Goal: Information Seeking & Learning: Learn about a topic

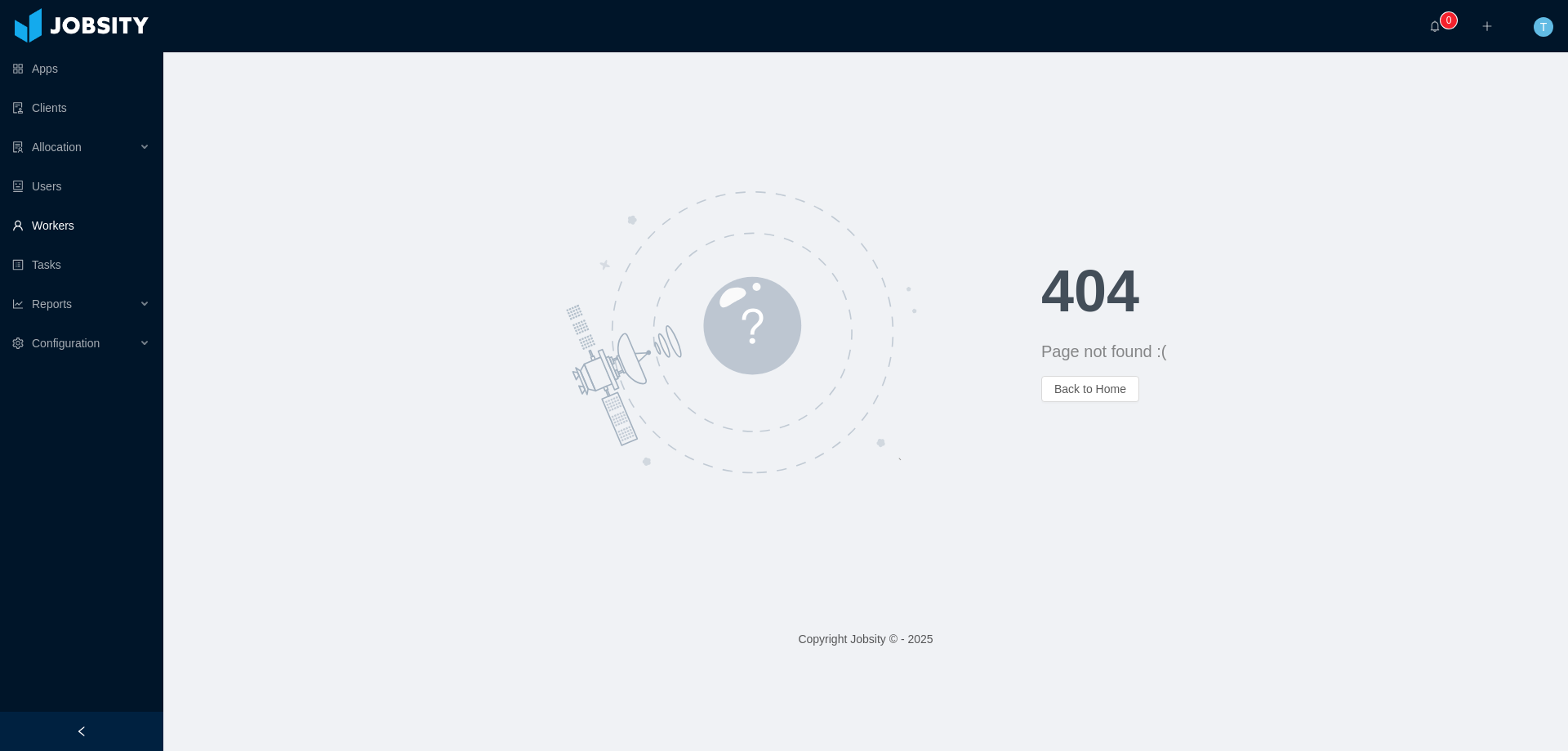
click at [84, 225] on link "Workers" at bounding box center [81, 225] width 138 height 32
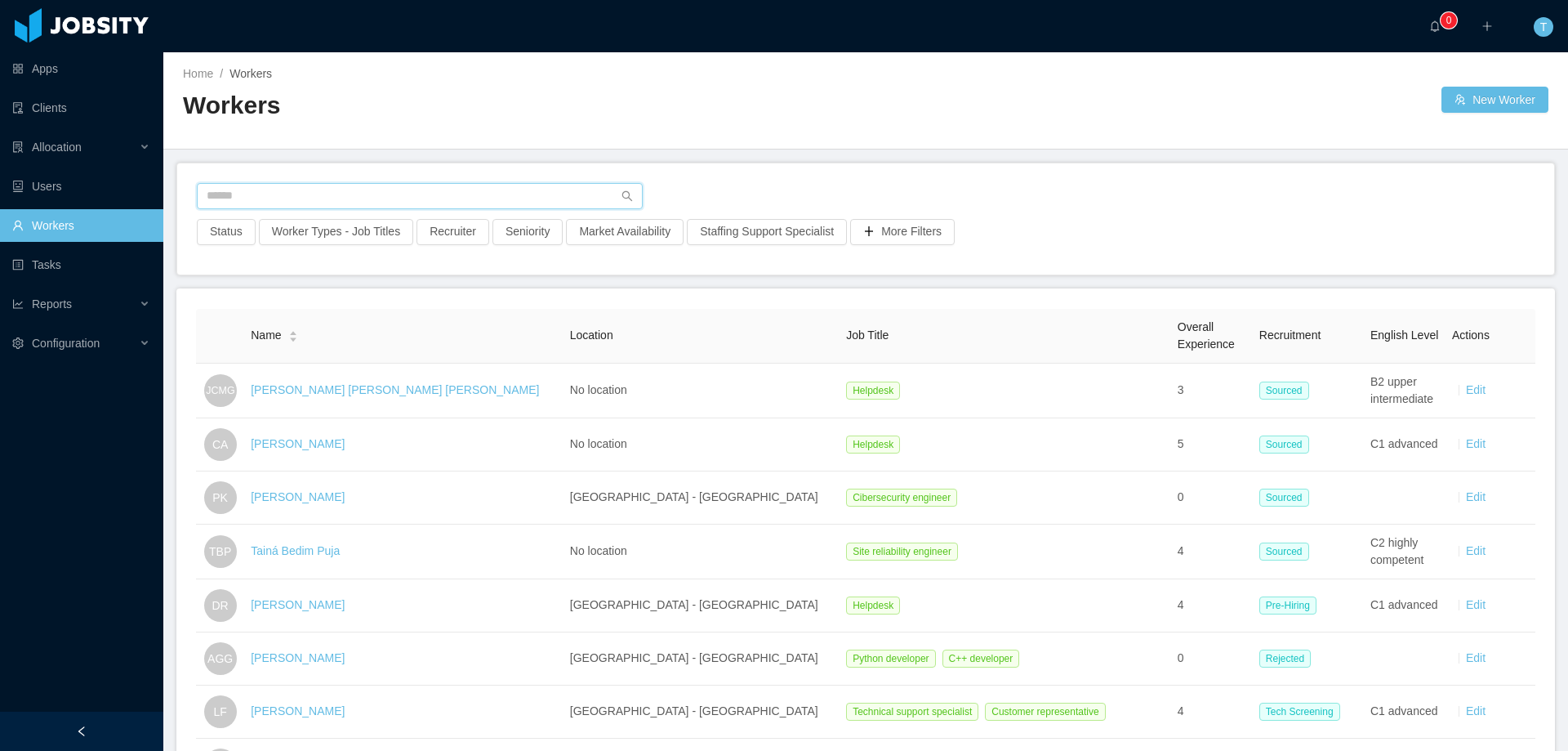
click at [227, 202] on input "text" at bounding box center [419, 196] width 446 height 26
paste input "**********"
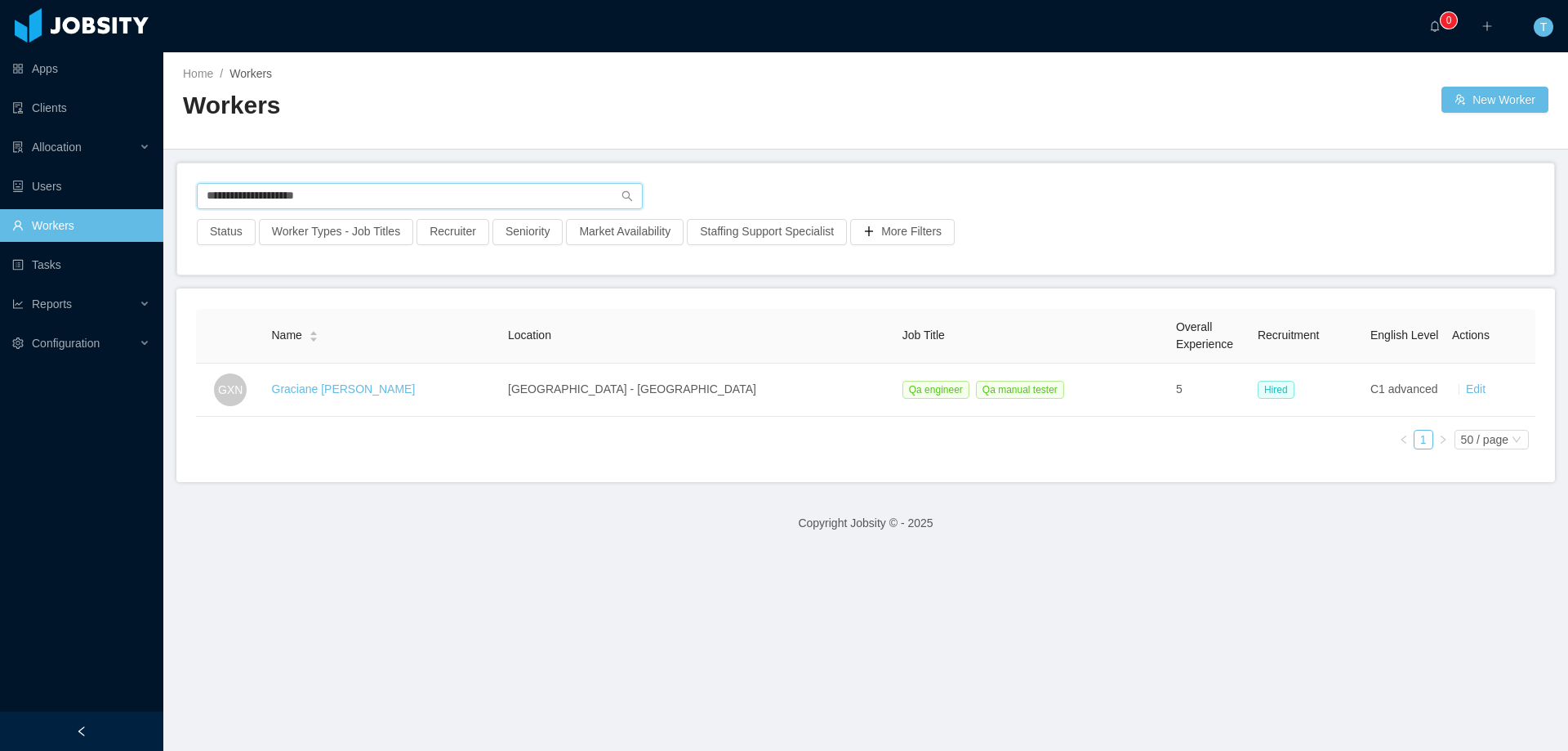
type input "**********"
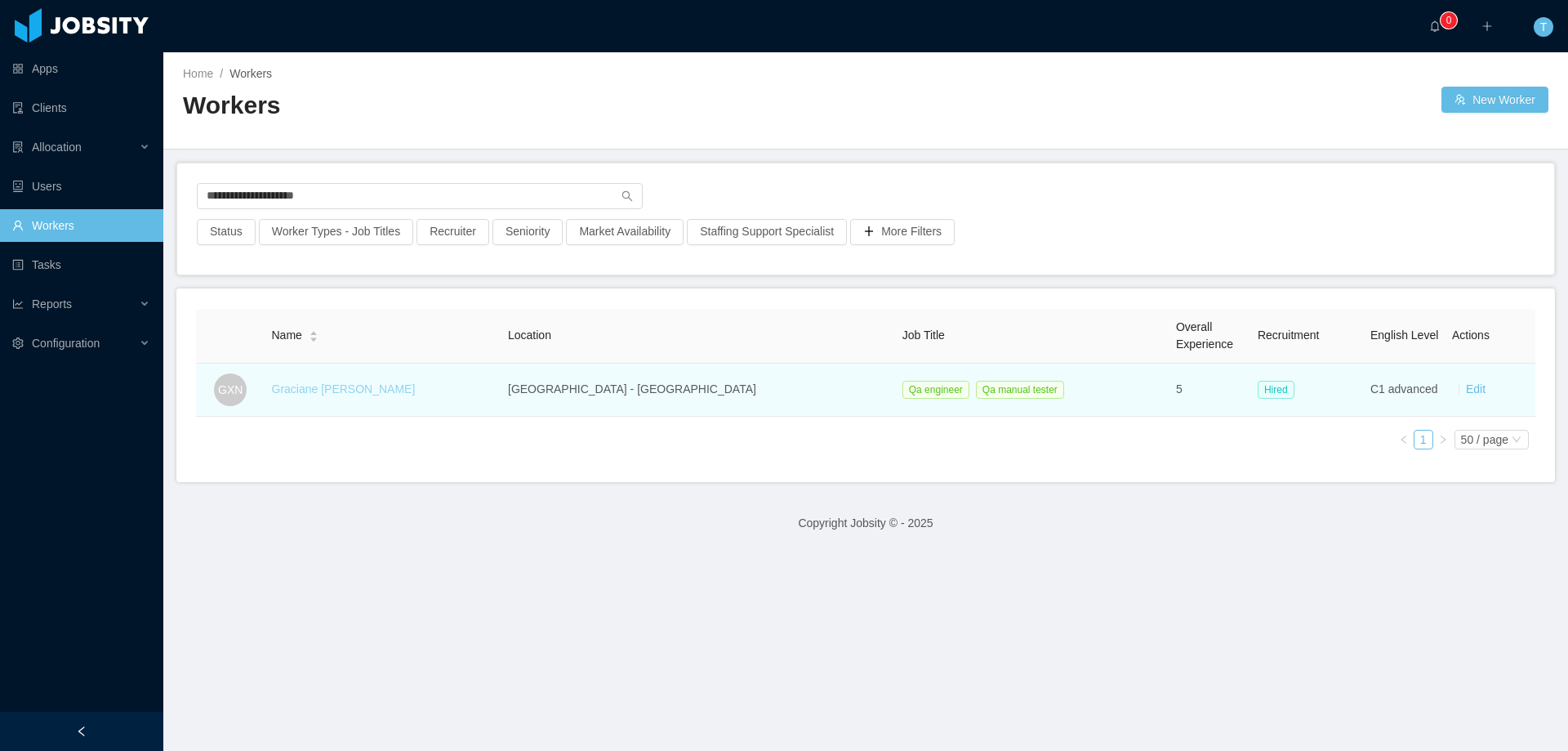
click at [372, 390] on link "Graciane Xavier Nobre" at bounding box center [344, 388] width 144 height 13
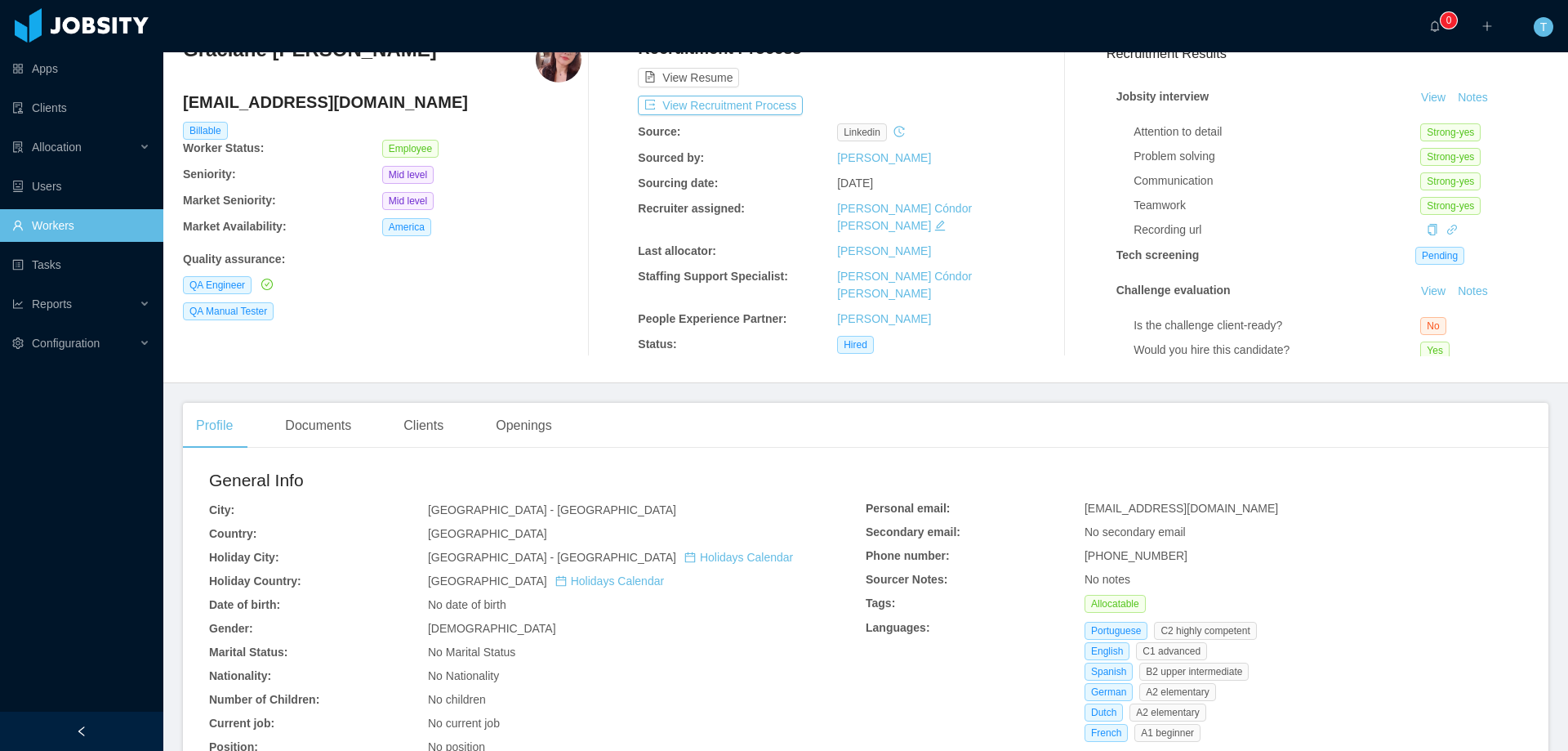
scroll to position [82, 0]
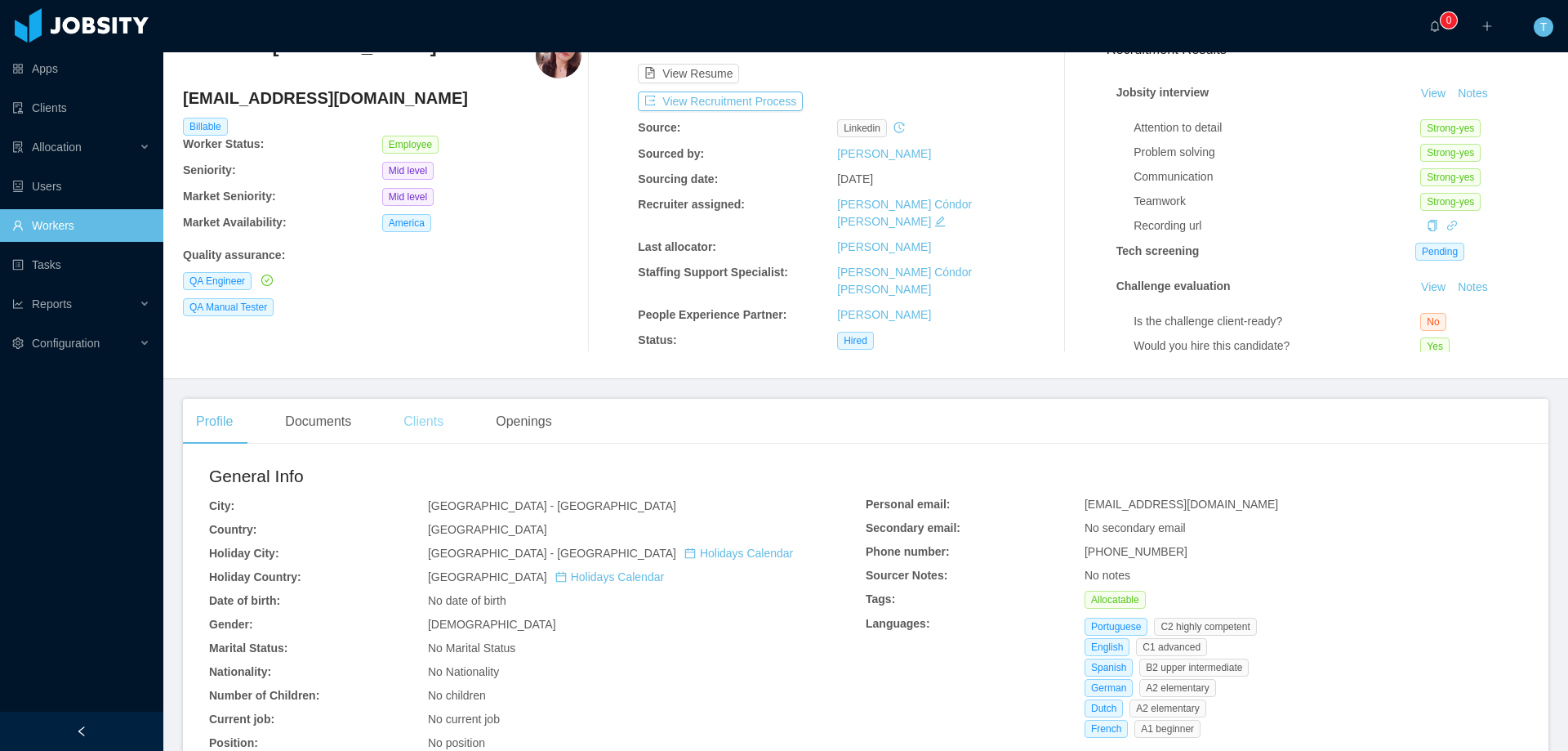
click at [431, 424] on div "Clients" at bounding box center [424, 421] width 66 height 45
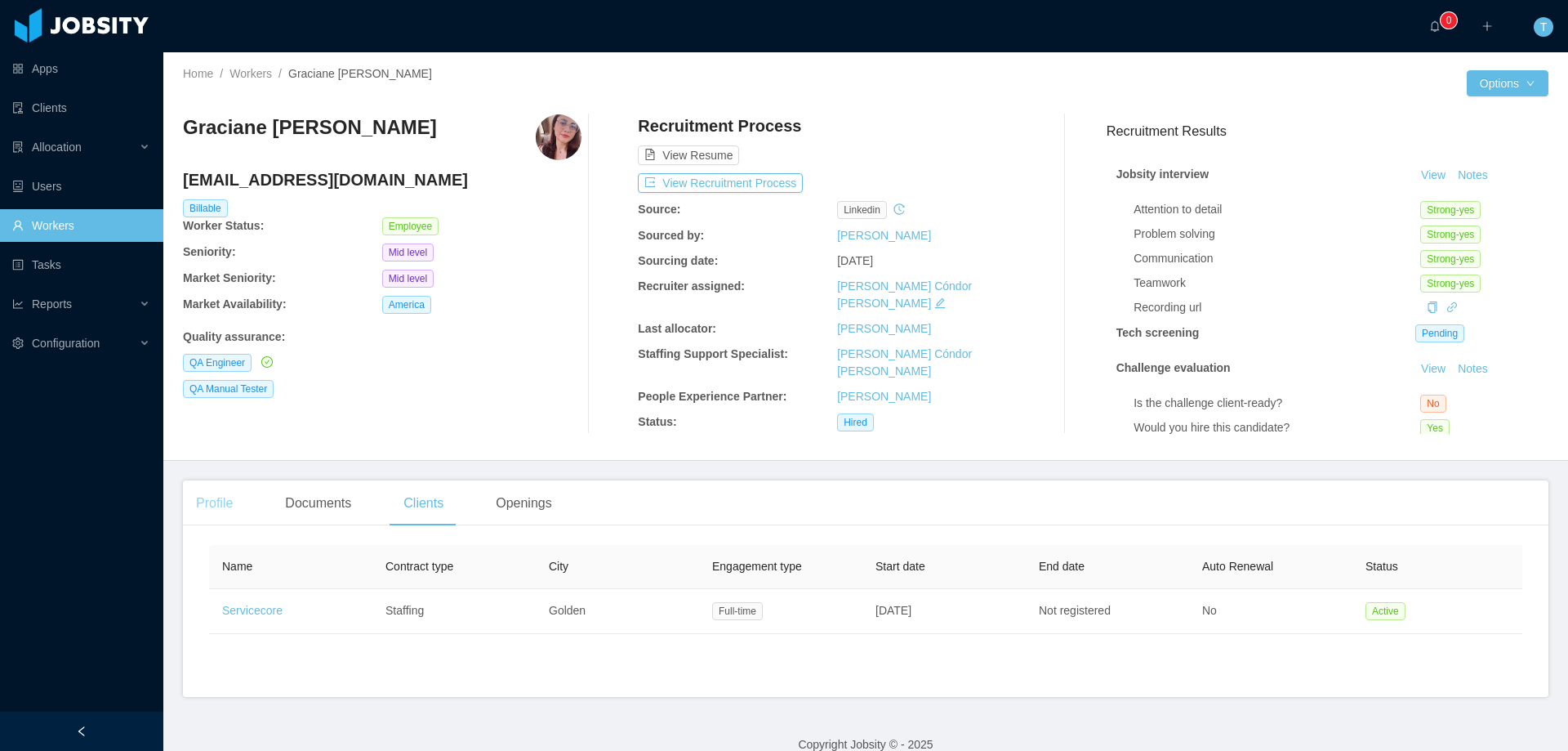
click at [215, 502] on div "Profile" at bounding box center [215, 503] width 63 height 45
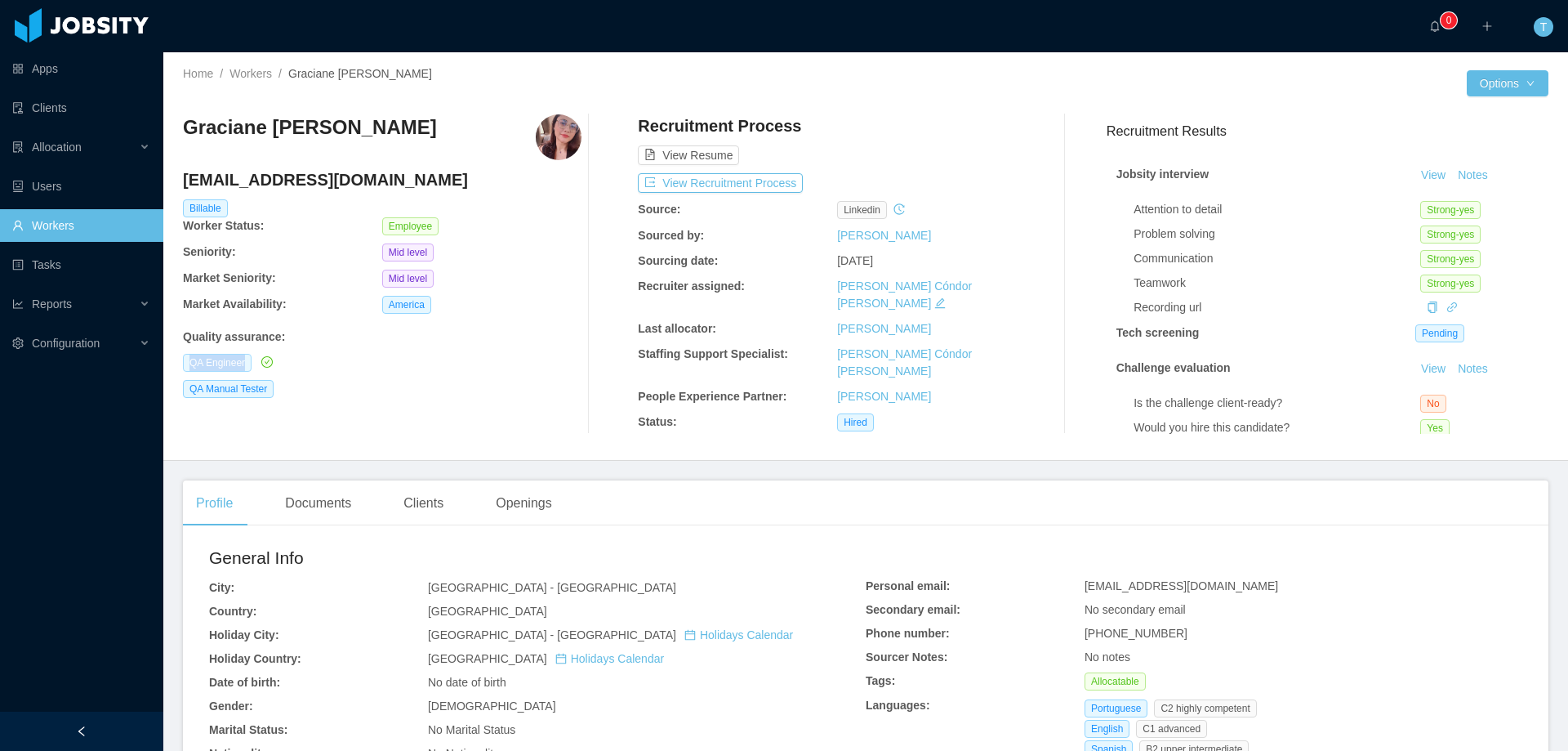
drag, startPoint x: 198, startPoint y: 365, endPoint x: 249, endPoint y: 365, distance: 51.0
click at [249, 365] on div "Home / Workers / Graciane Xavier Nobre / Options Graciane Xavier Nobre graciane…" at bounding box center [865, 256] width 1405 height 408
copy span "QA Engineer"
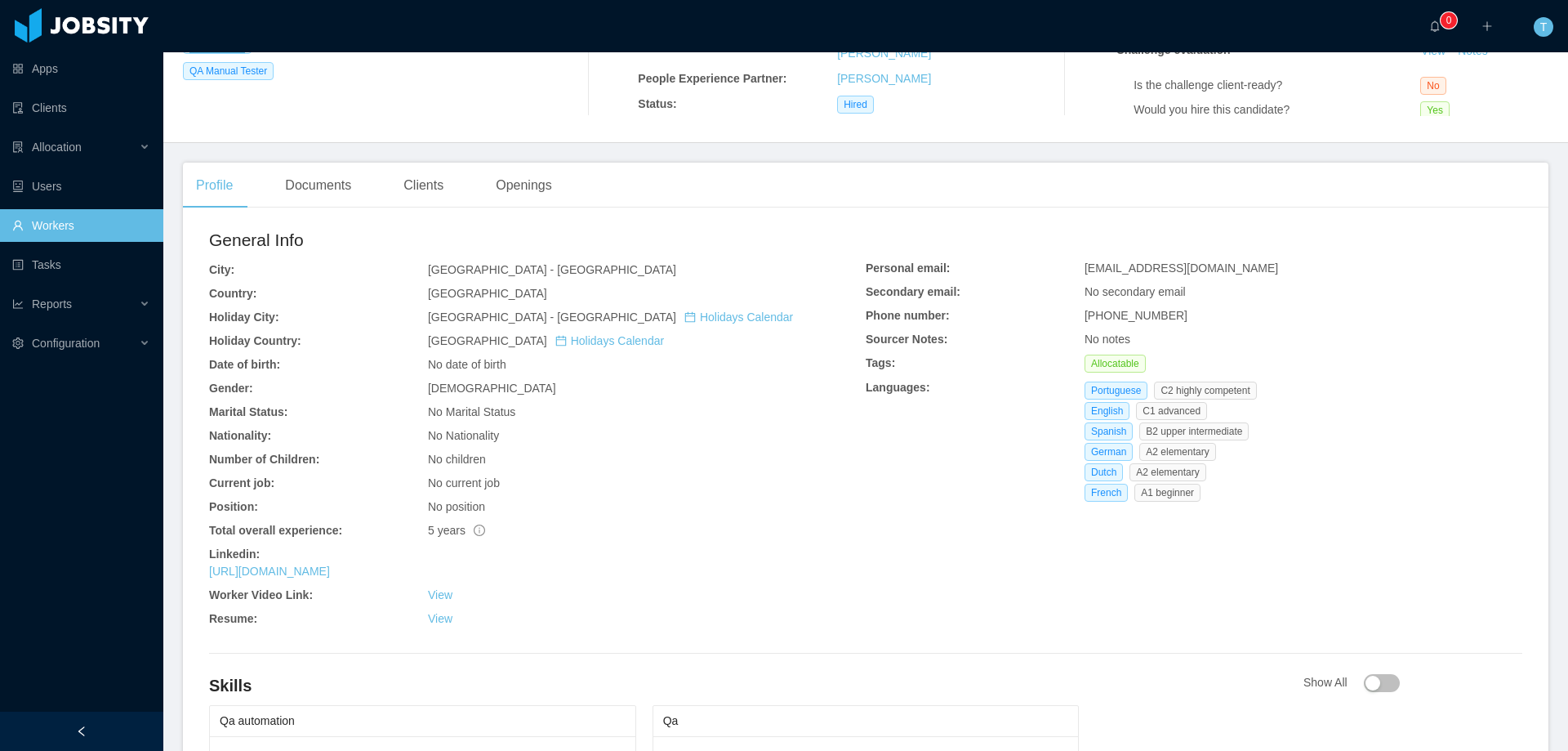
scroll to position [327, 0]
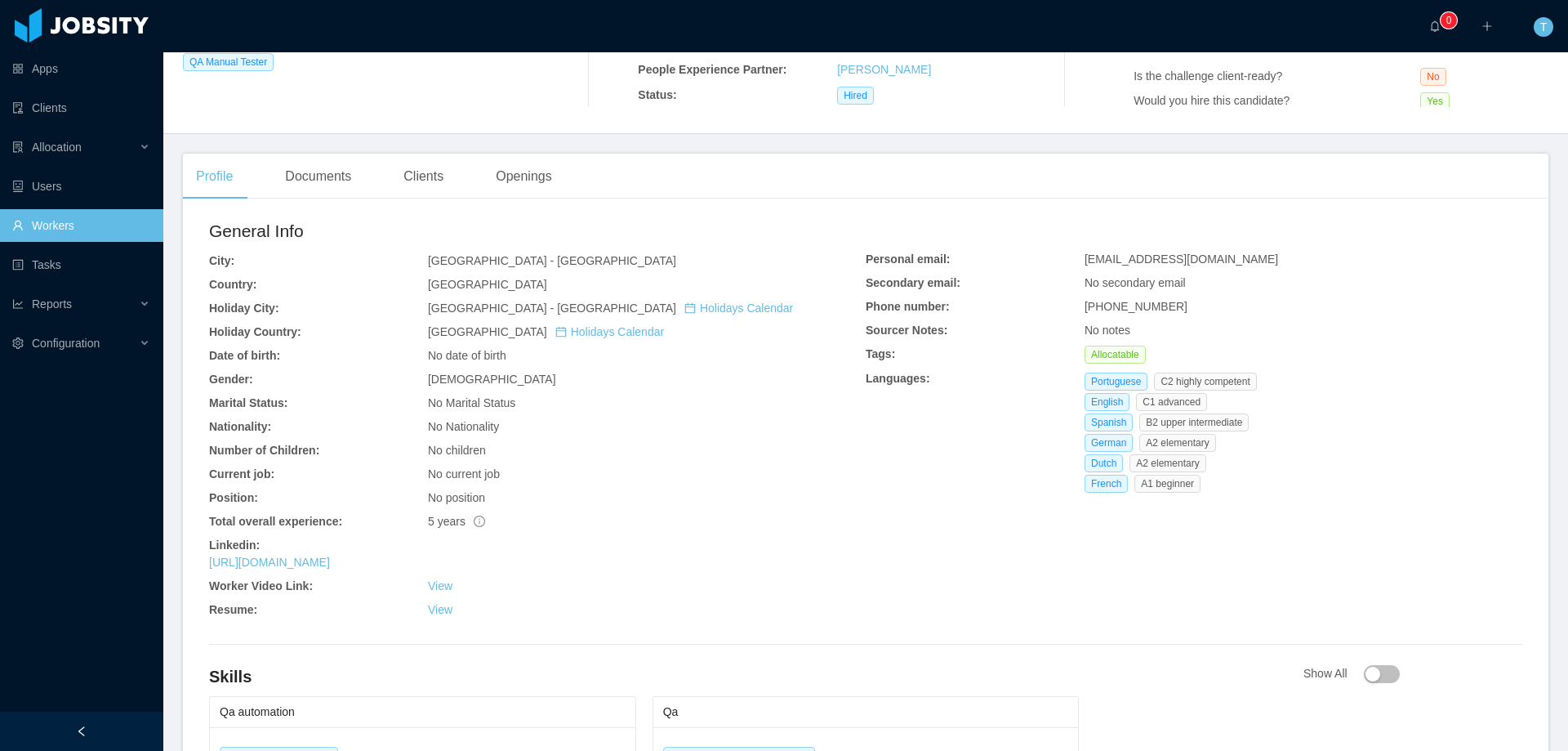
click at [44, 229] on link "Workers" at bounding box center [81, 225] width 138 height 32
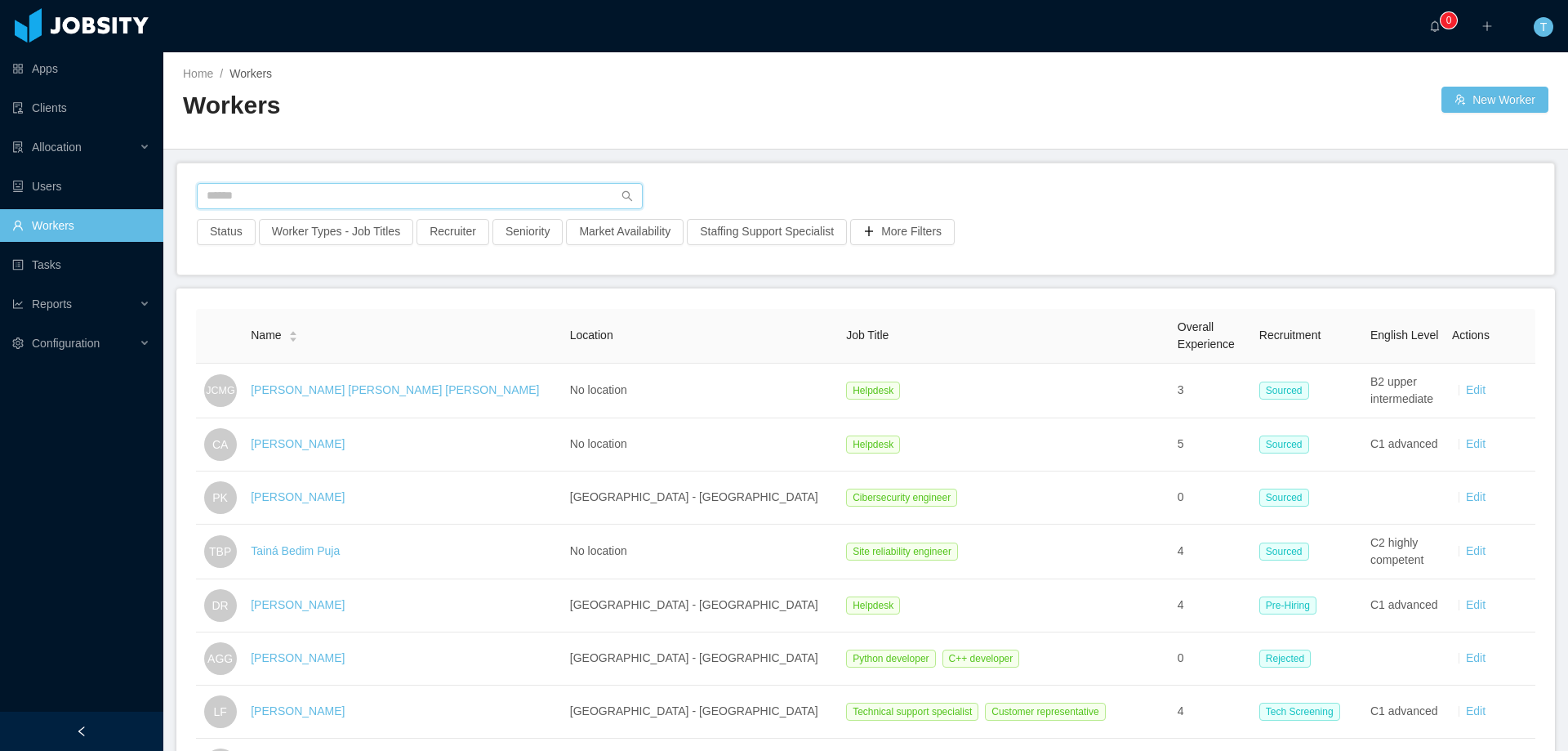
click at [231, 195] on input "text" at bounding box center [419, 196] width 446 height 26
paste input "**********"
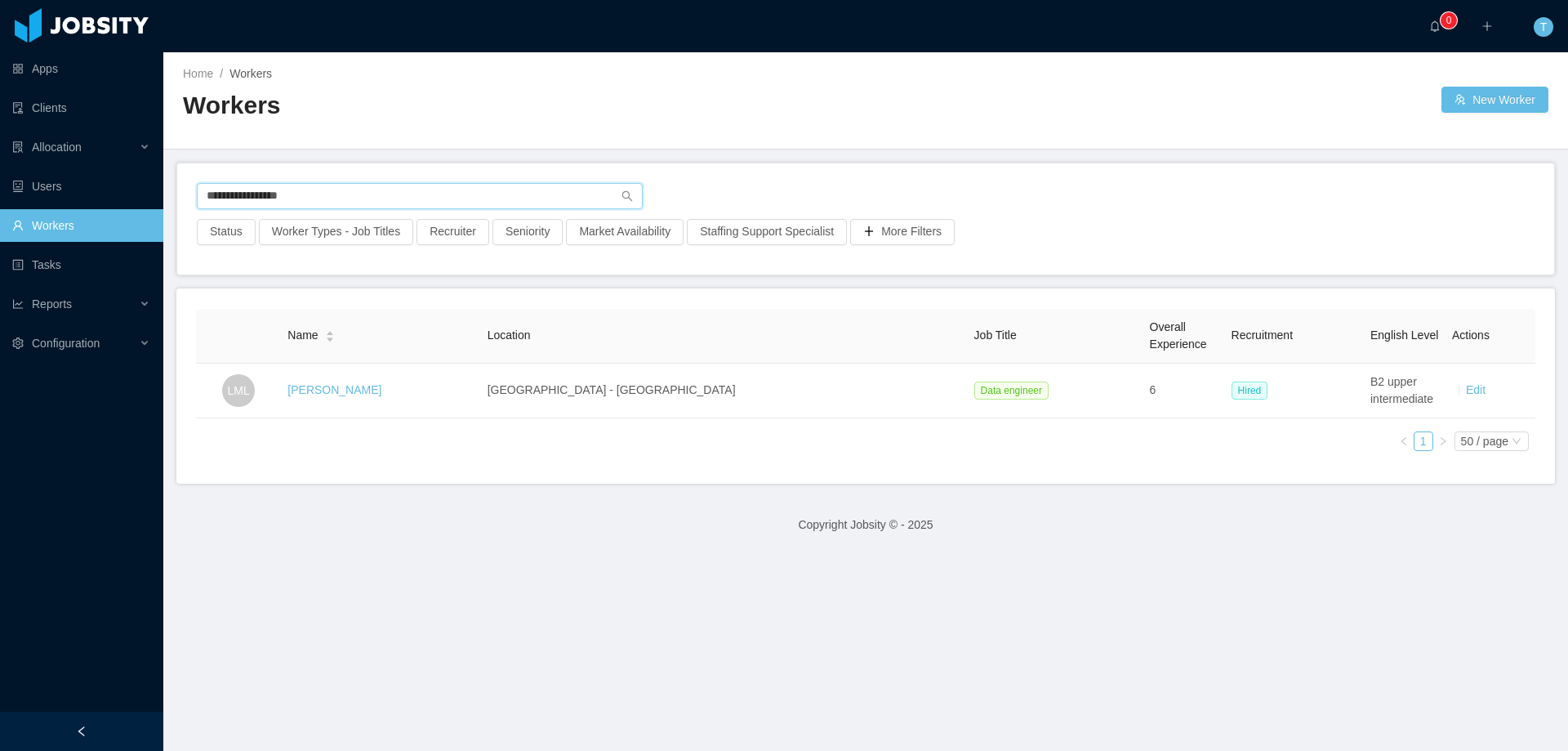
click at [241, 191] on input "**********" at bounding box center [419, 196] width 446 height 26
paste input "**********"
type input "**********"
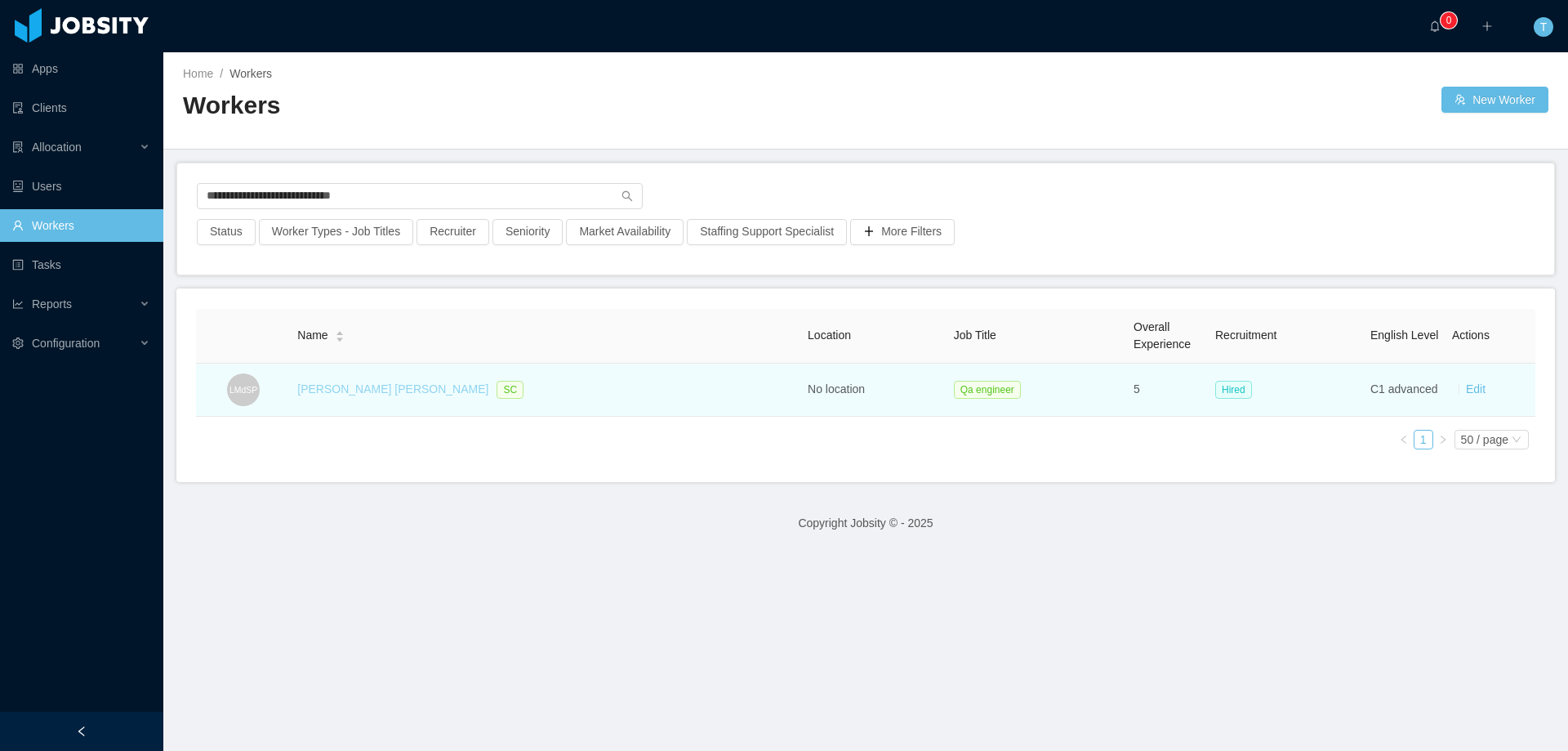
click at [371, 393] on link "Lucas Matheus de Souza Pereira" at bounding box center [392, 388] width 191 height 13
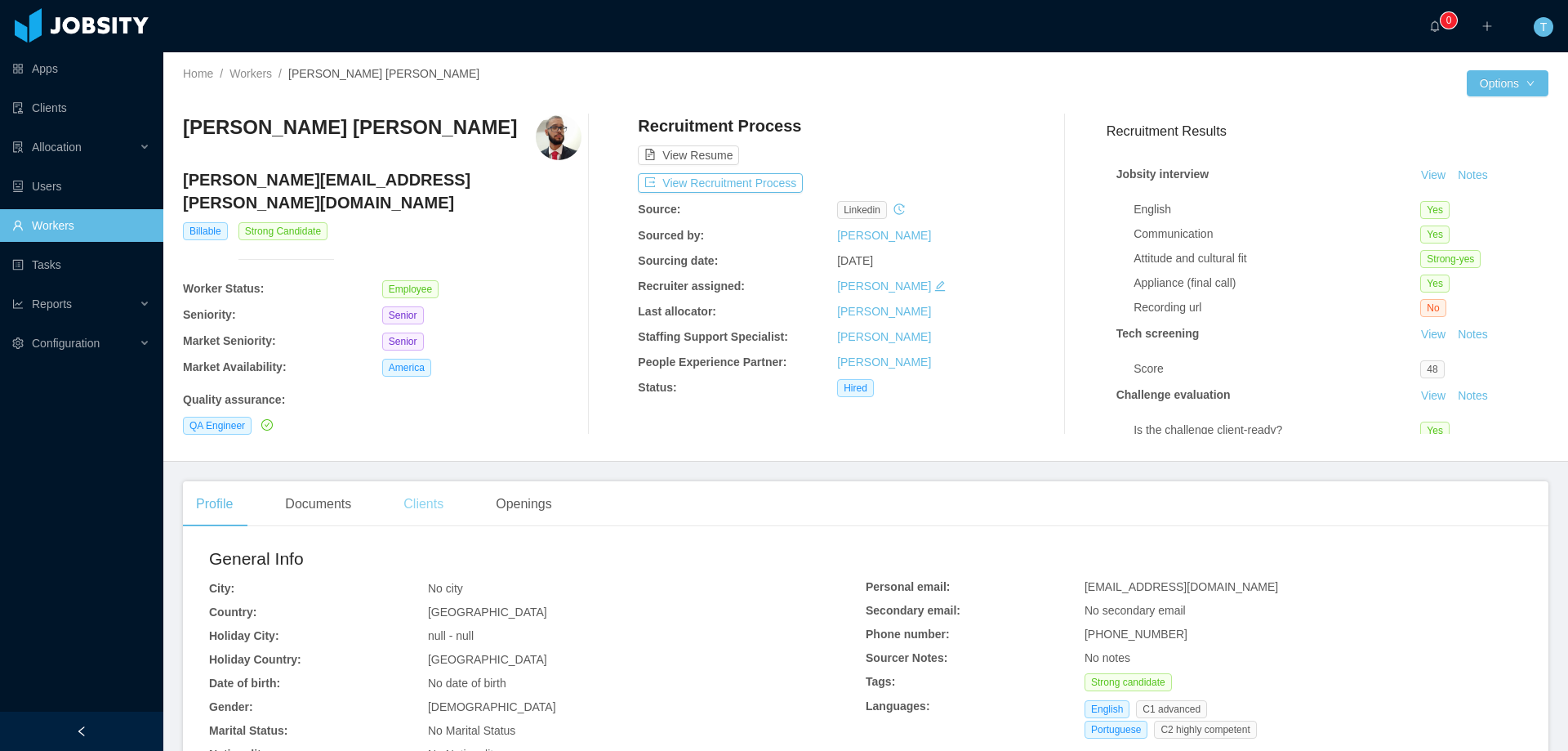
click at [428, 508] on div "Clients" at bounding box center [424, 504] width 66 height 45
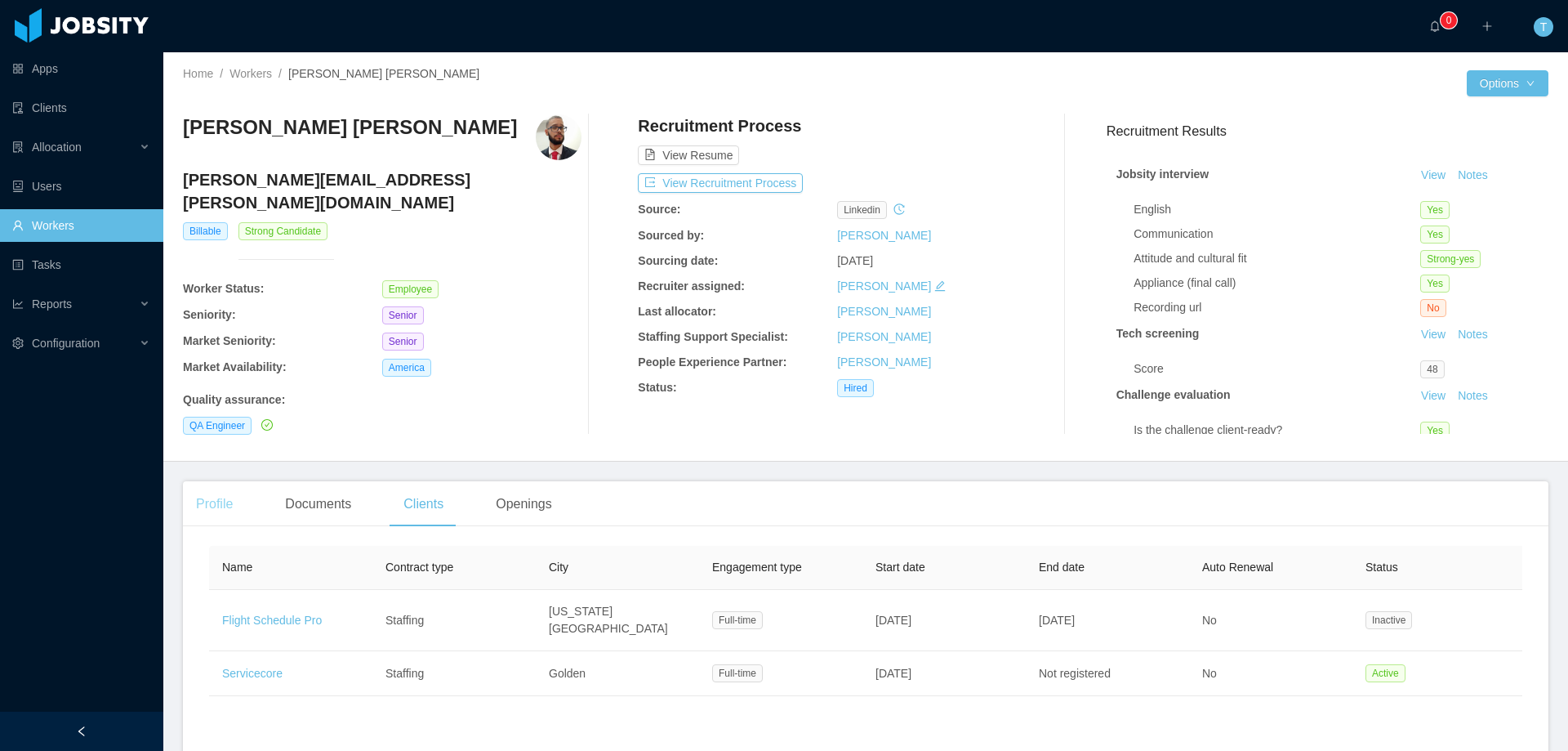
click at [216, 495] on div "Profile" at bounding box center [215, 504] width 63 height 45
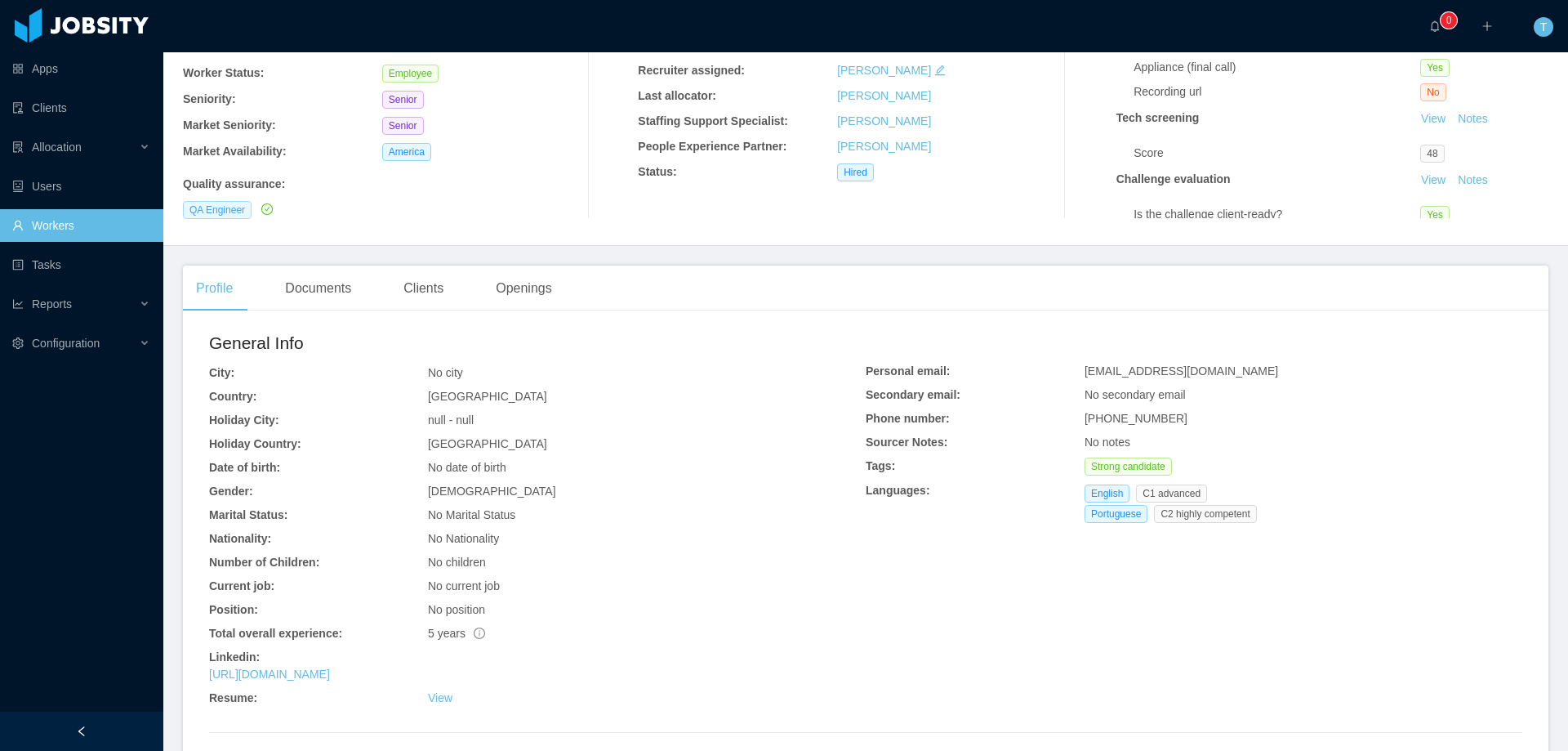
scroll to position [163, 0]
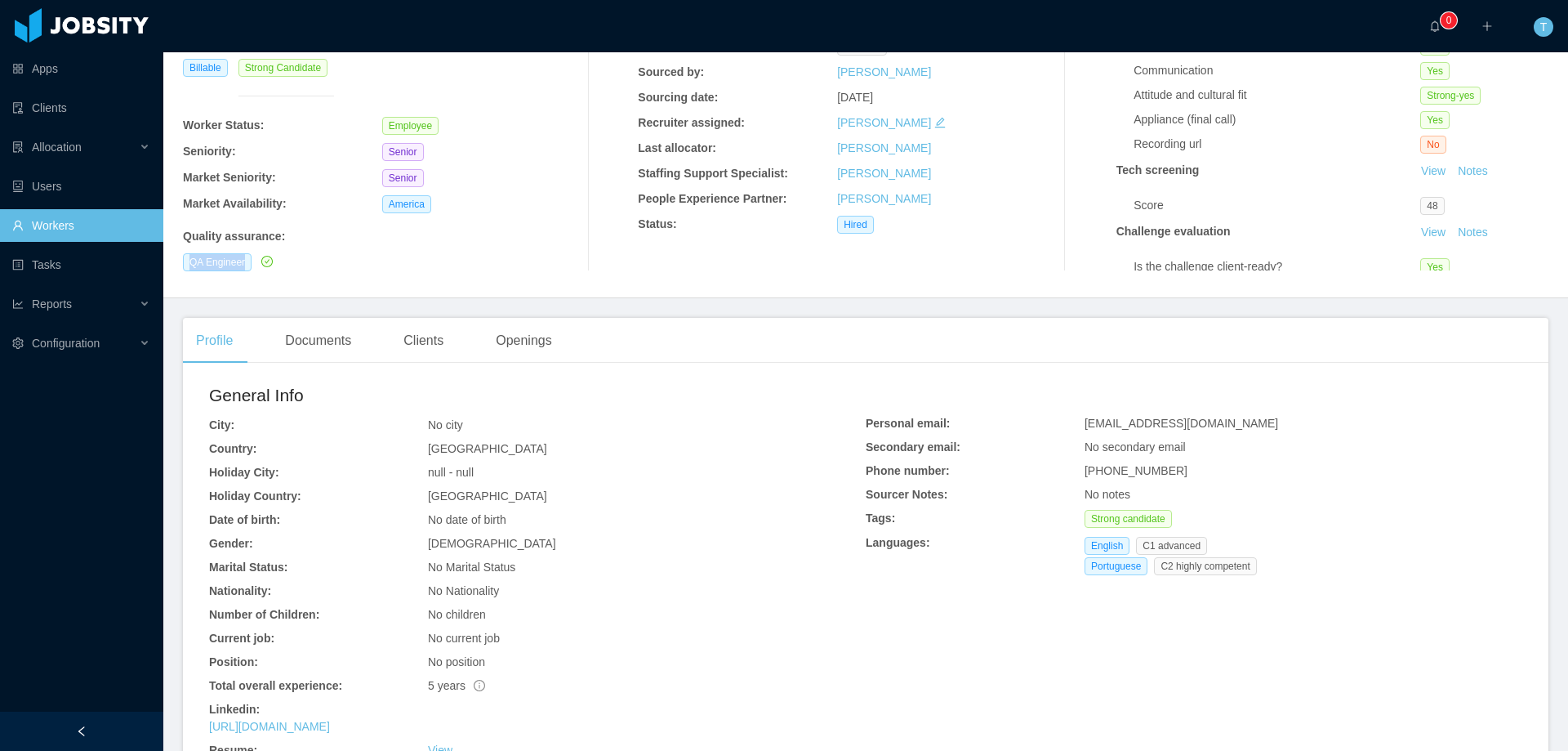
drag, startPoint x: 177, startPoint y: 240, endPoint x: 265, endPoint y: 249, distance: 88.5
click at [265, 249] on div "Home / Workers / Lucas Matheus de Souza Pereira / Options Lucas Matheus de Souz…" at bounding box center [865, 93] width 1405 height 409
copy span "QA Engineer"
click at [330, 720] on link "https://www.linkedin.com/in/lukkasmatteus" at bounding box center [269, 726] width 121 height 13
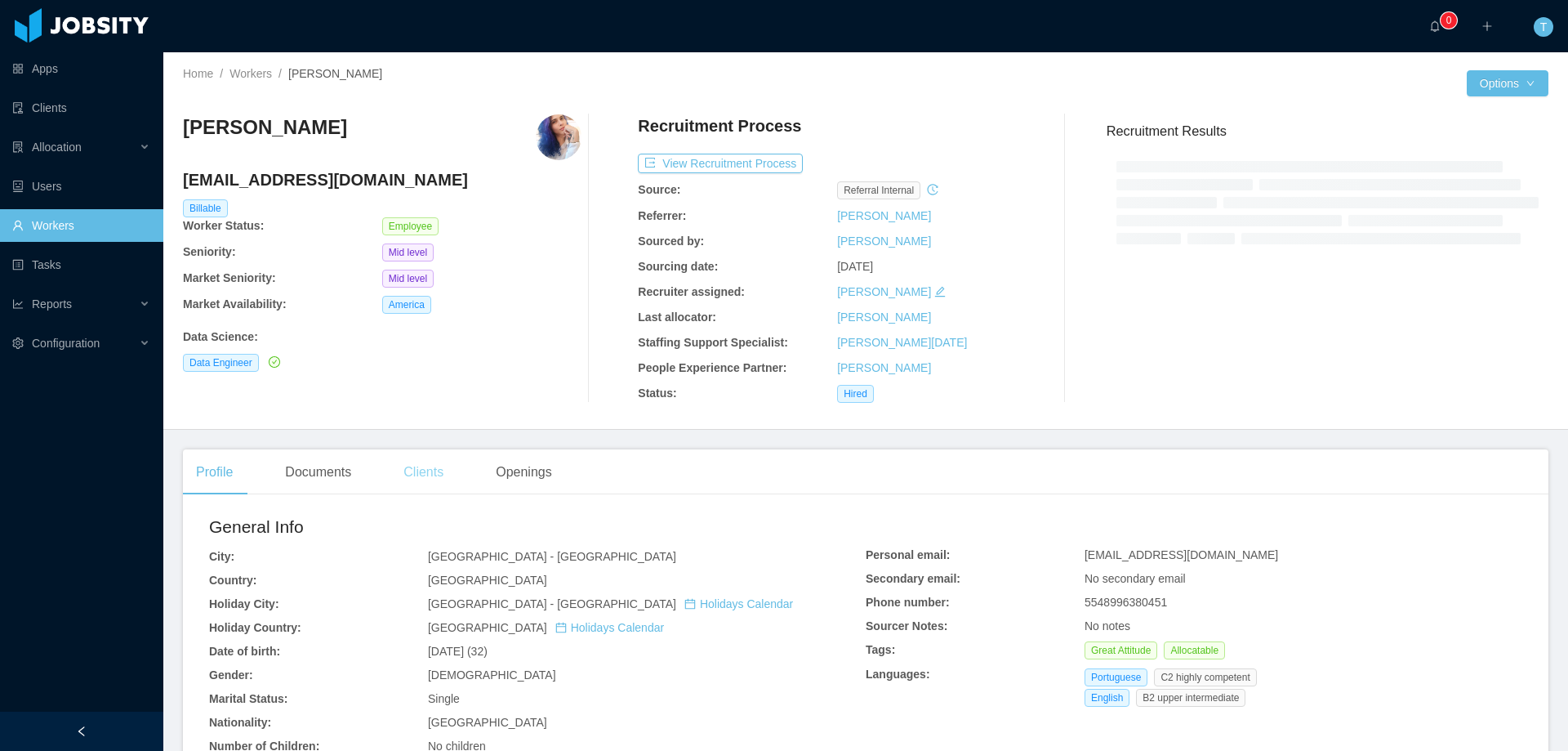
click at [418, 473] on div "Clients" at bounding box center [424, 472] width 66 height 45
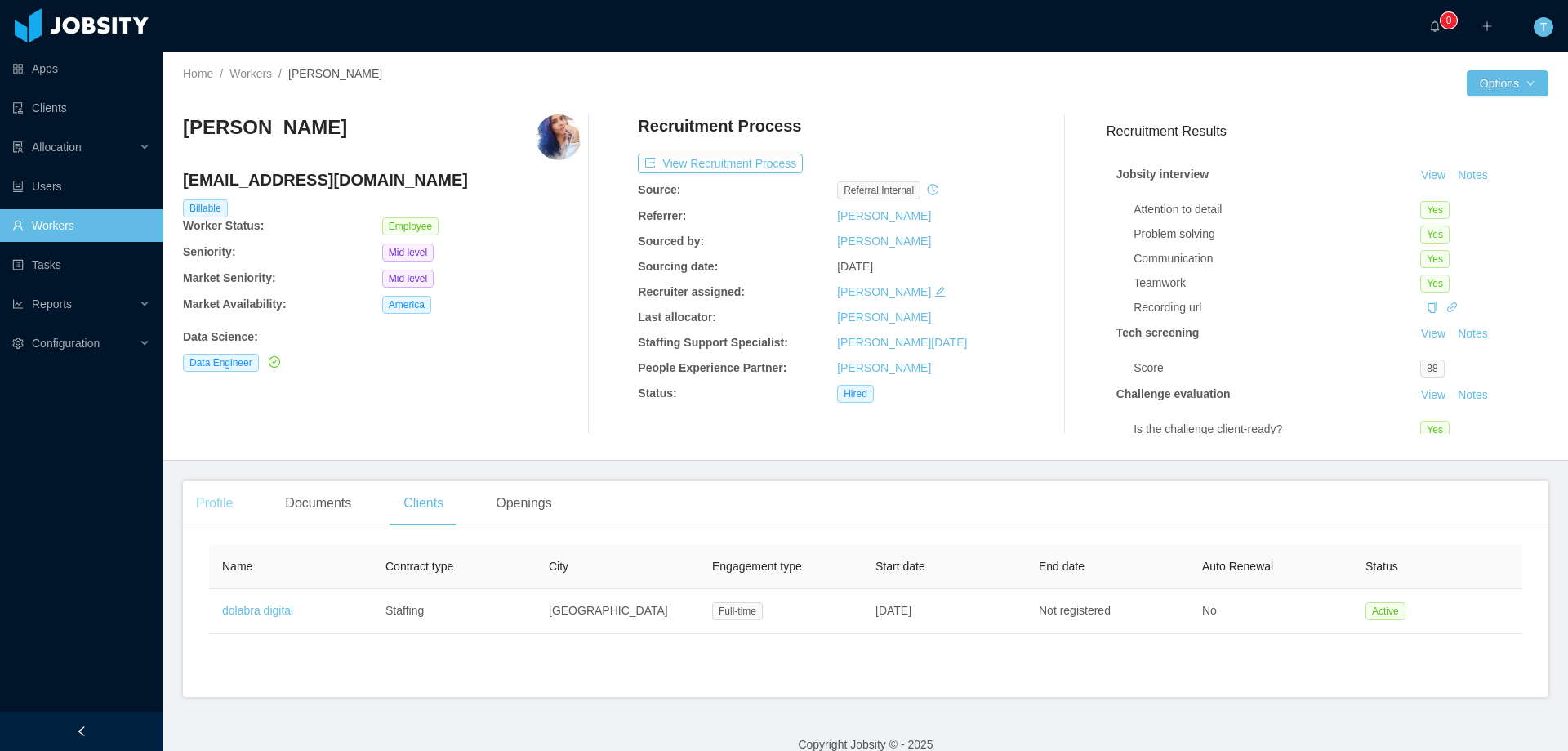
click at [224, 481] on div "Profile" at bounding box center [215, 503] width 63 height 45
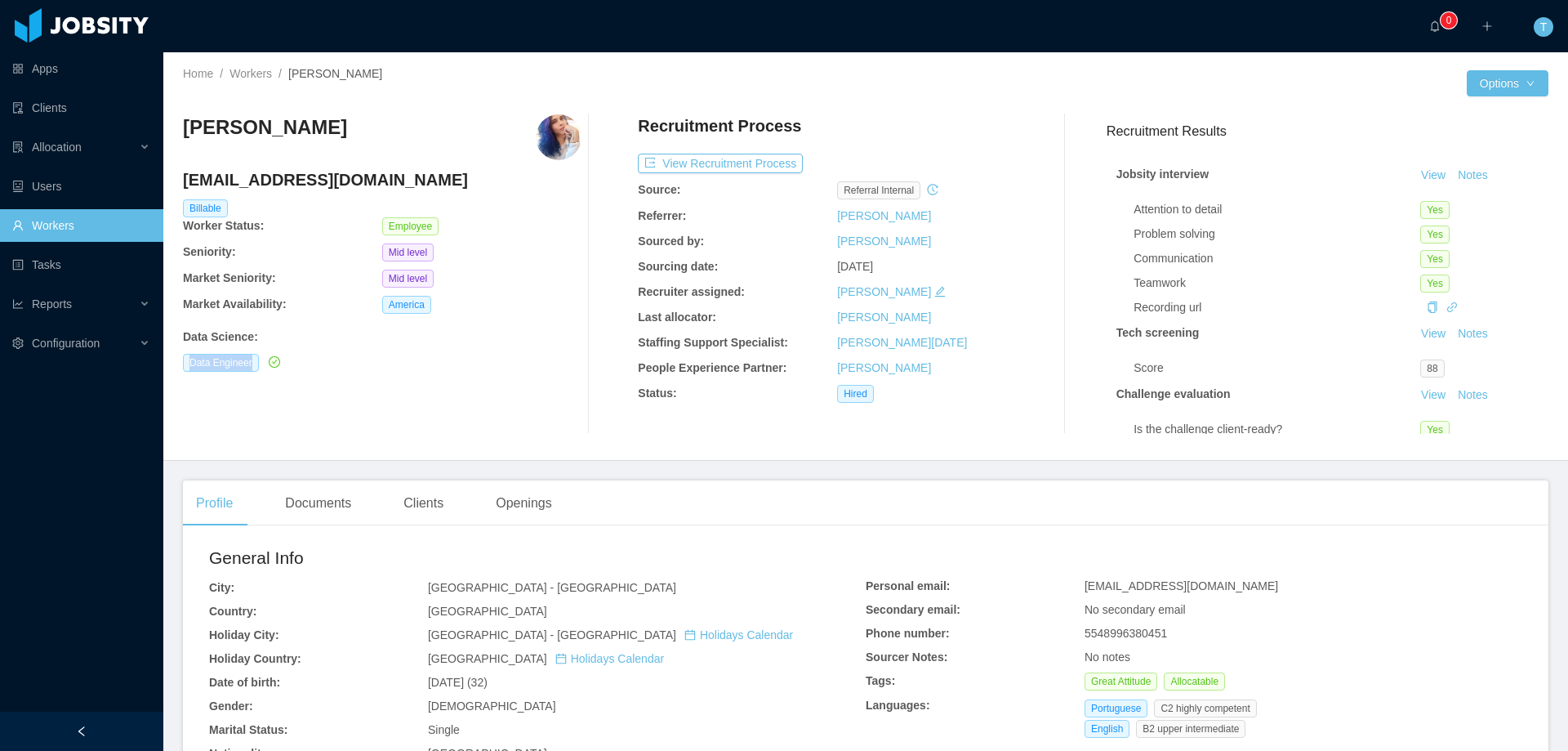
drag, startPoint x: 183, startPoint y: 362, endPoint x: 267, endPoint y: 365, distance: 84.1
click at [267, 365] on div "Data Engineer" at bounding box center [382, 362] width 399 height 18
copy div "Data Engineer"
click at [726, 515] on div "Profile Documents Clients Openings" at bounding box center [866, 503] width 1366 height 45
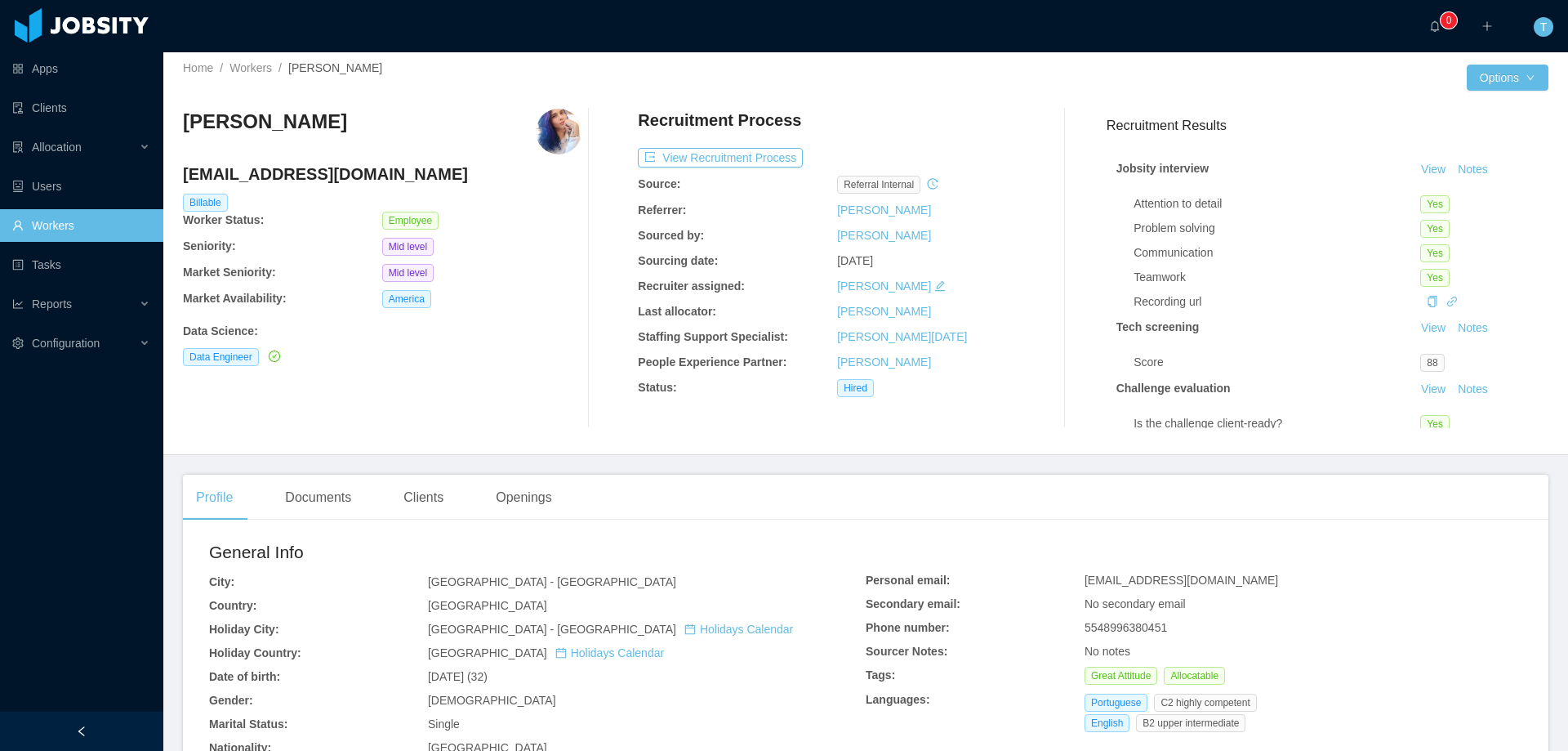
scroll to position [480, 0]
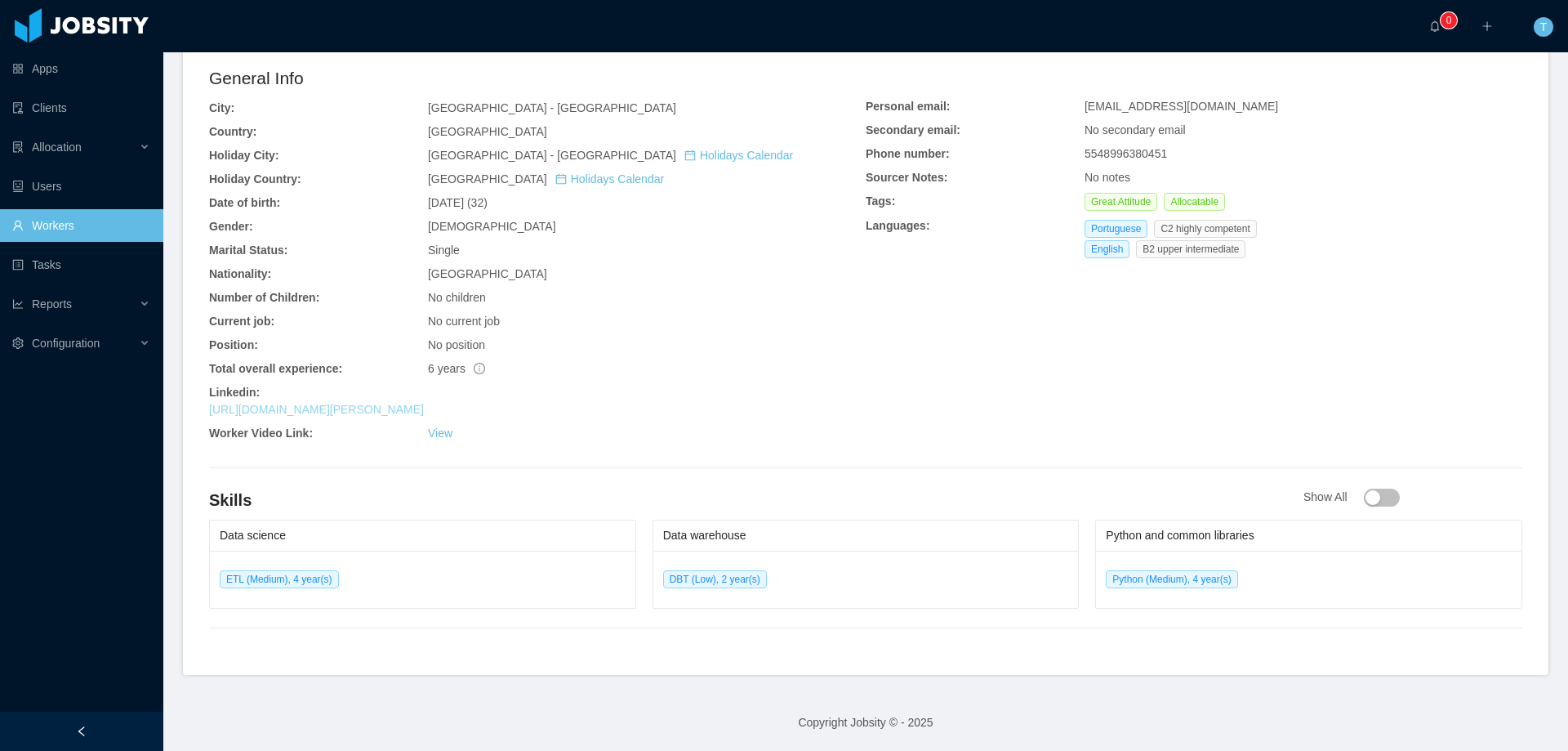
click at [401, 407] on link "https://www.linkedin.com/in/lays-moreira-lima" at bounding box center [317, 409] width 215 height 13
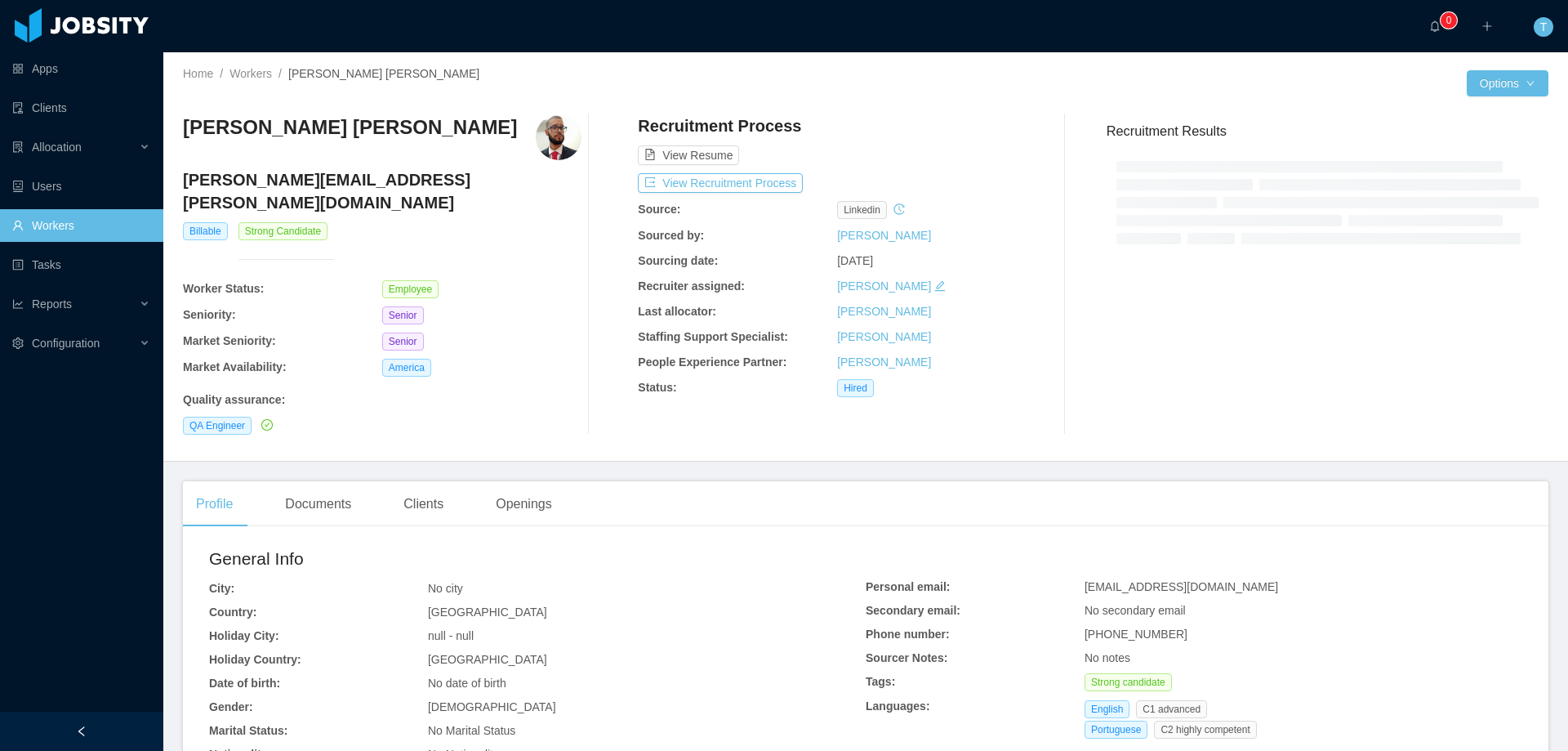
click at [65, 229] on link "Workers" at bounding box center [81, 225] width 138 height 32
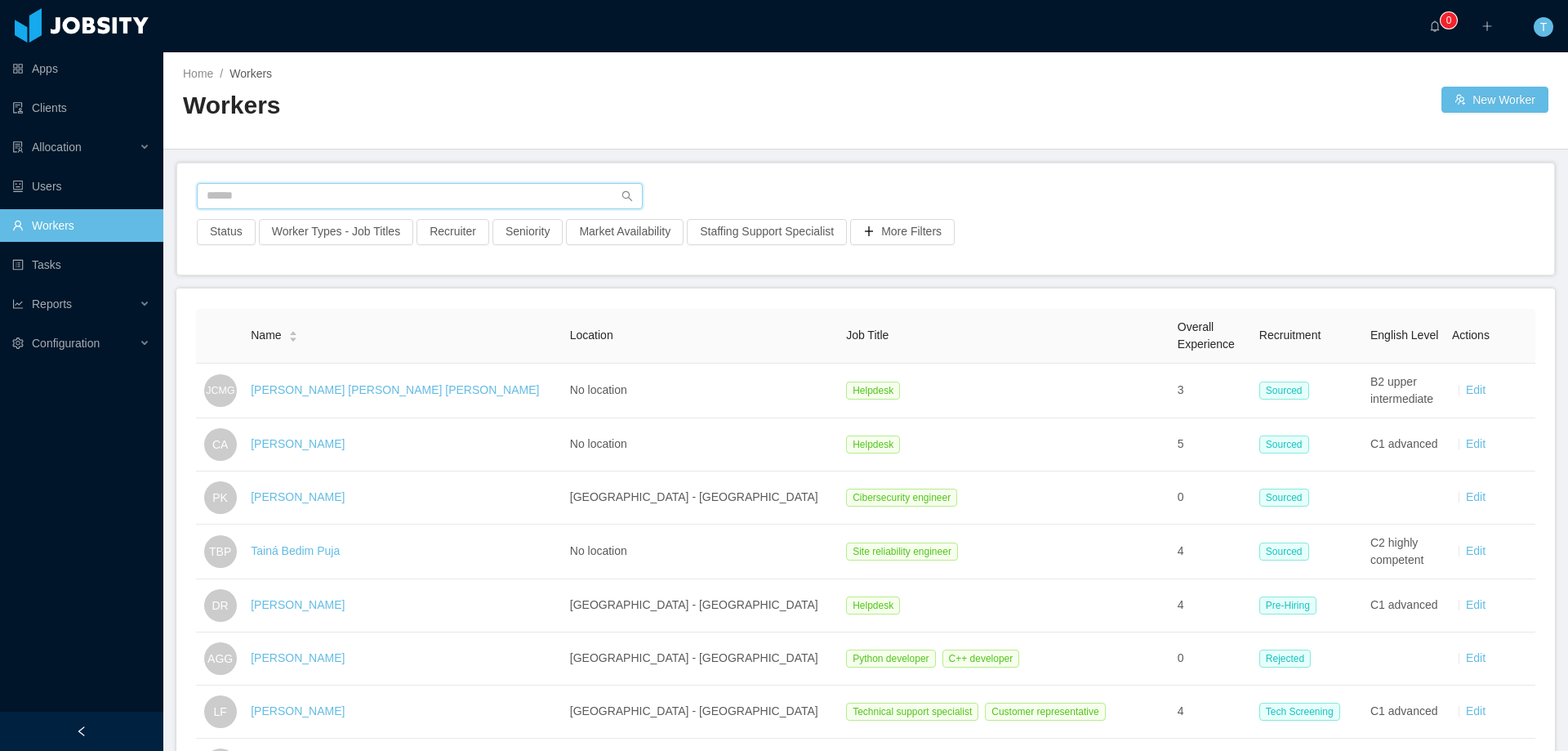
click at [231, 195] on input "text" at bounding box center [419, 196] width 446 height 26
paste input "**********"
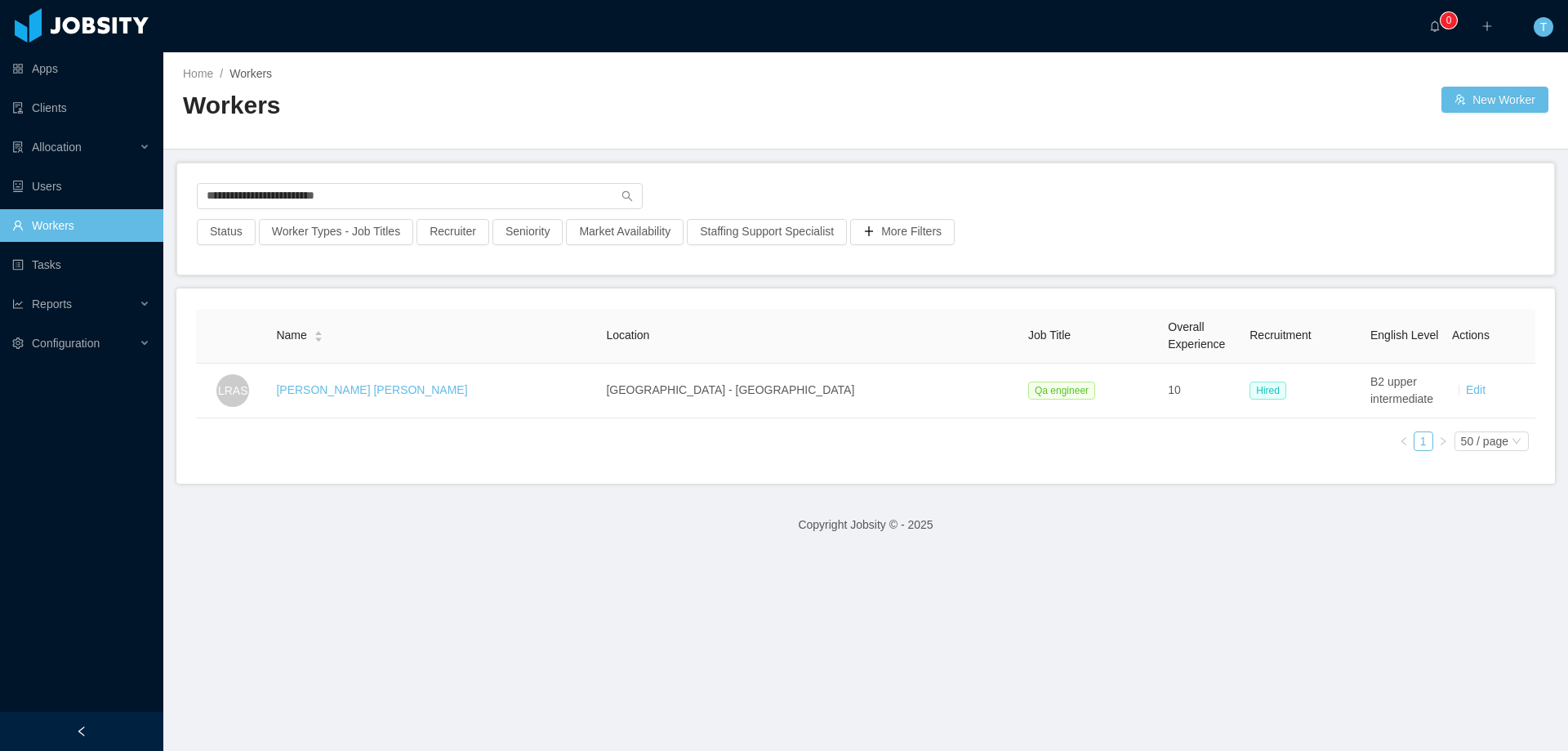
click at [231, 542] on footer "Copyright Jobsity © - 2025" at bounding box center [865, 524] width 1405 height 57
drag, startPoint x: 190, startPoint y: 185, endPoint x: 157, endPoint y: 185, distance: 33.0
click at [157, 185] on section "**********" at bounding box center [784, 375] width 1568 height 751
paste input "text"
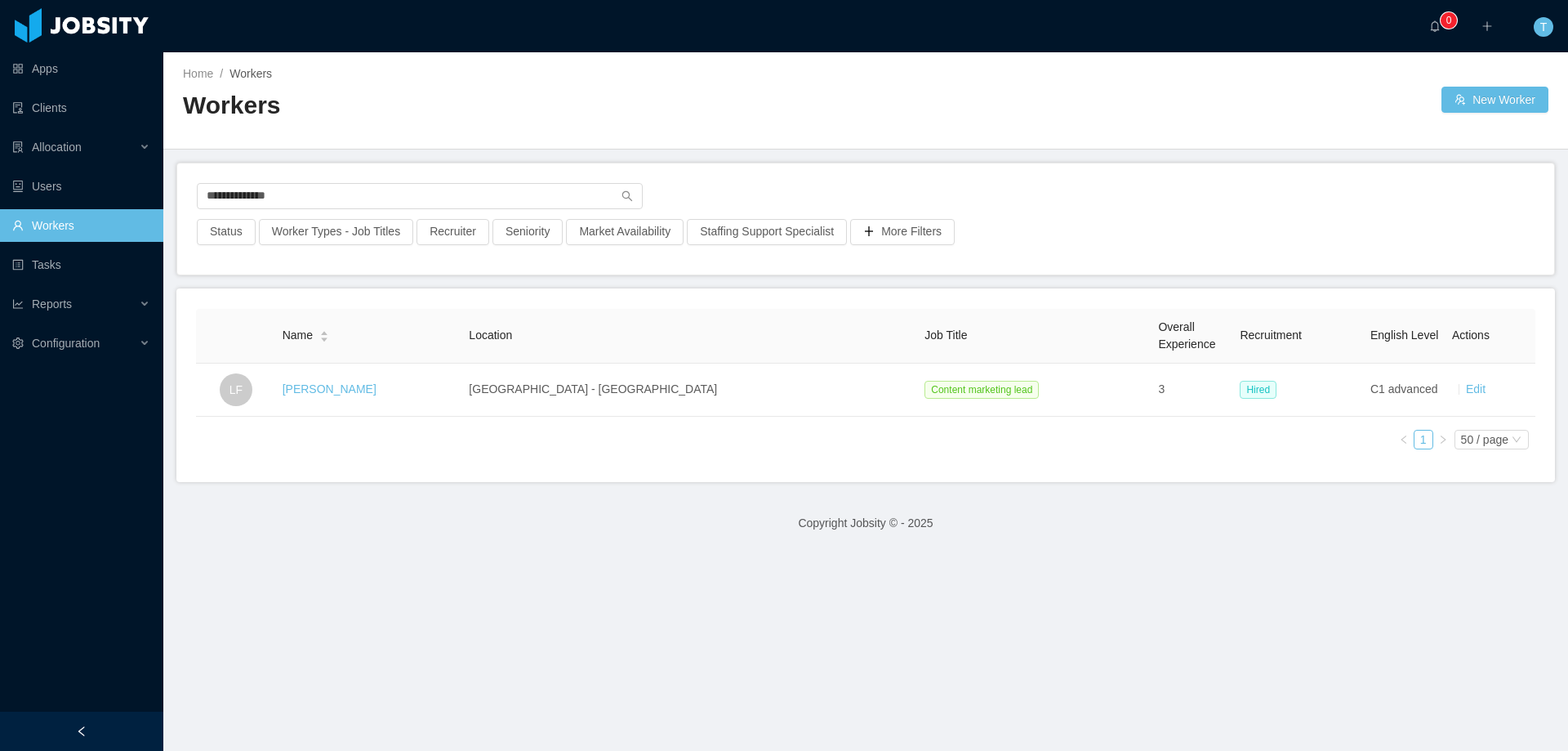
click at [217, 547] on footer "Copyright Jobsity © - 2025" at bounding box center [865, 522] width 1405 height 57
drag, startPoint x: 312, startPoint y: 208, endPoint x: 238, endPoint y: 201, distance: 74.3
click at [238, 201] on div "**********" at bounding box center [866, 201] width 1338 height 36
drag, startPoint x: 300, startPoint y: 201, endPoint x: 104, endPoint y: 200, distance: 196.0
click at [105, 199] on section "**********" at bounding box center [784, 375] width 1568 height 751
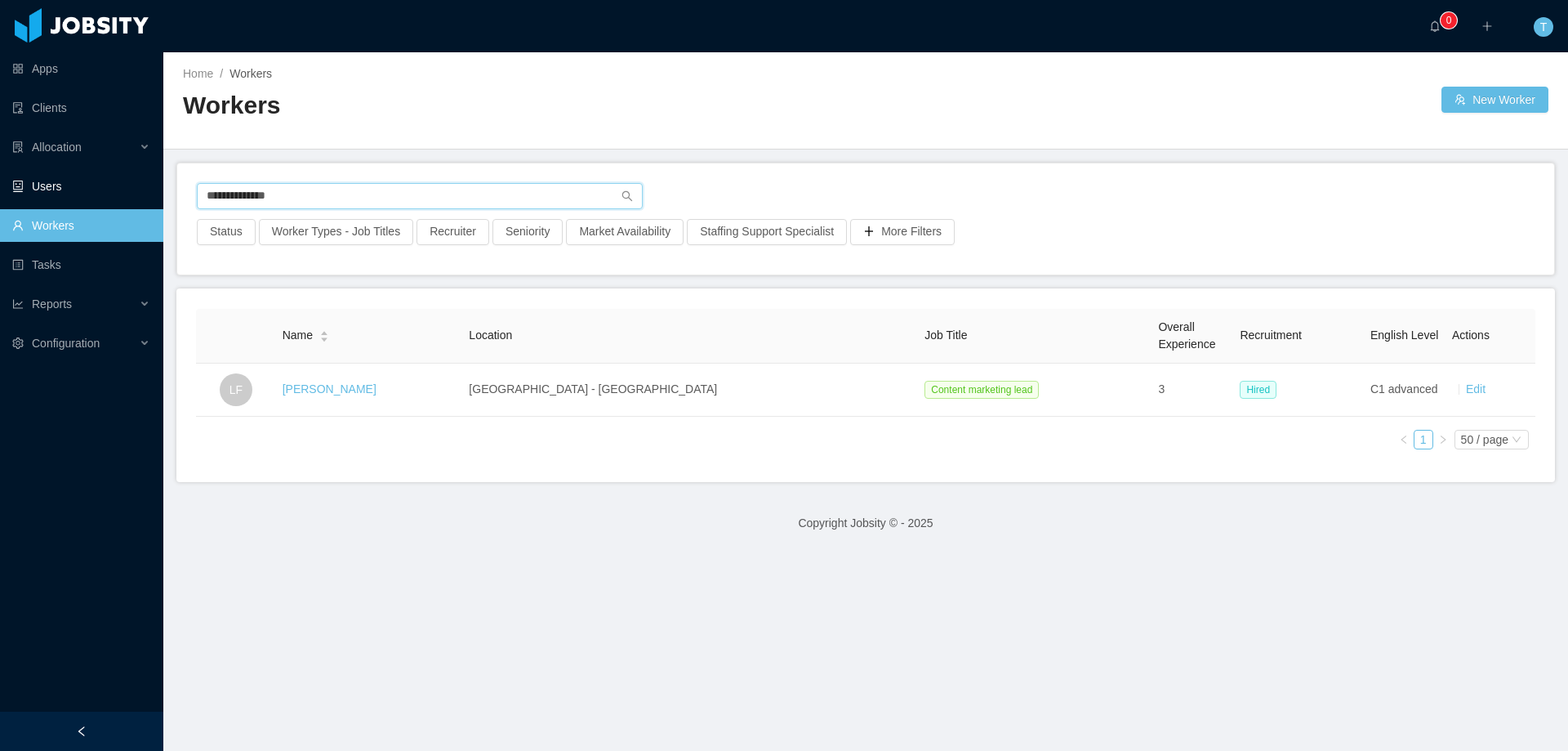
paste input "********"
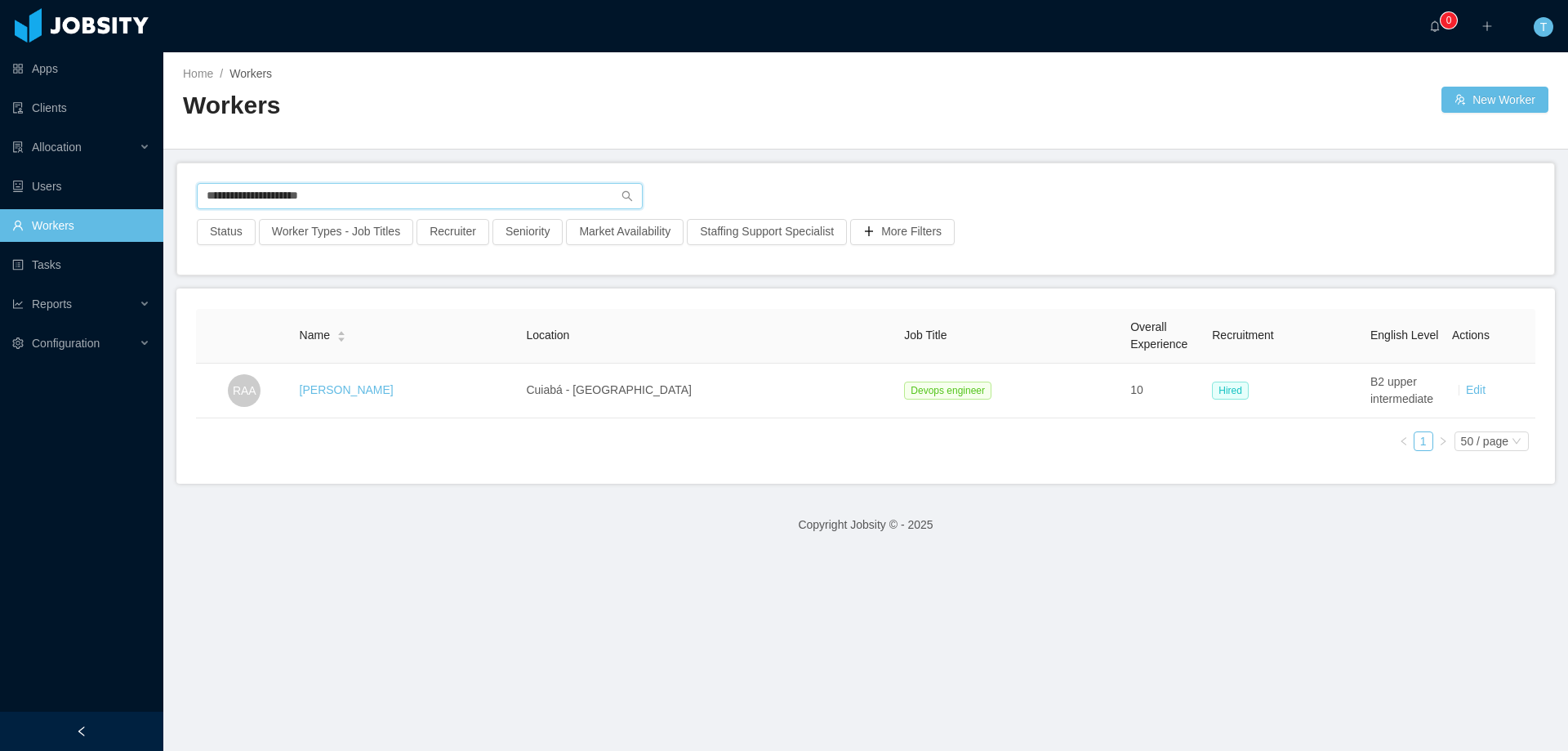
drag, startPoint x: 234, startPoint y: 199, endPoint x: 242, endPoint y: 199, distance: 8.0
click at [234, 199] on input "**********" at bounding box center [419, 196] width 446 height 26
click at [277, 199] on input "**********" at bounding box center [419, 196] width 446 height 26
click at [278, 199] on input "**********" at bounding box center [419, 196] width 446 height 26
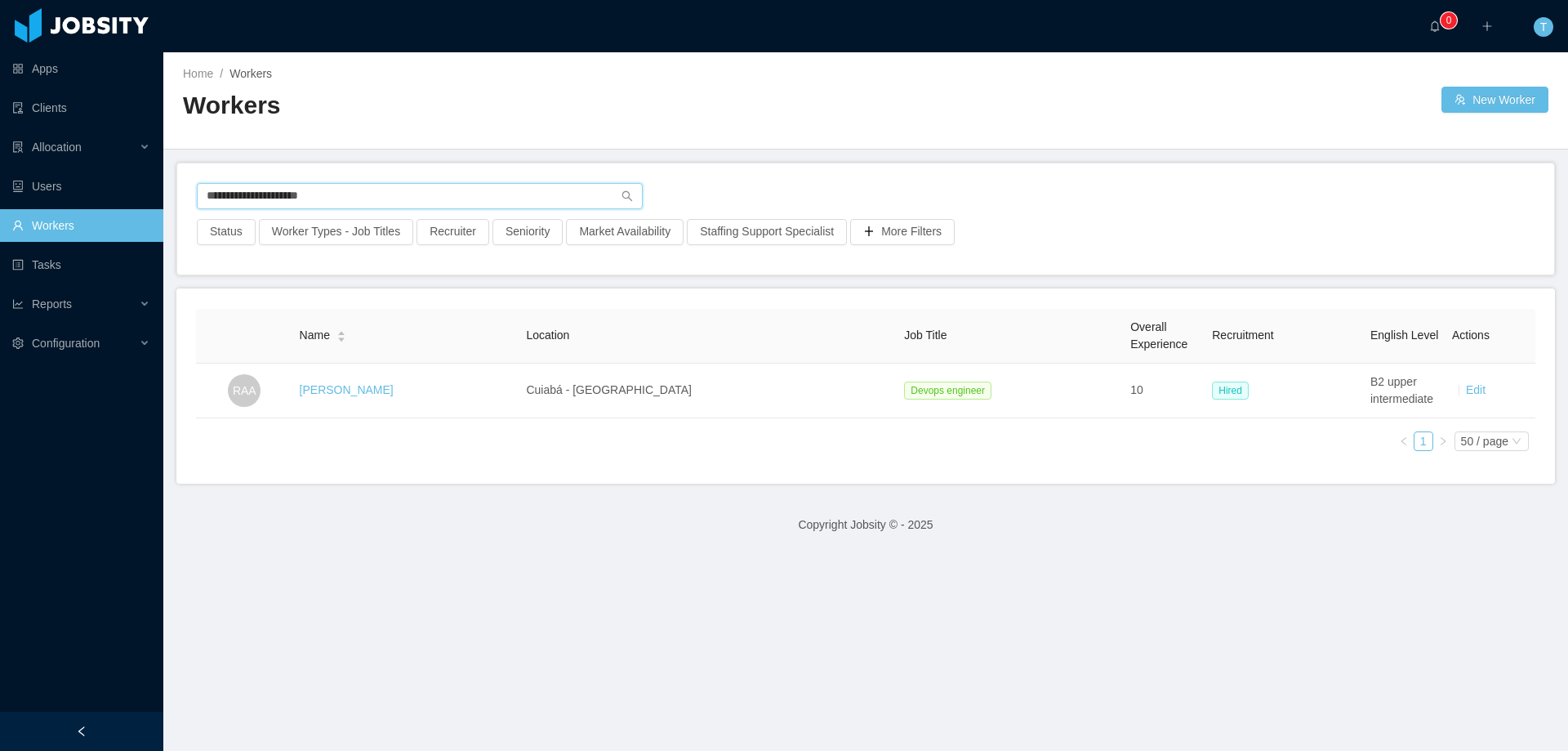
paste input "***"
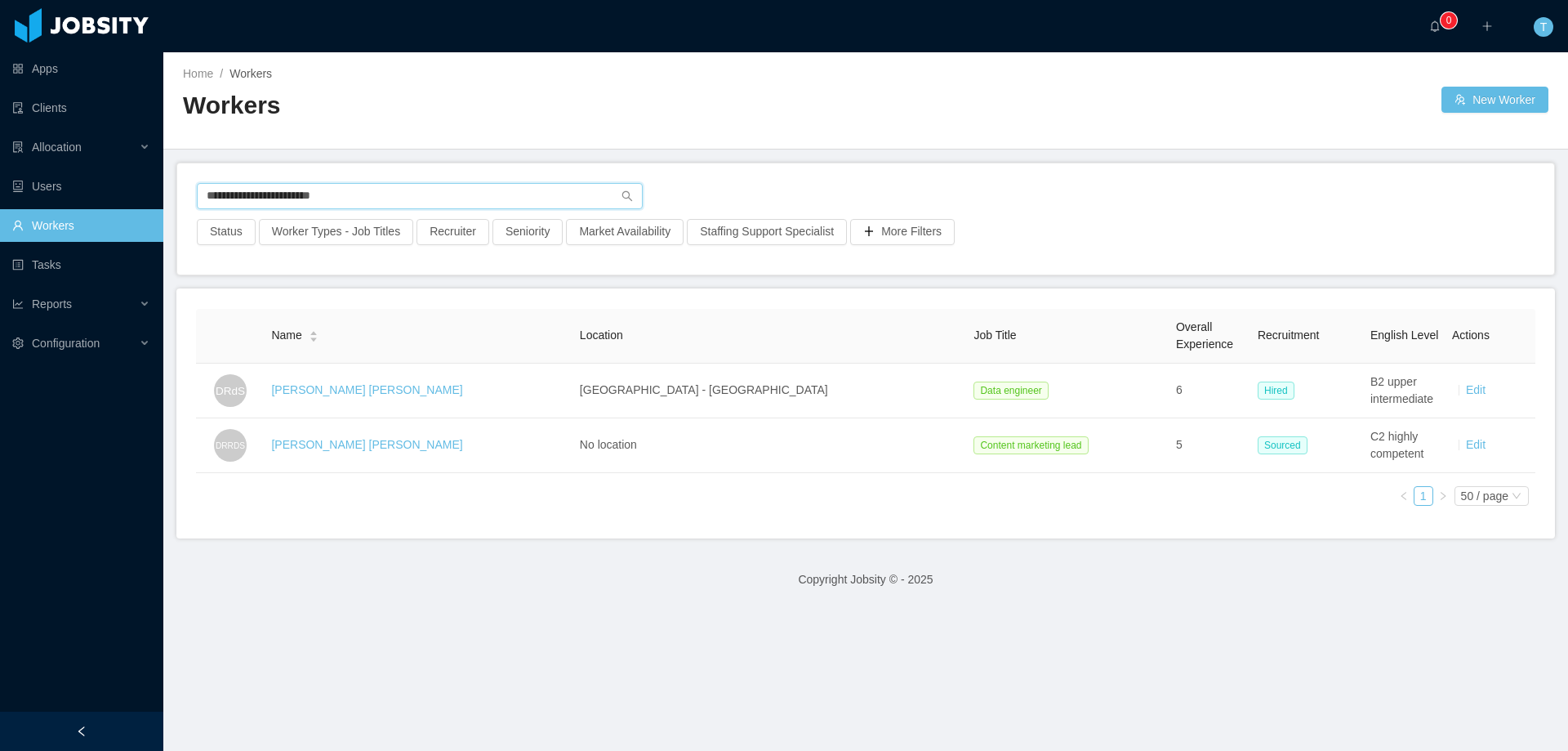
click at [238, 192] on input "**********" at bounding box center [419, 196] width 446 height 26
paste input "text"
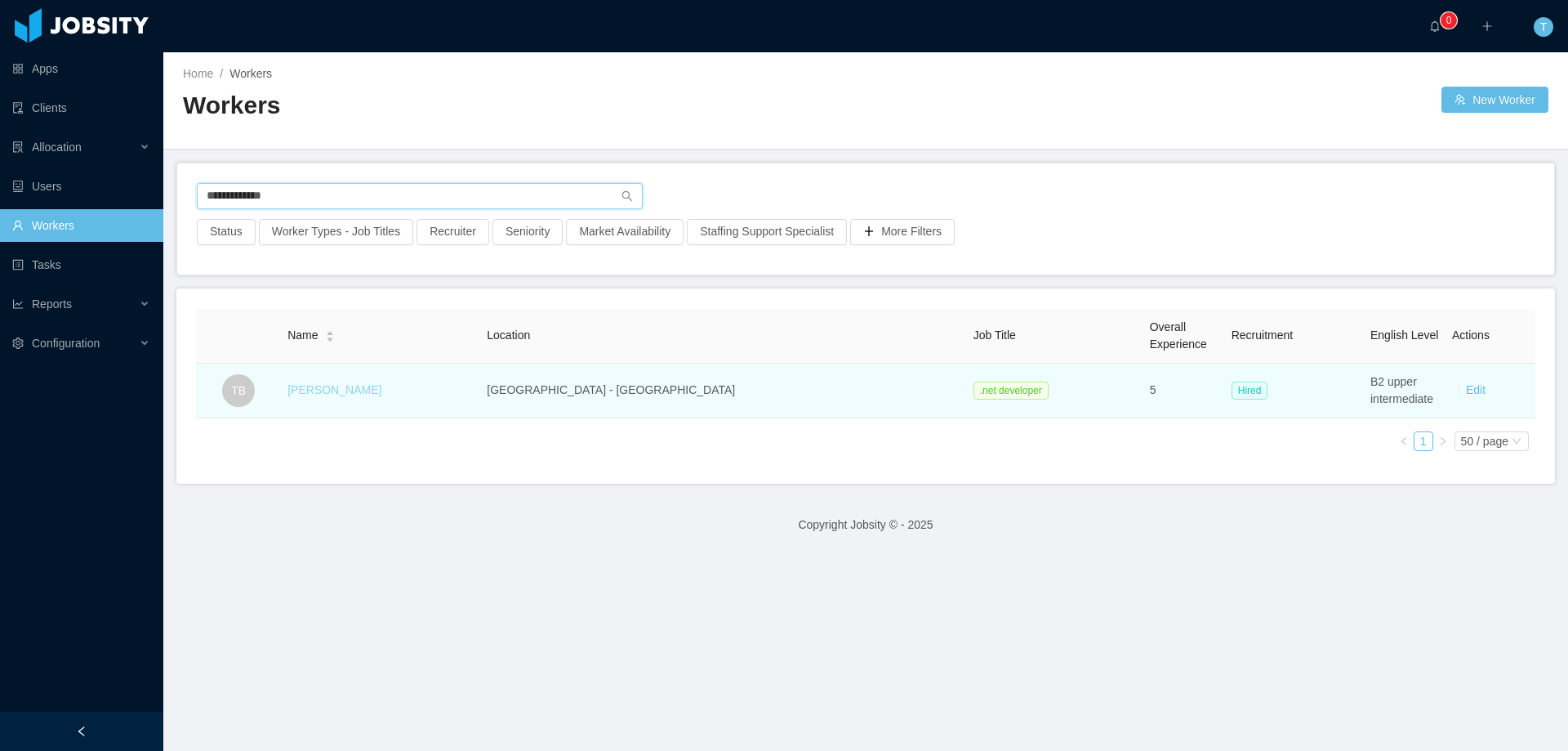
type input "**********"
click at [363, 392] on link "Telmo Bezerra" at bounding box center [335, 389] width 94 height 13
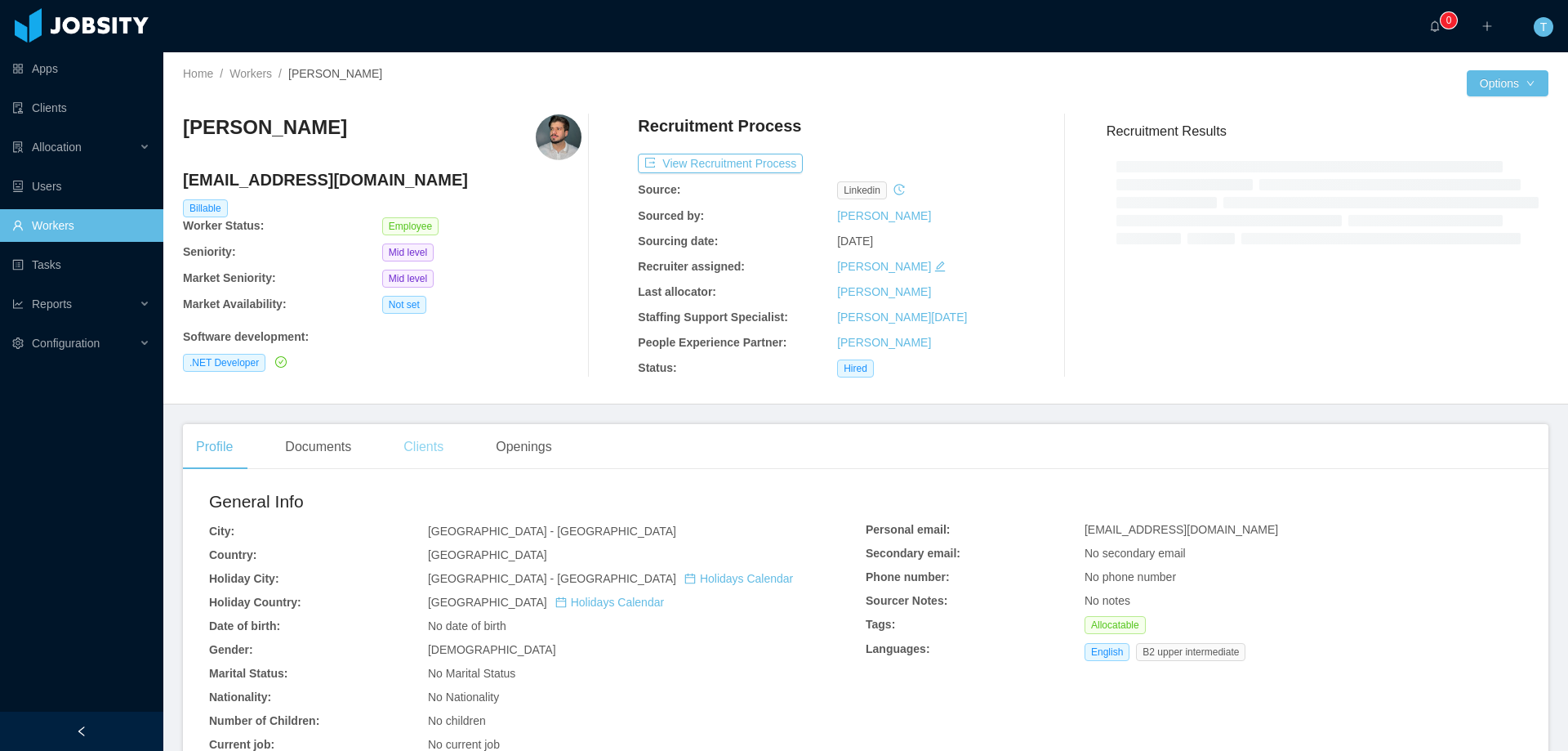
click at [424, 435] on div "Clients" at bounding box center [424, 447] width 66 height 45
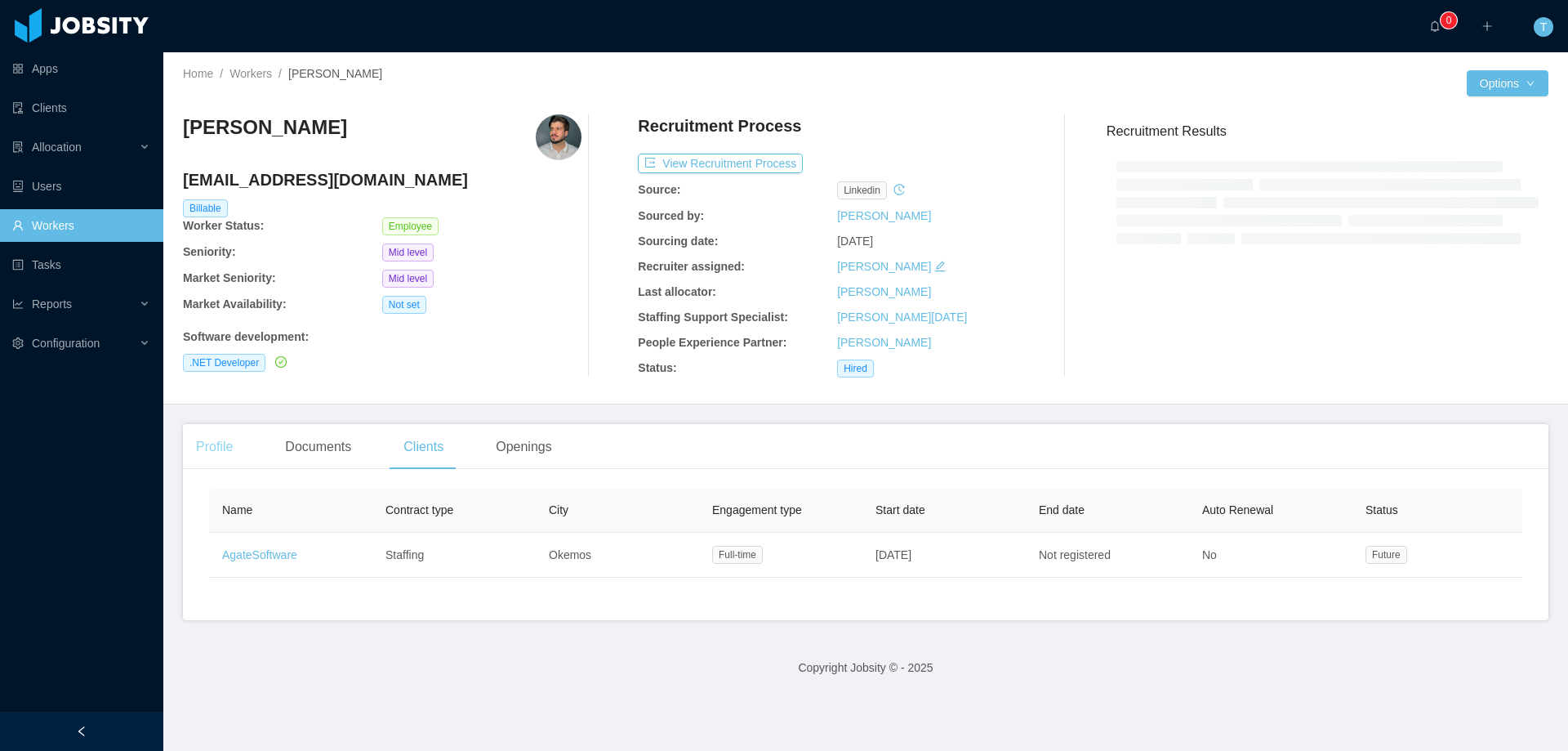
click at [208, 443] on div "Profile" at bounding box center [215, 447] width 63 height 45
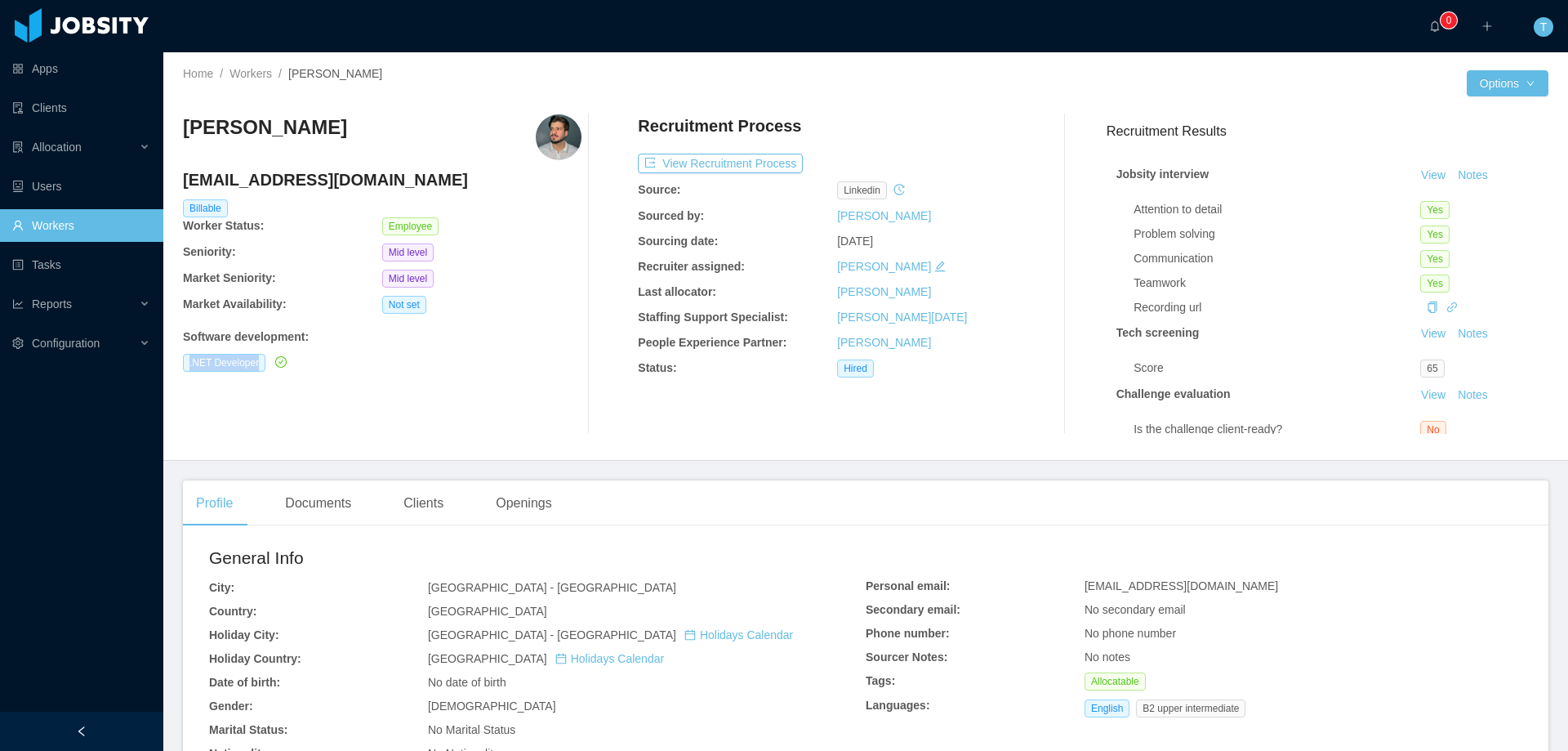
drag, startPoint x: 205, startPoint y: 366, endPoint x: 263, endPoint y: 369, distance: 58.1
click at [263, 369] on div "Home / Workers / Telmo Bezerra / Options Telmo Bezerra telmo.bezerra@jobsity.co…" at bounding box center [865, 256] width 1405 height 408
copy span ".NET Developer"
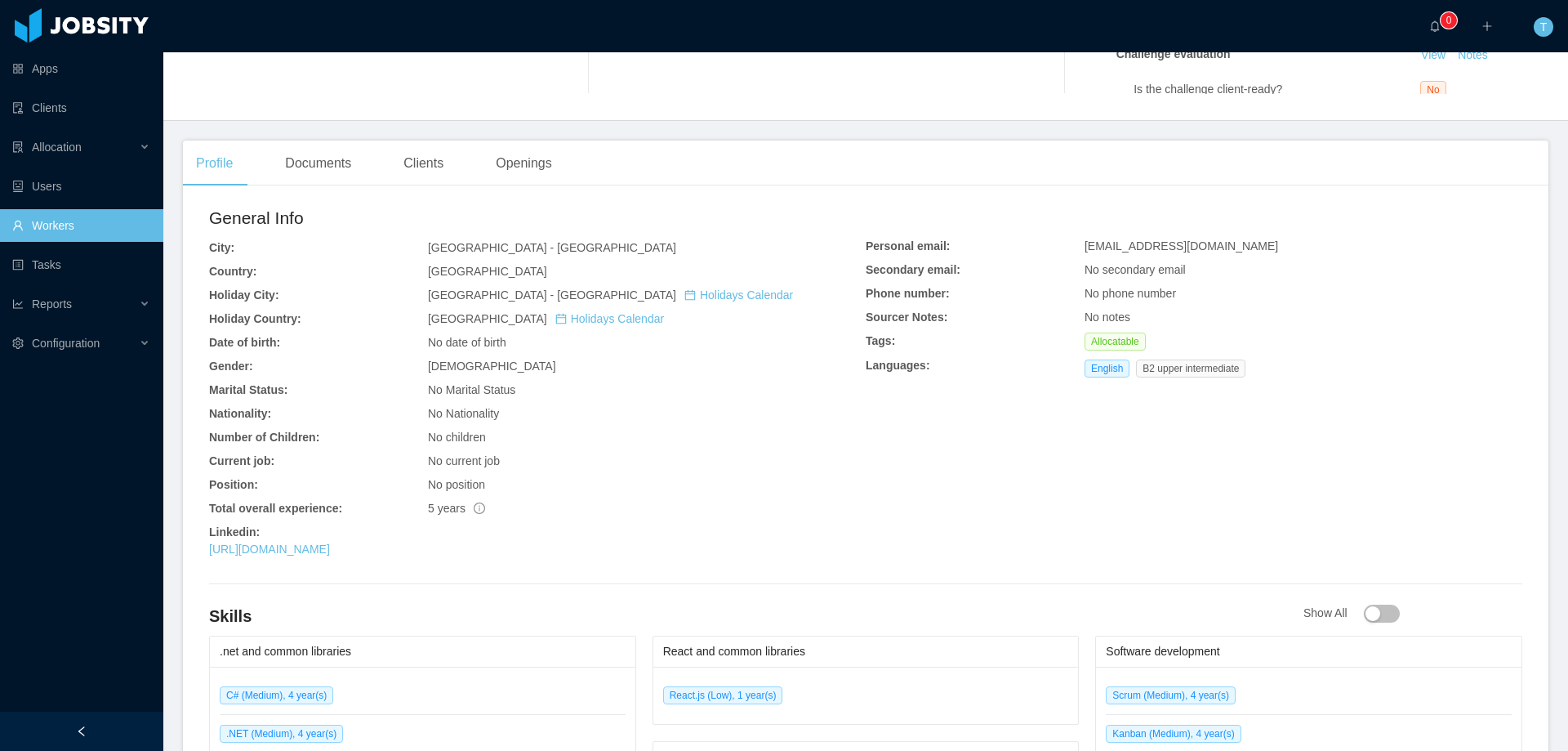
scroll to position [490, 0]
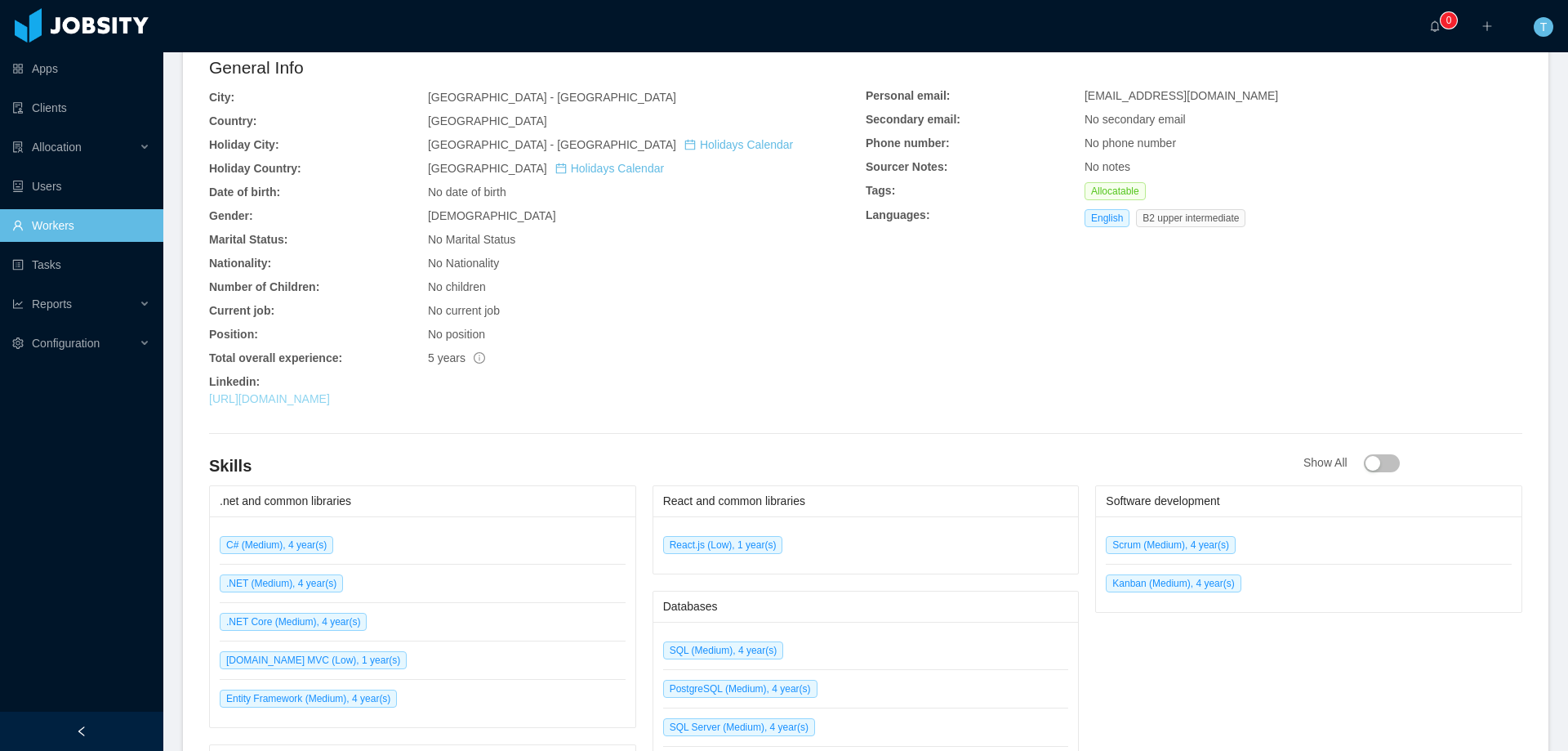
click at [330, 399] on link "https://www.linkedin.com/in/telmobsj" at bounding box center [269, 398] width 121 height 13
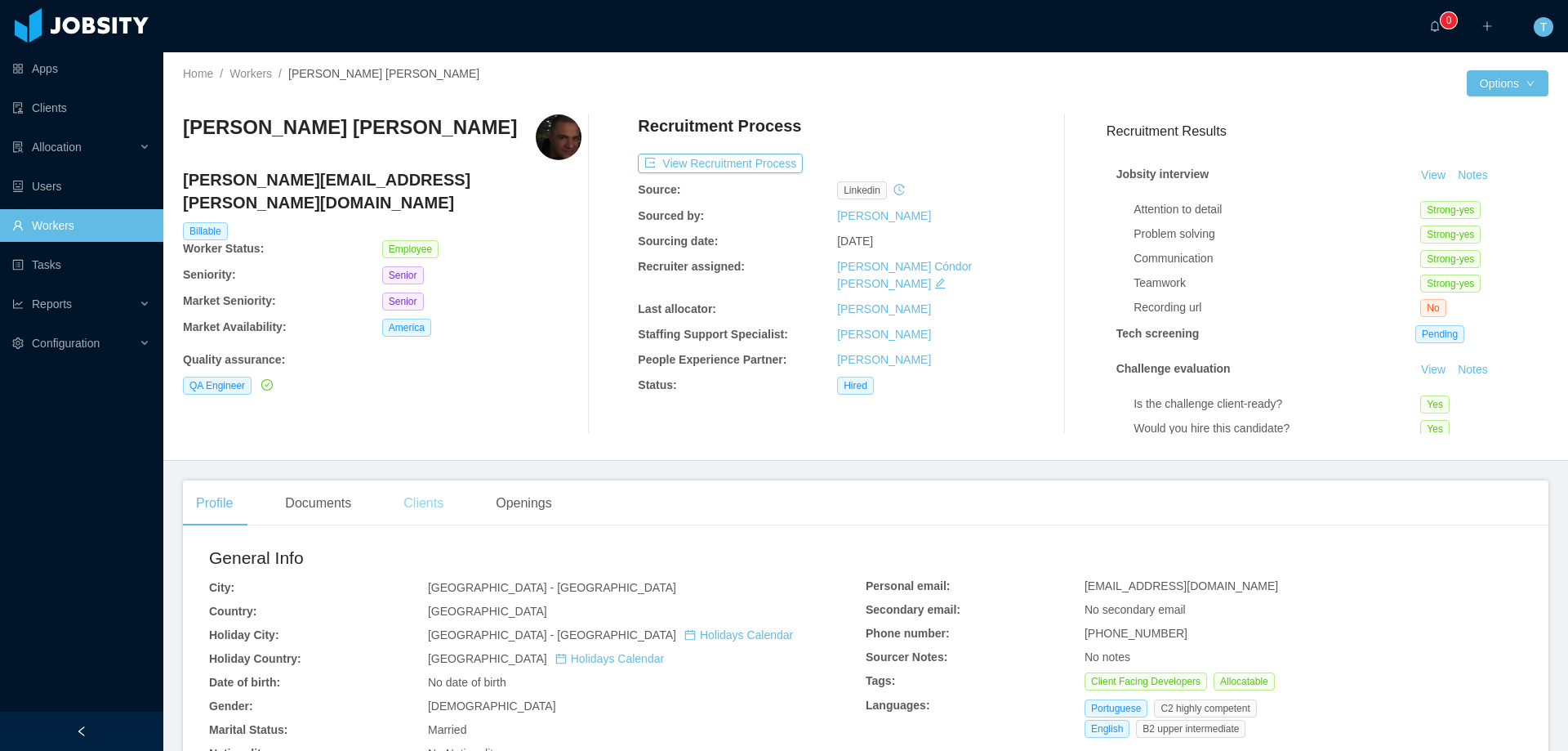
click at [449, 502] on div "Clients" at bounding box center [424, 503] width 66 height 45
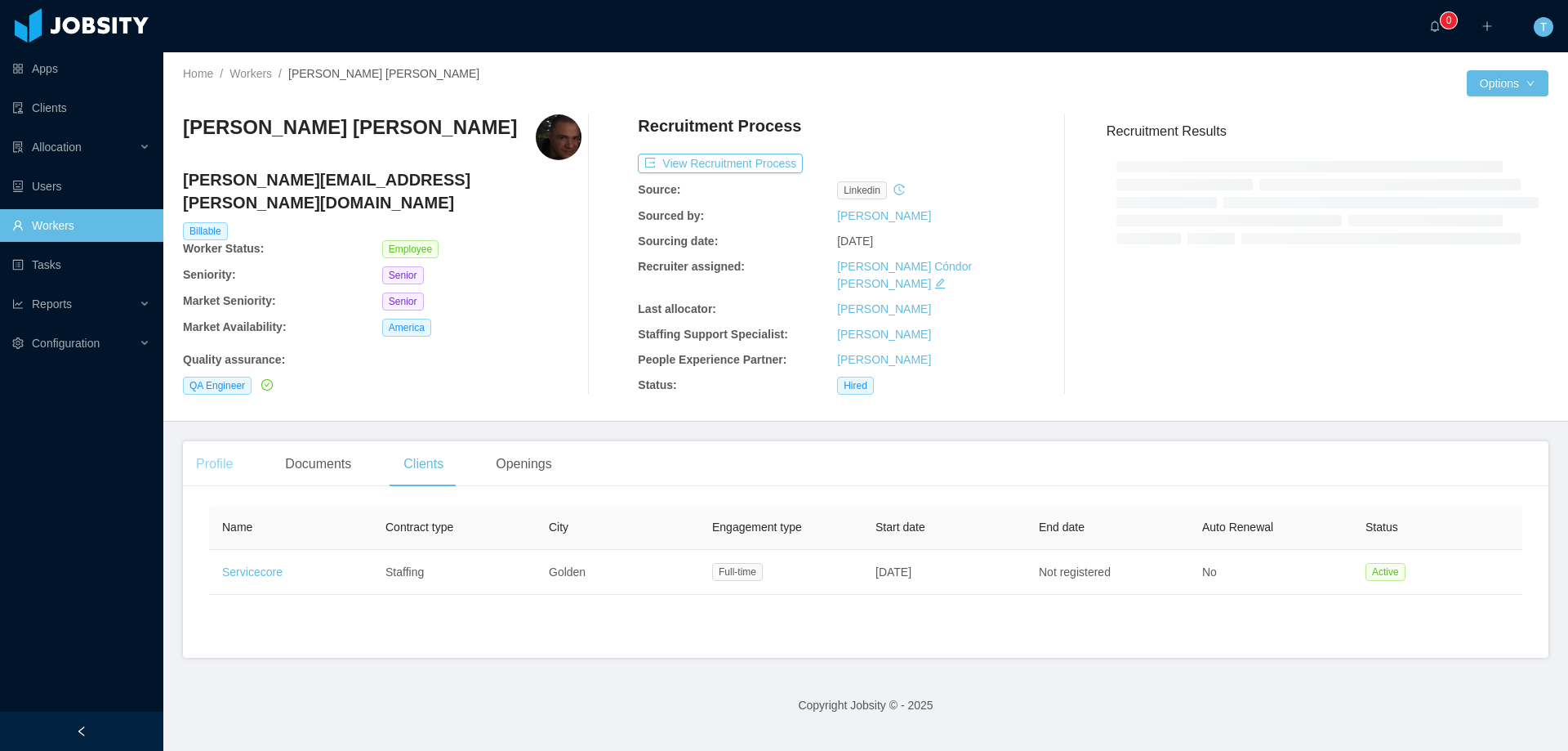
click at [219, 449] on main "Home / Workers / Lucas Raphael Araujo Silva / Options Lucas Raphael Araujo Silv…" at bounding box center [865, 401] width 1405 height 699
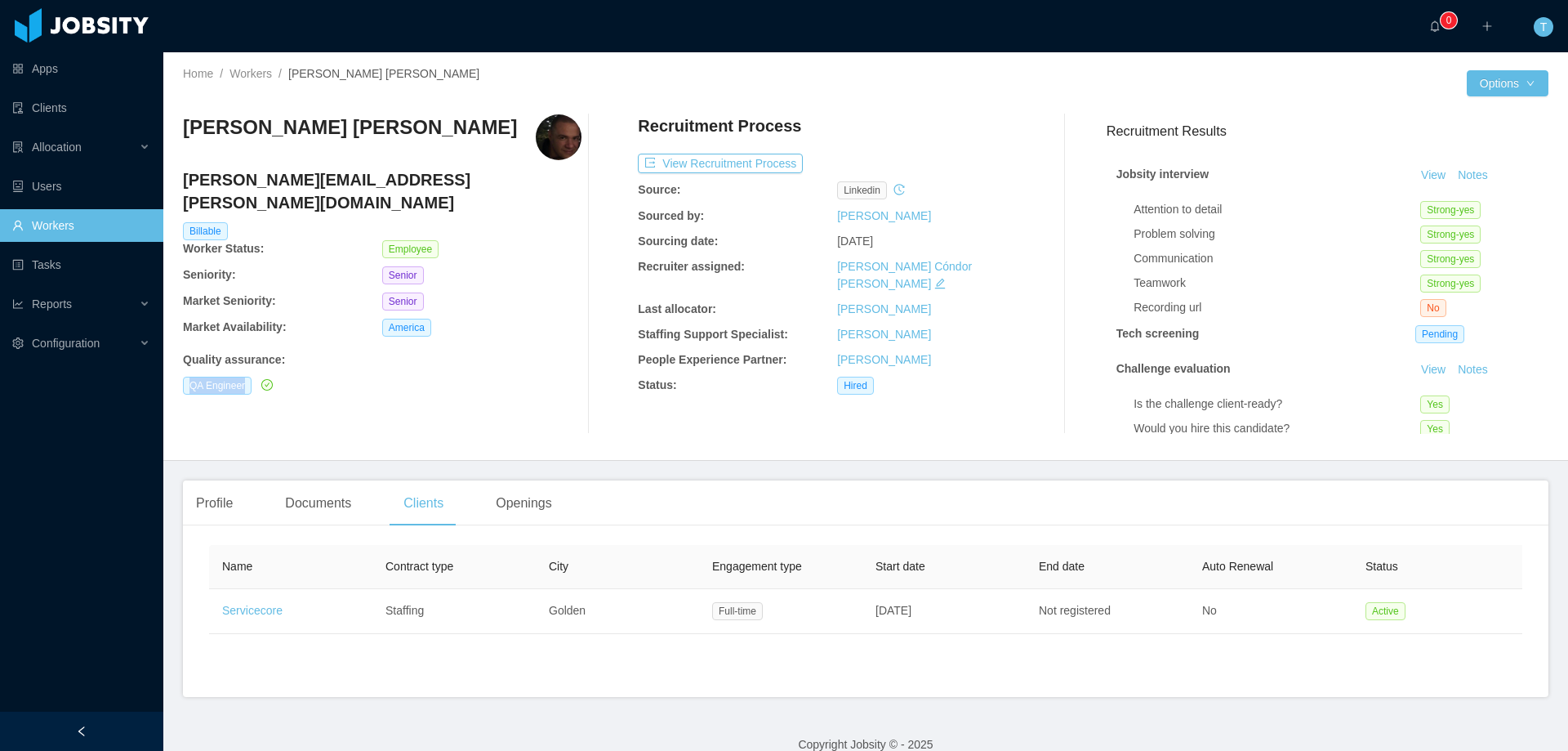
drag, startPoint x: 179, startPoint y: 363, endPoint x: 507, endPoint y: 387, distance: 328.9
click at [262, 367] on div "Home / Workers / Lucas Raphael Araujo Silva / Options Lucas Raphael Araujo Silv…" at bounding box center [865, 256] width 1405 height 408
copy div "QA Engineer"
click at [211, 508] on div "Profile" at bounding box center [215, 503] width 63 height 45
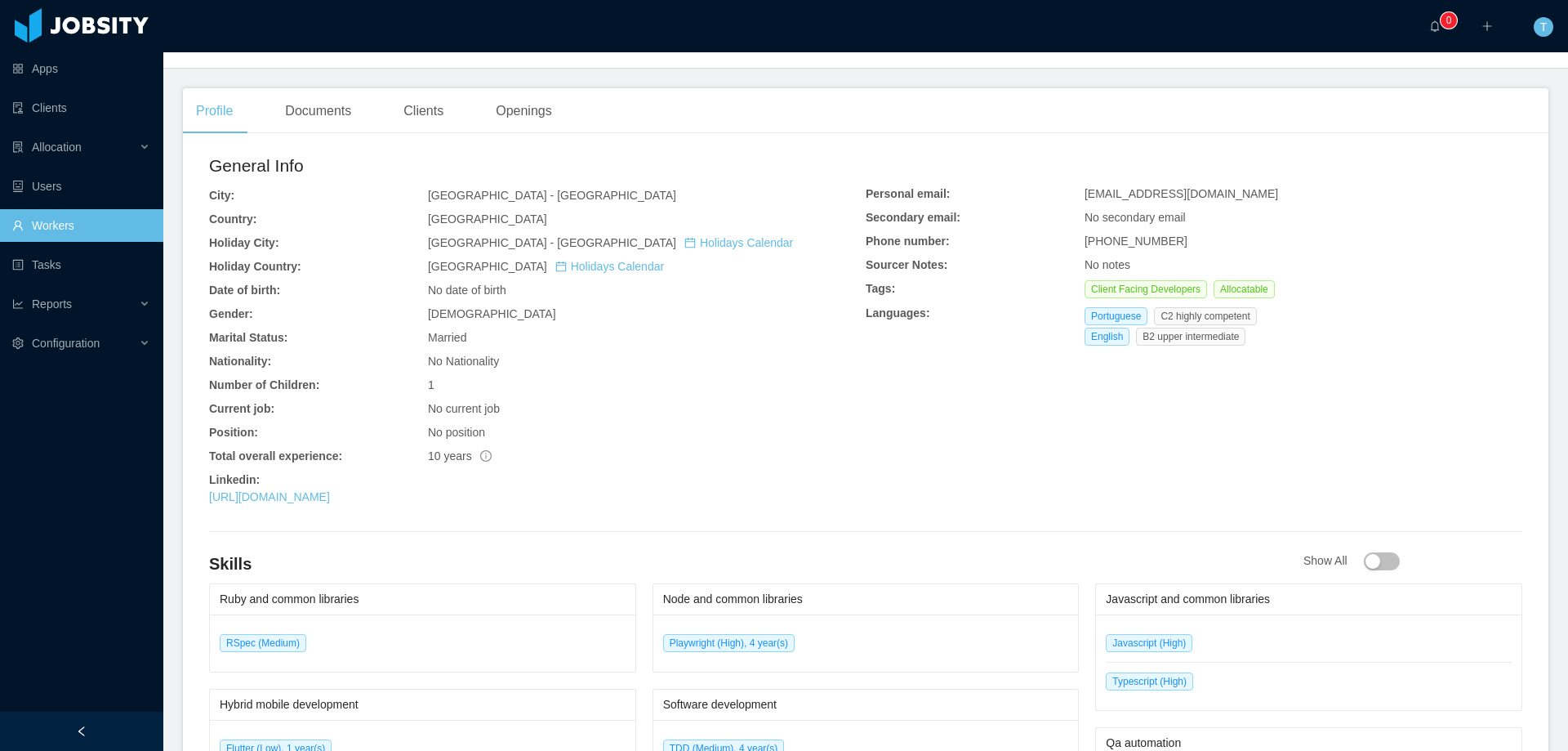
scroll to position [408, 0]
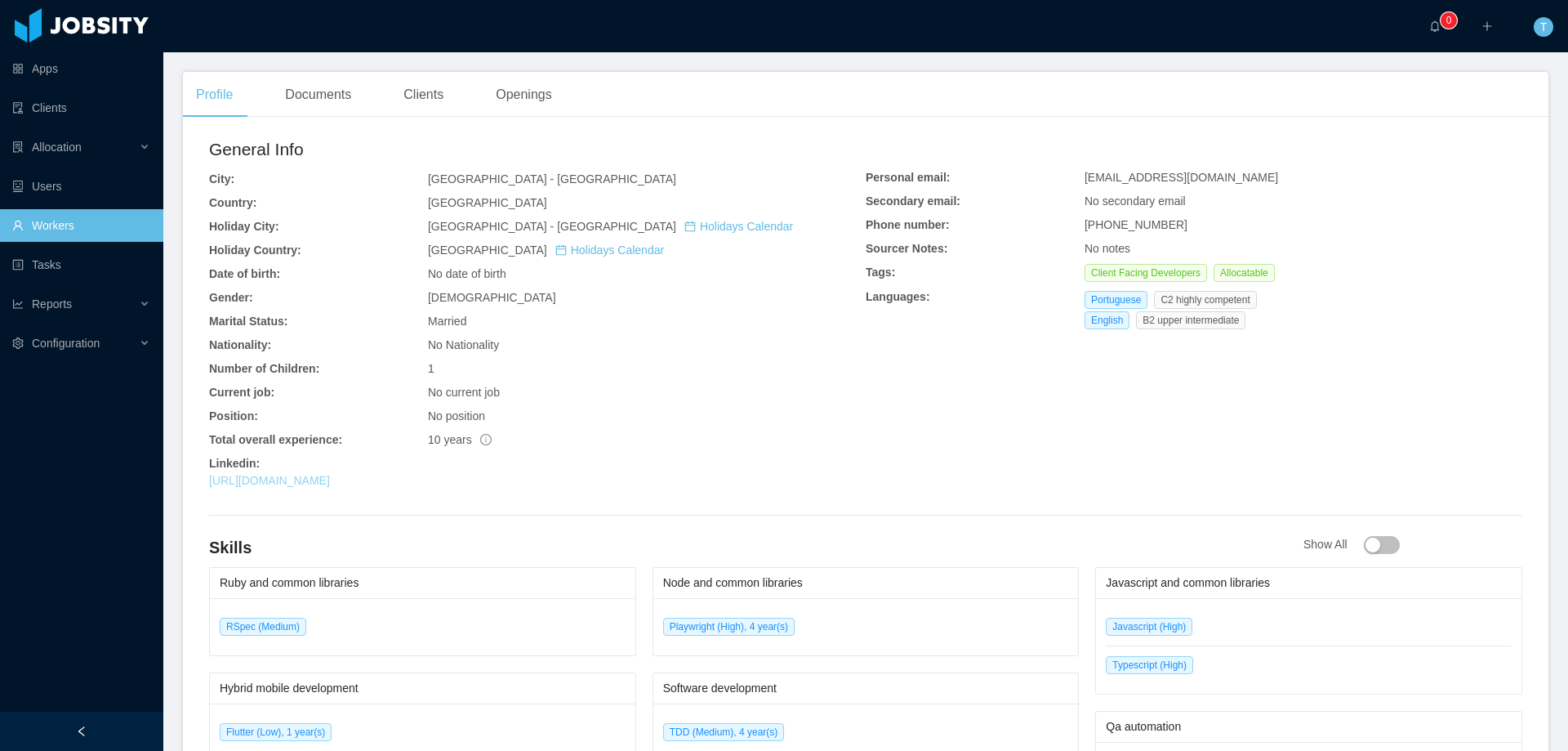
click at [330, 484] on link "https://www.linkedin.com/in/lraphas" at bounding box center [269, 480] width 121 height 13
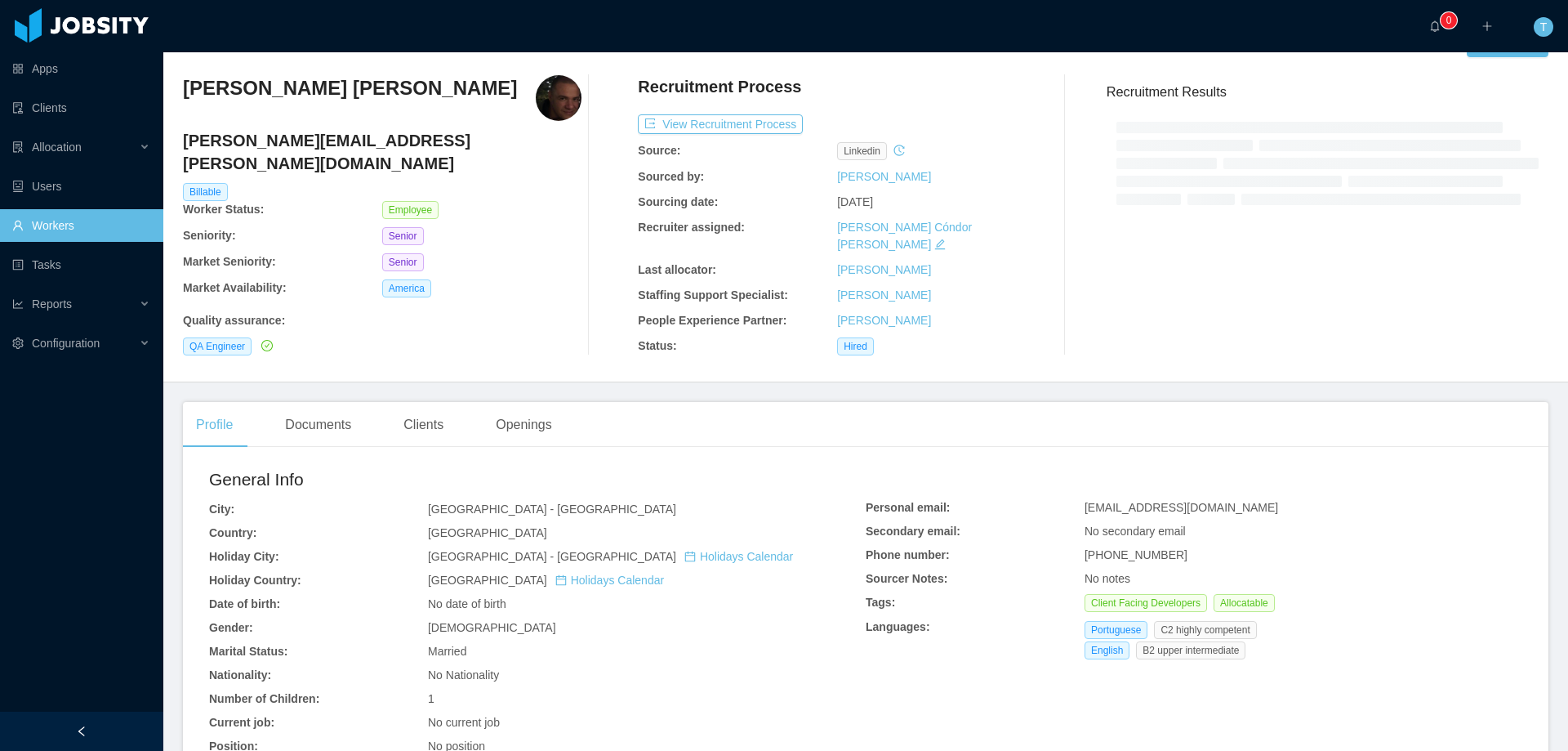
scroll to position [245, 0]
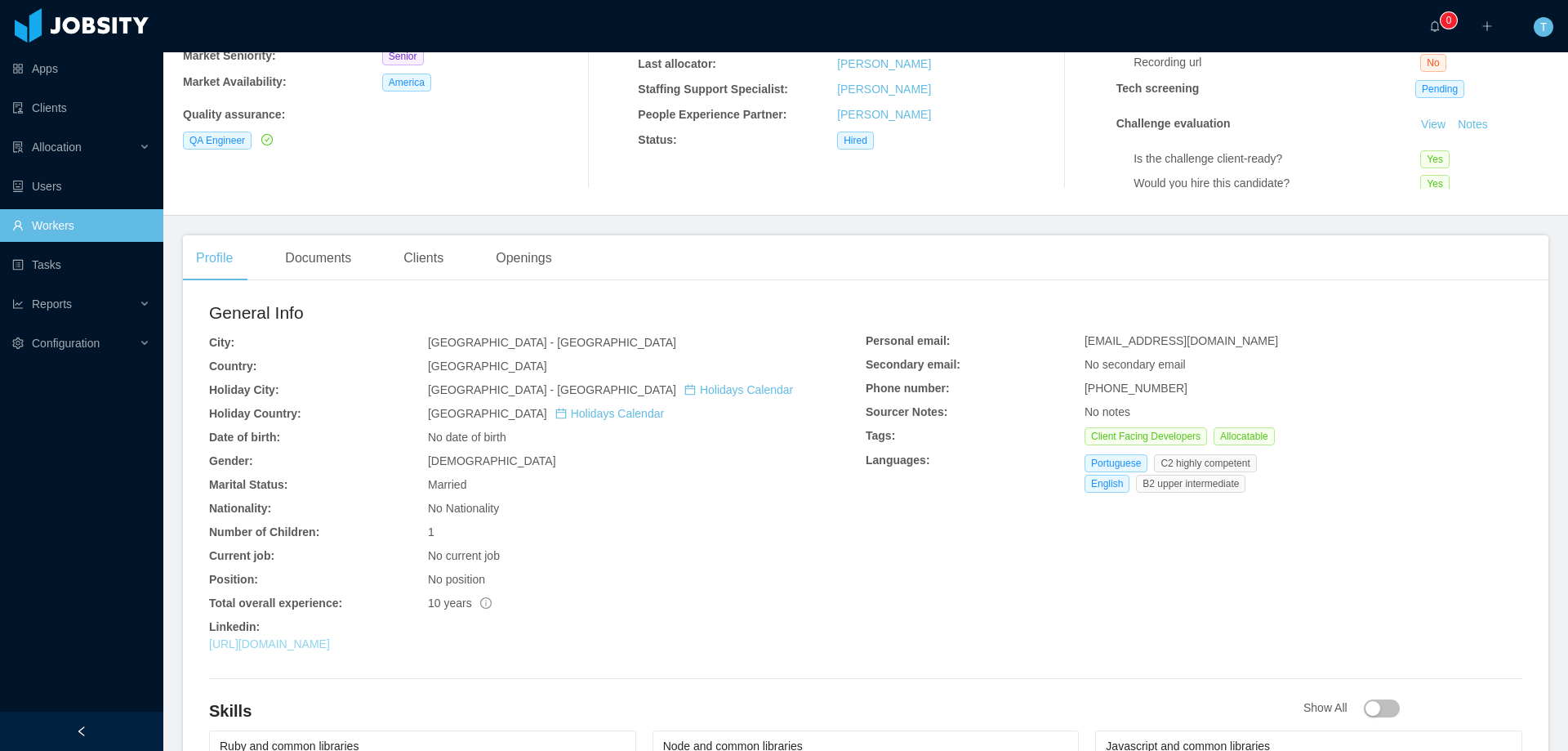
click at [330, 645] on link "https://www.linkedin.com/in/lraphas" at bounding box center [269, 643] width 121 height 13
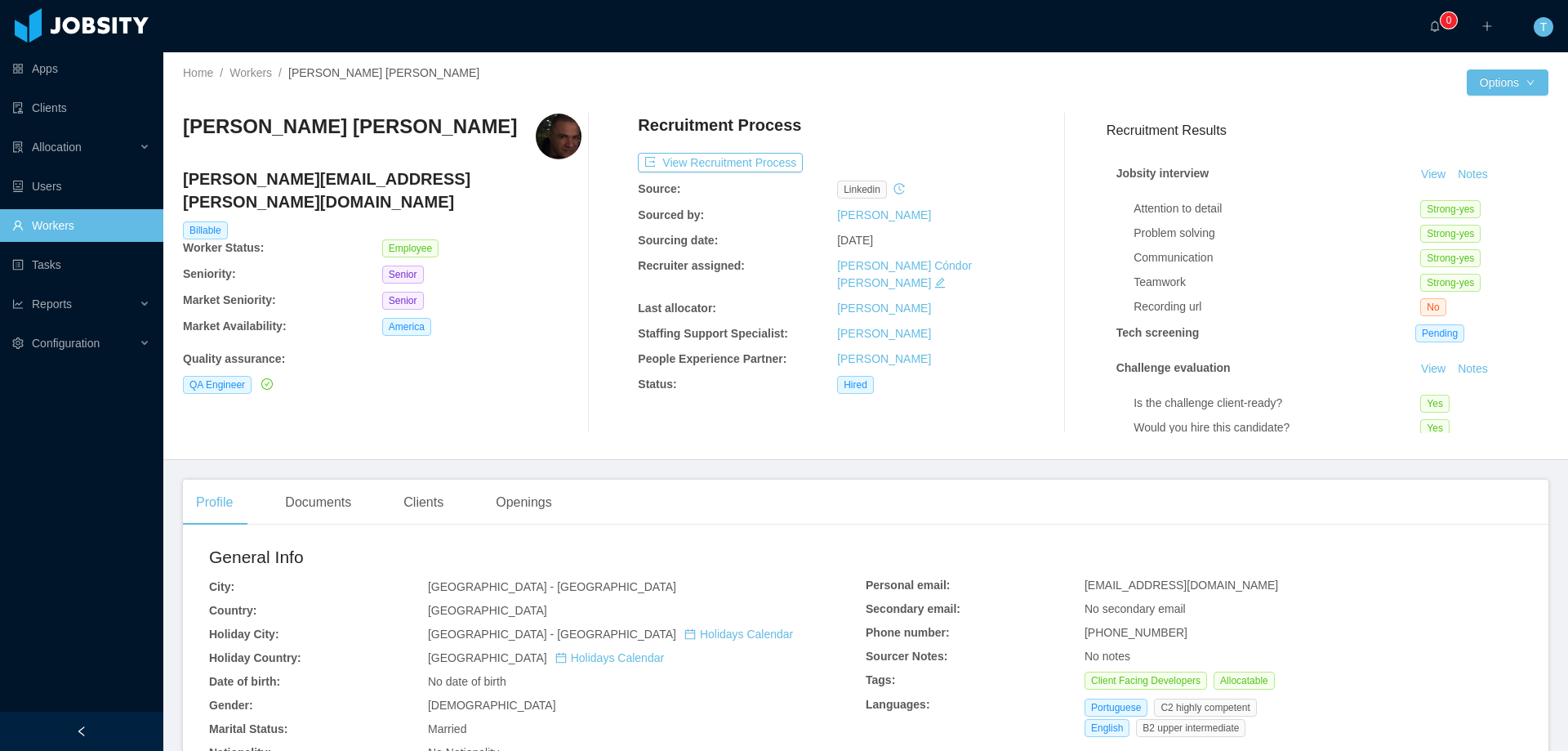
scroll to position [0, 0]
click at [535, 143] on img at bounding box center [558, 137] width 45 height 45
click at [543, 142] on img at bounding box center [558, 137] width 45 height 45
click at [1521, 87] on button "Options" at bounding box center [1508, 84] width 82 height 26
click at [1470, 158] on button "Profiles" at bounding box center [1443, 154] width 65 height 26
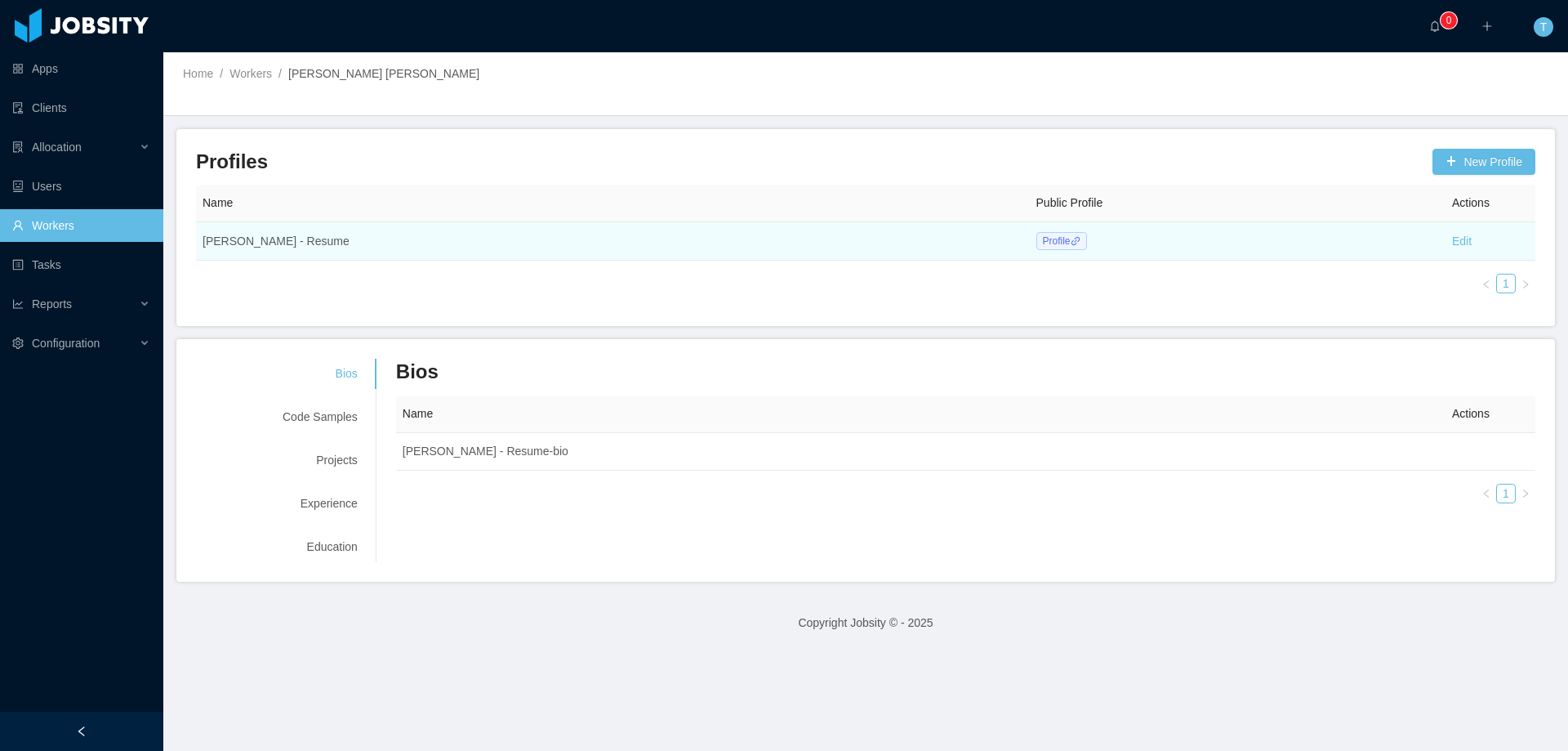
click at [1071, 240] on icon "icon: link" at bounding box center [1075, 241] width 10 height 10
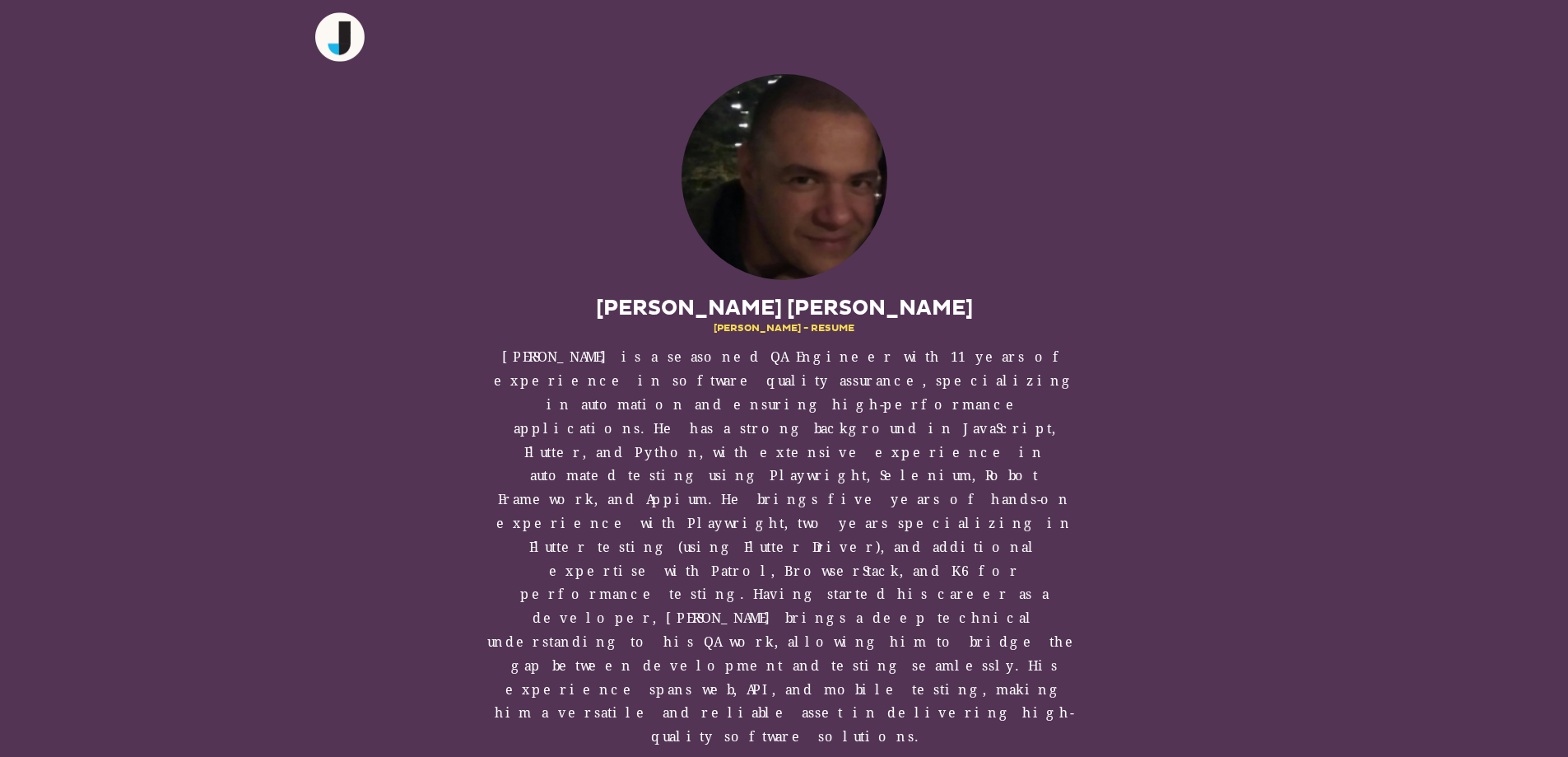
click at [771, 202] on img at bounding box center [784, 177] width 206 height 206
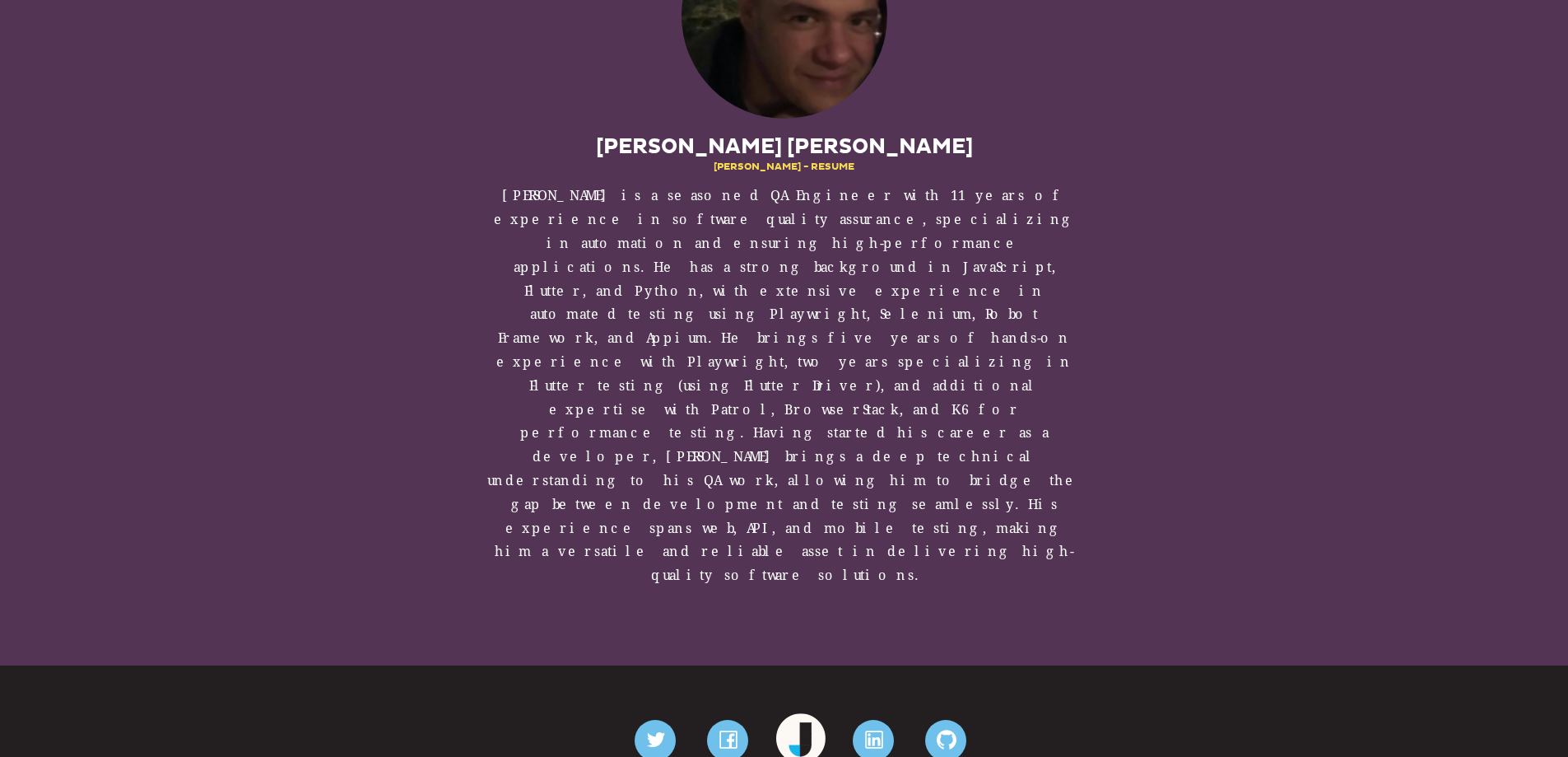
scroll to position [163, 0]
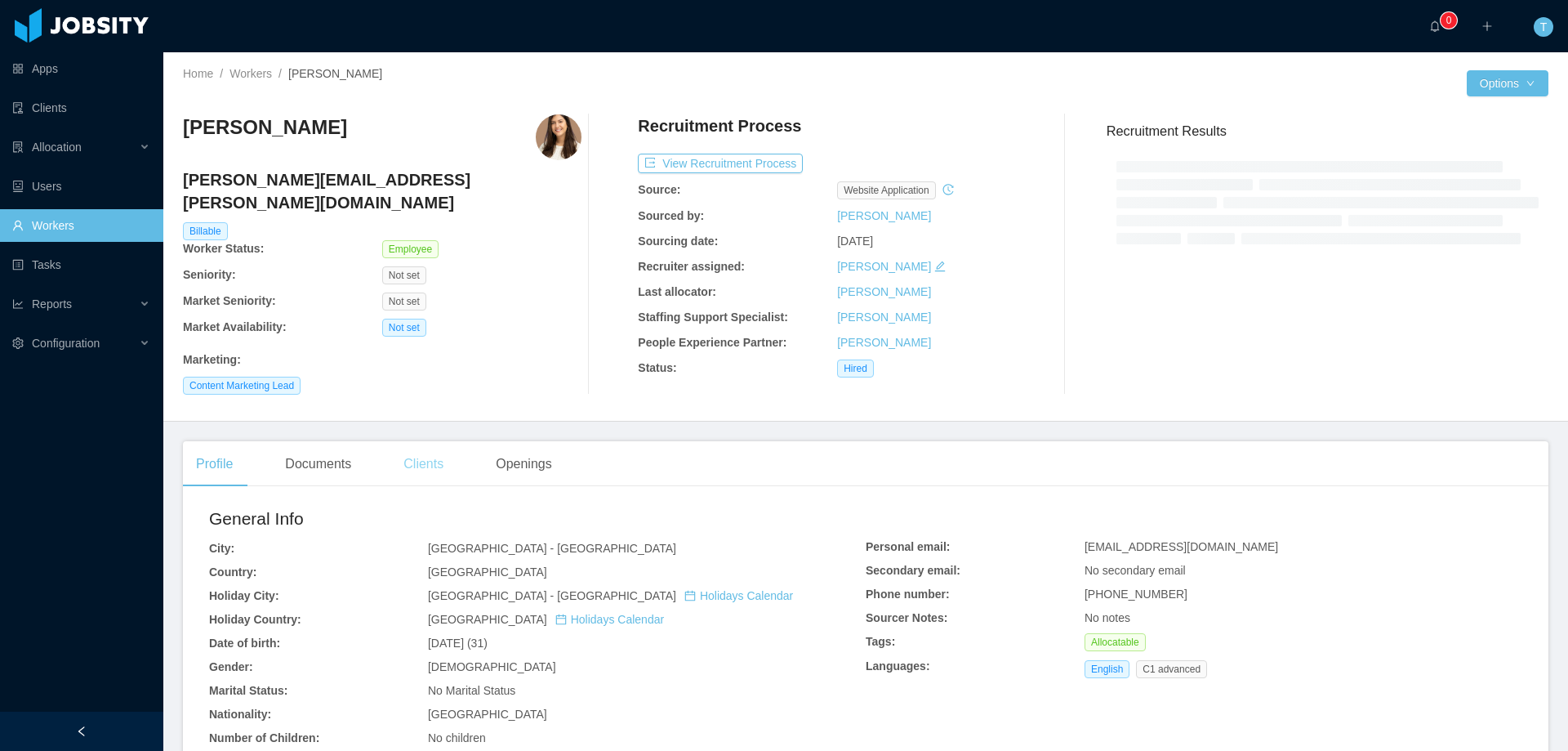
click at [420, 445] on div "Clients" at bounding box center [424, 464] width 66 height 45
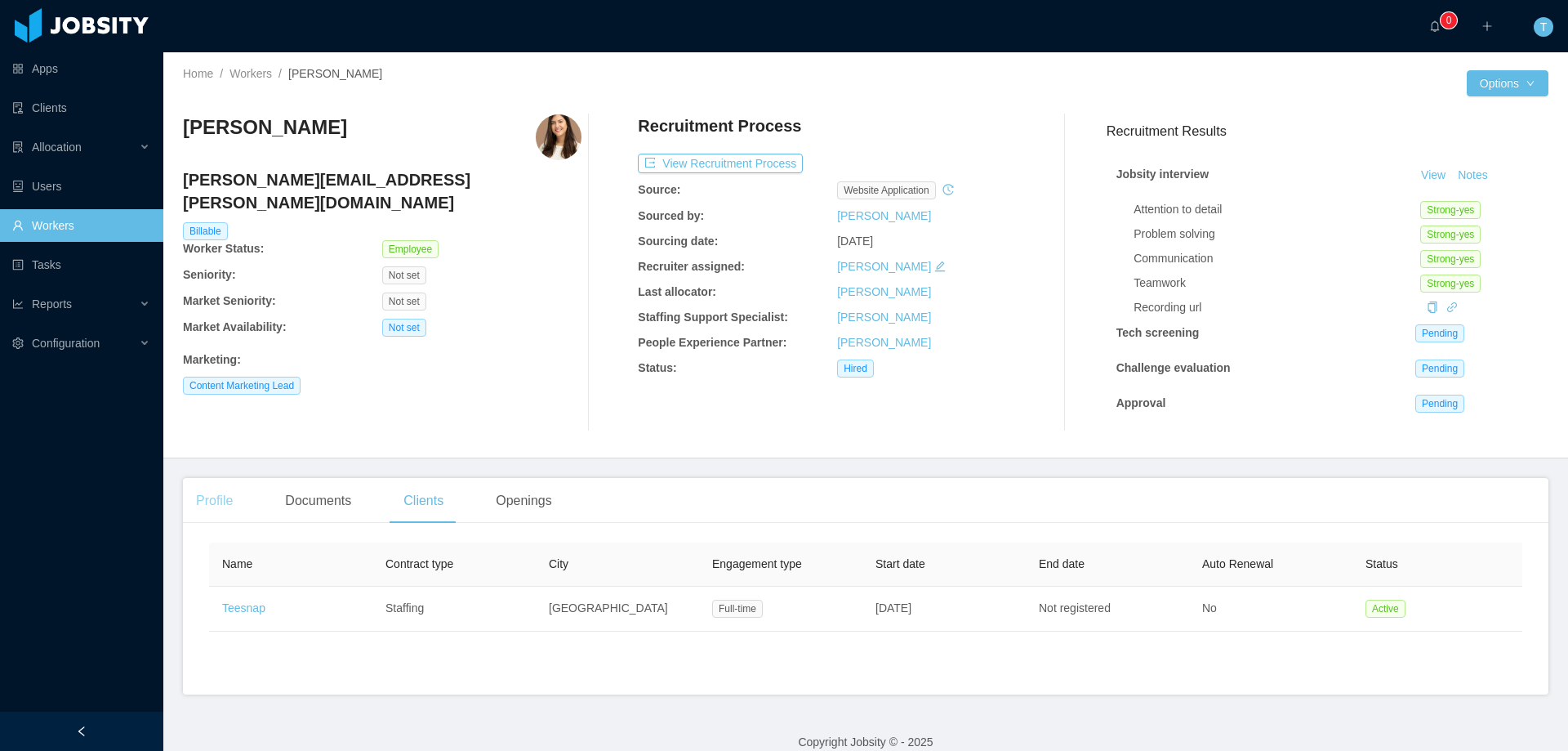
click at [218, 502] on div "Profile" at bounding box center [215, 501] width 63 height 45
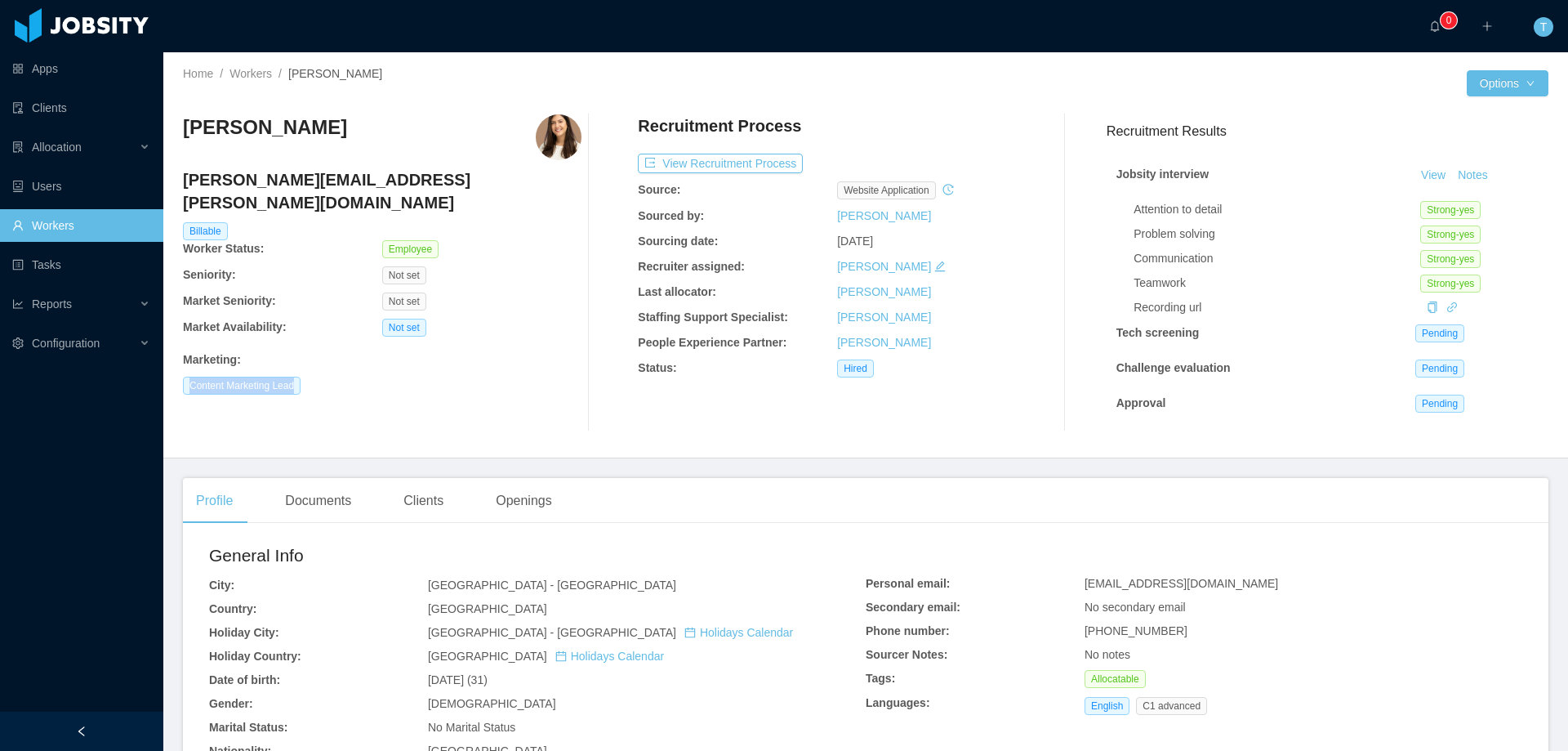
drag, startPoint x: 239, startPoint y: 365, endPoint x: 374, endPoint y: 365, distance: 135.0
click at [373, 365] on div "Home / Workers / [PERSON_NAME] / Options [PERSON_NAME] [PERSON_NAME][EMAIL_ADDR…" at bounding box center [865, 255] width 1405 height 406
copy span "Content Marketing Lead"
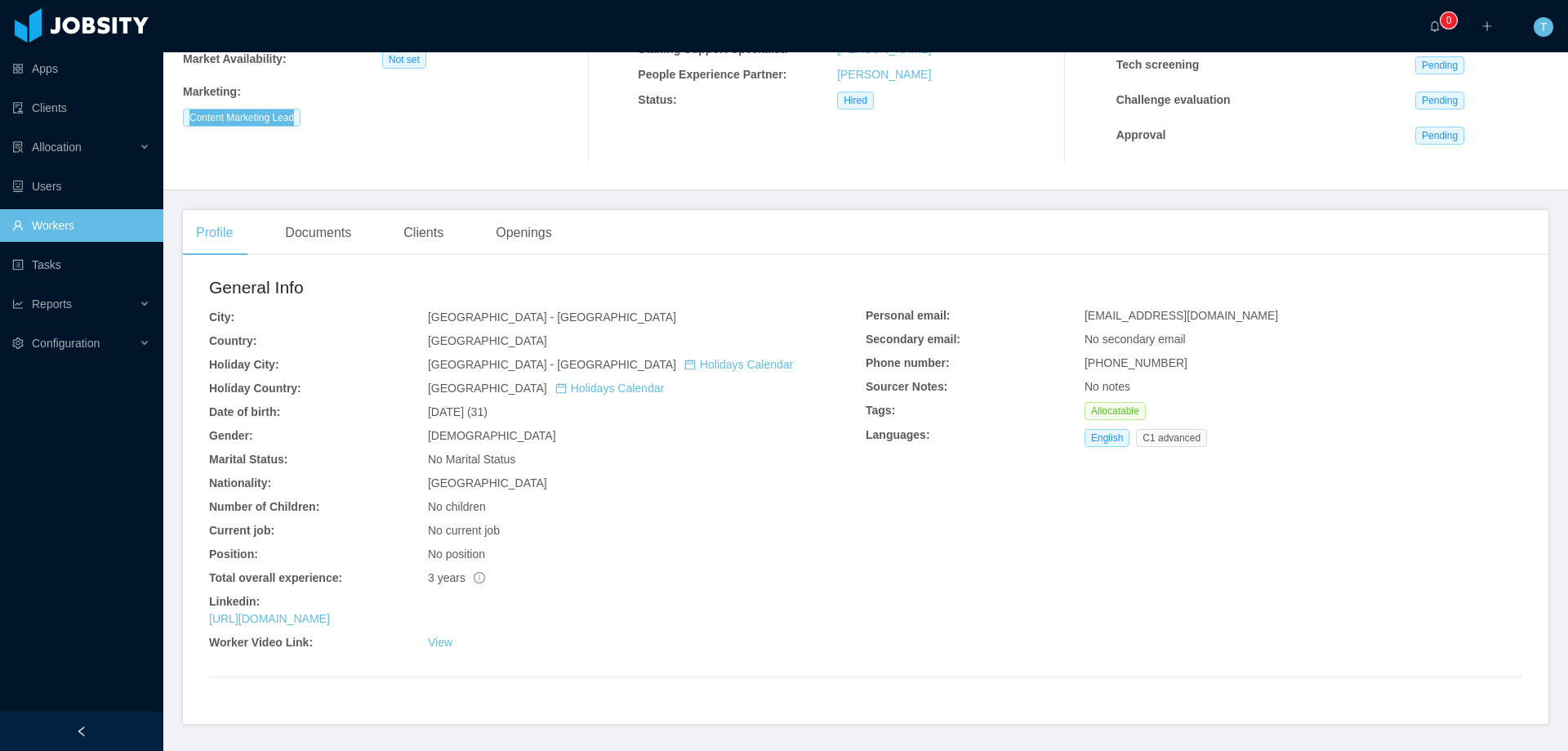
scroll to position [319, 0]
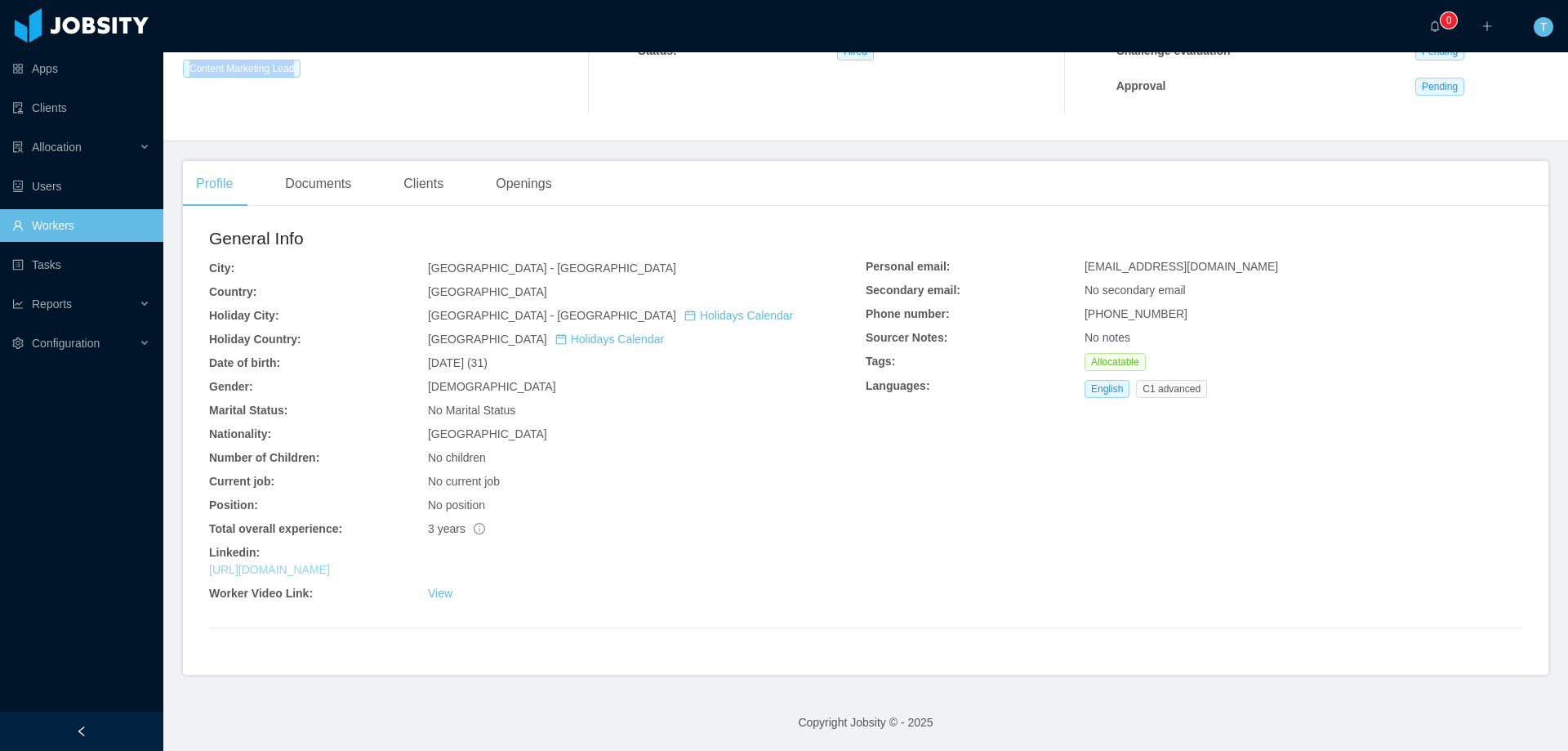
click at [330, 563] on link "[URL][DOMAIN_NAME]" at bounding box center [269, 569] width 121 height 13
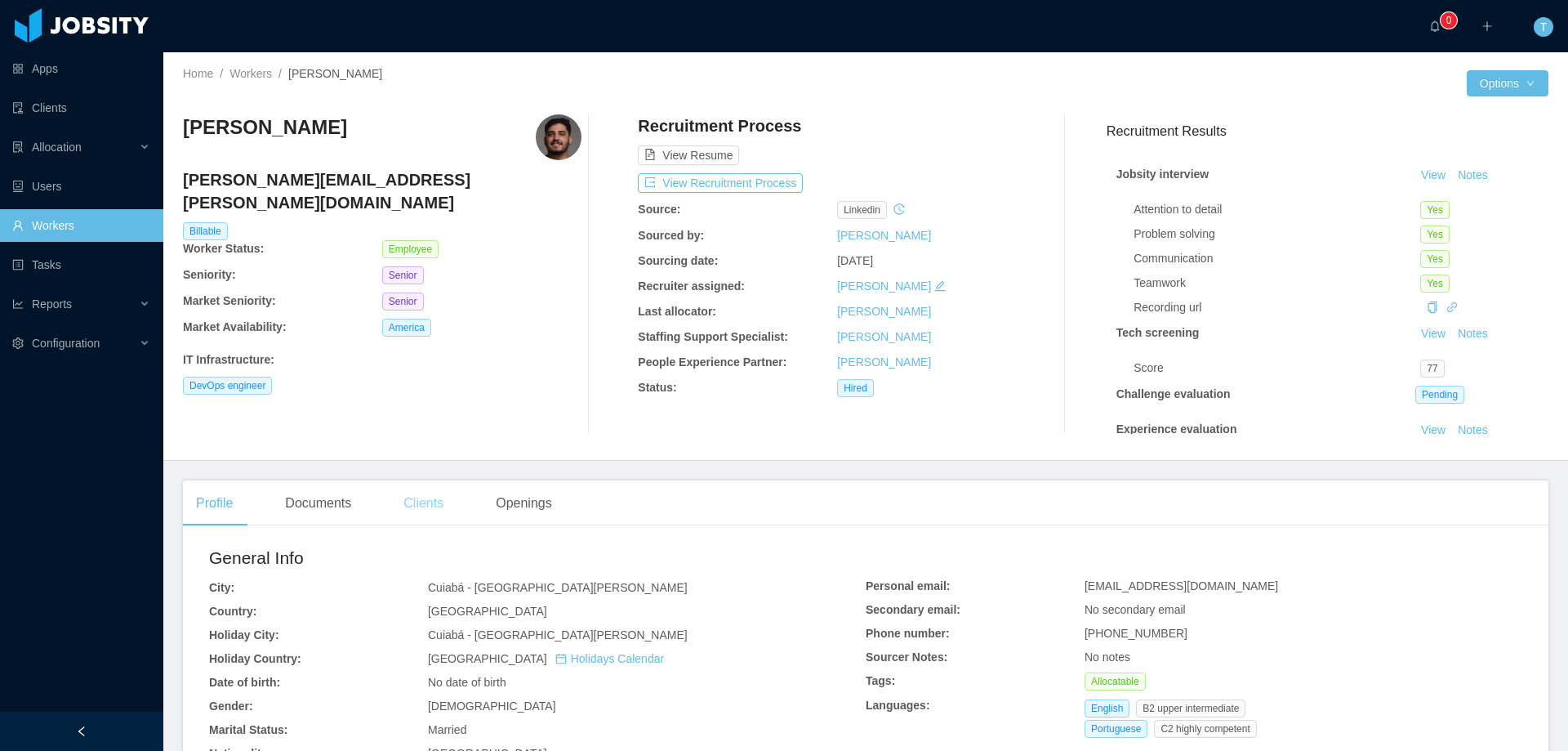
click at [433, 499] on div "Clients" at bounding box center [424, 503] width 66 height 45
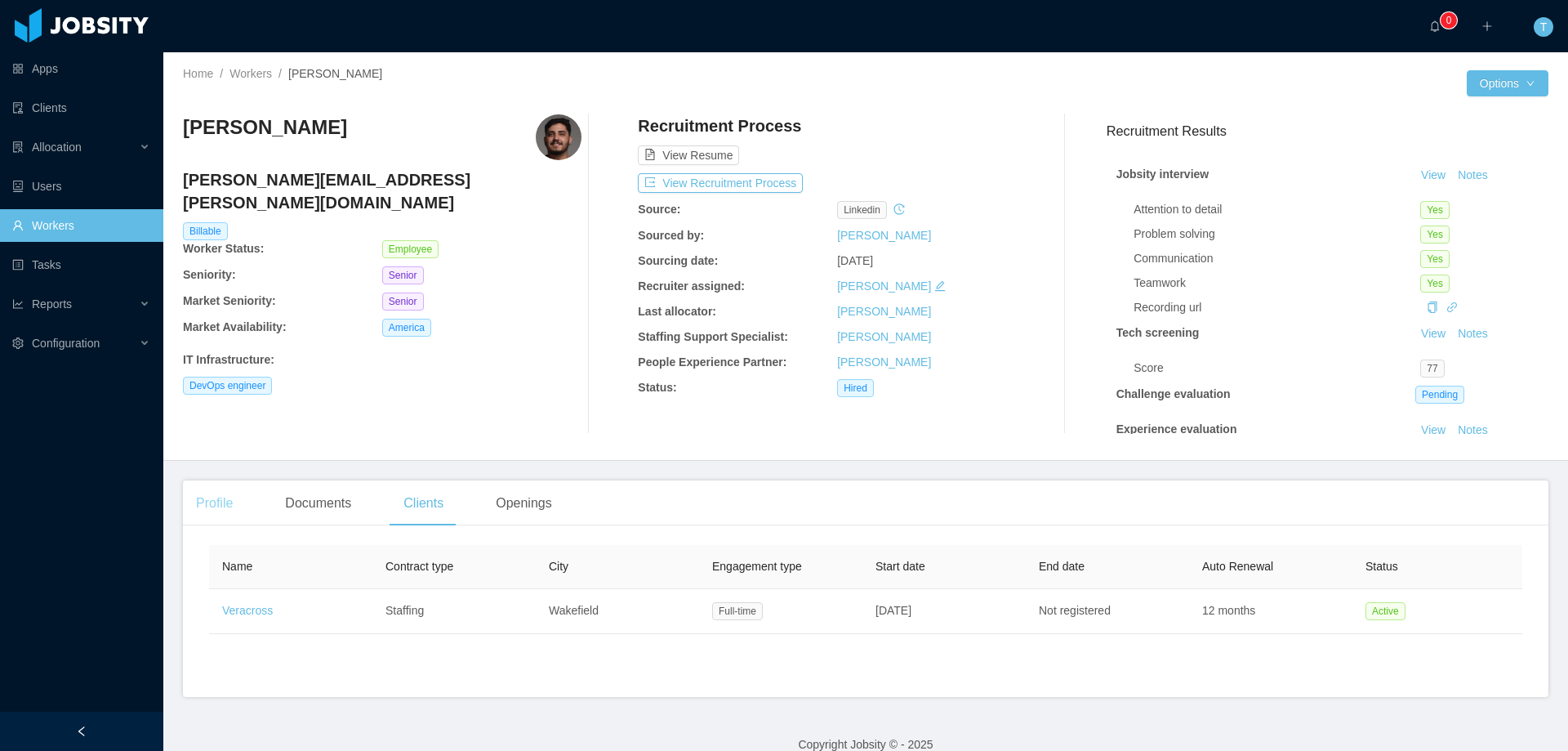
click at [222, 509] on div "Profile" at bounding box center [215, 503] width 63 height 45
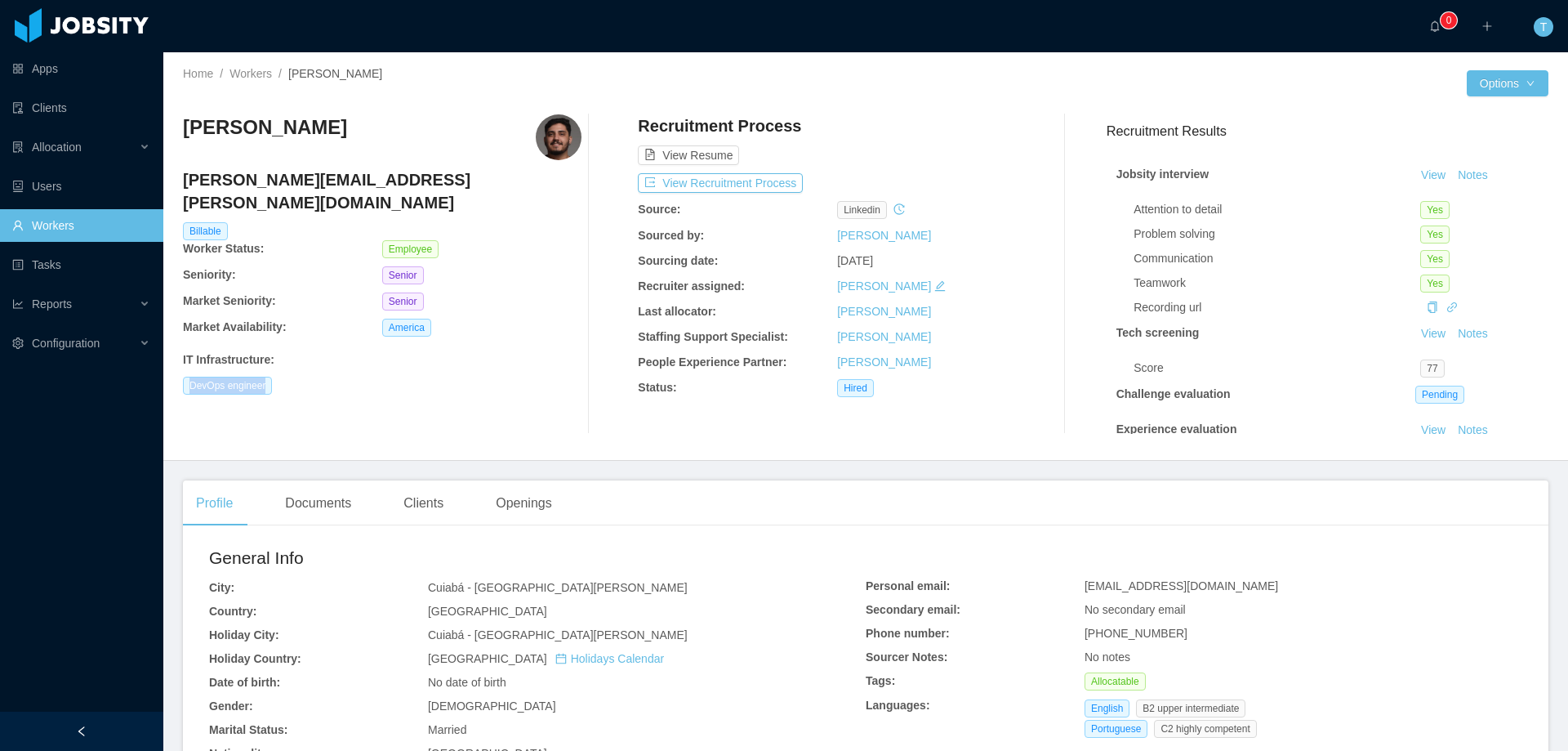
drag, startPoint x: 298, startPoint y: 370, endPoint x: 176, endPoint y: 366, distance: 122.1
click at [176, 366] on div "Home / Workers / [PERSON_NAME] / Options [PERSON_NAME] Almeida [EMAIL_ADDRESS][…" at bounding box center [865, 256] width 1405 height 408
copy span "DevOps engineer"
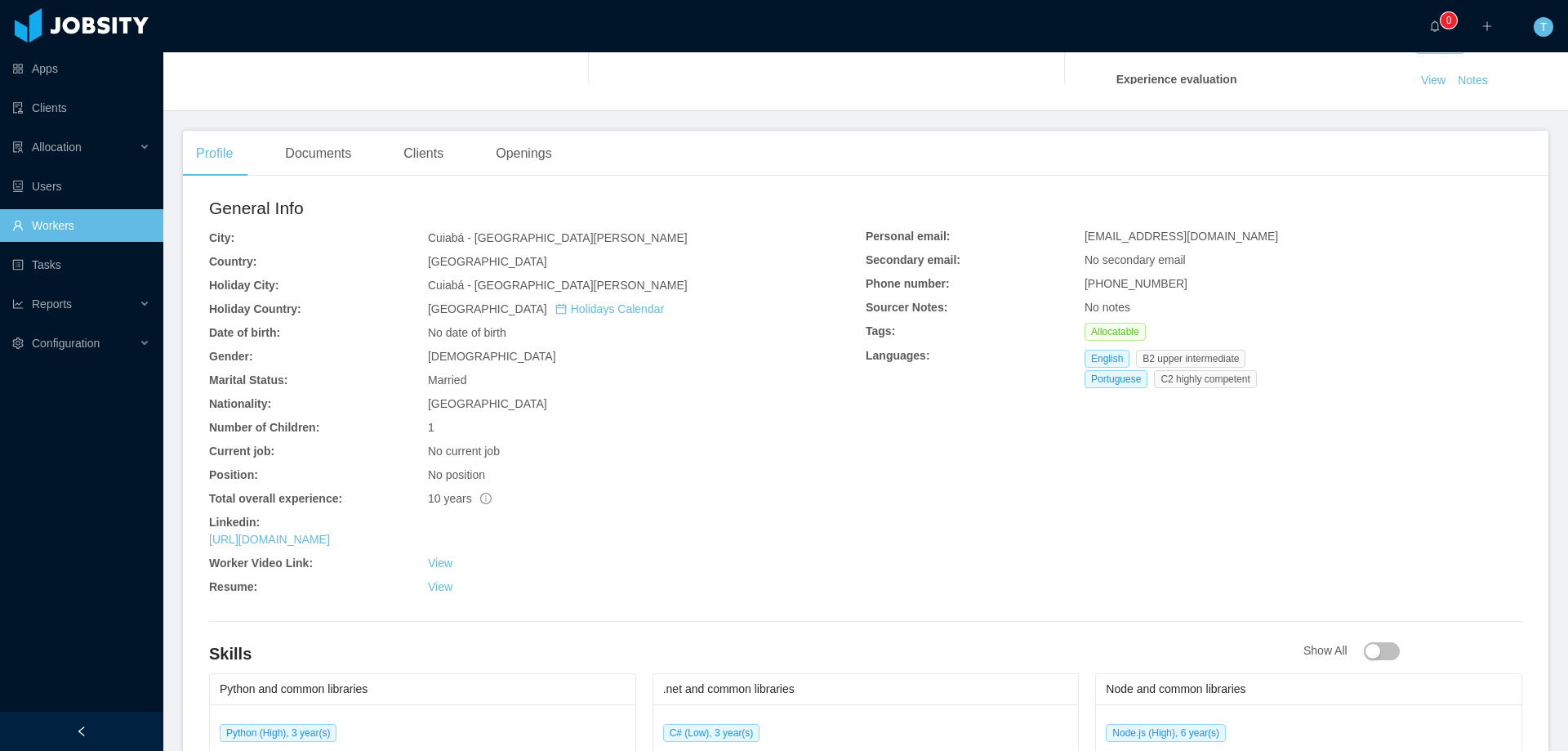
scroll to position [408, 0]
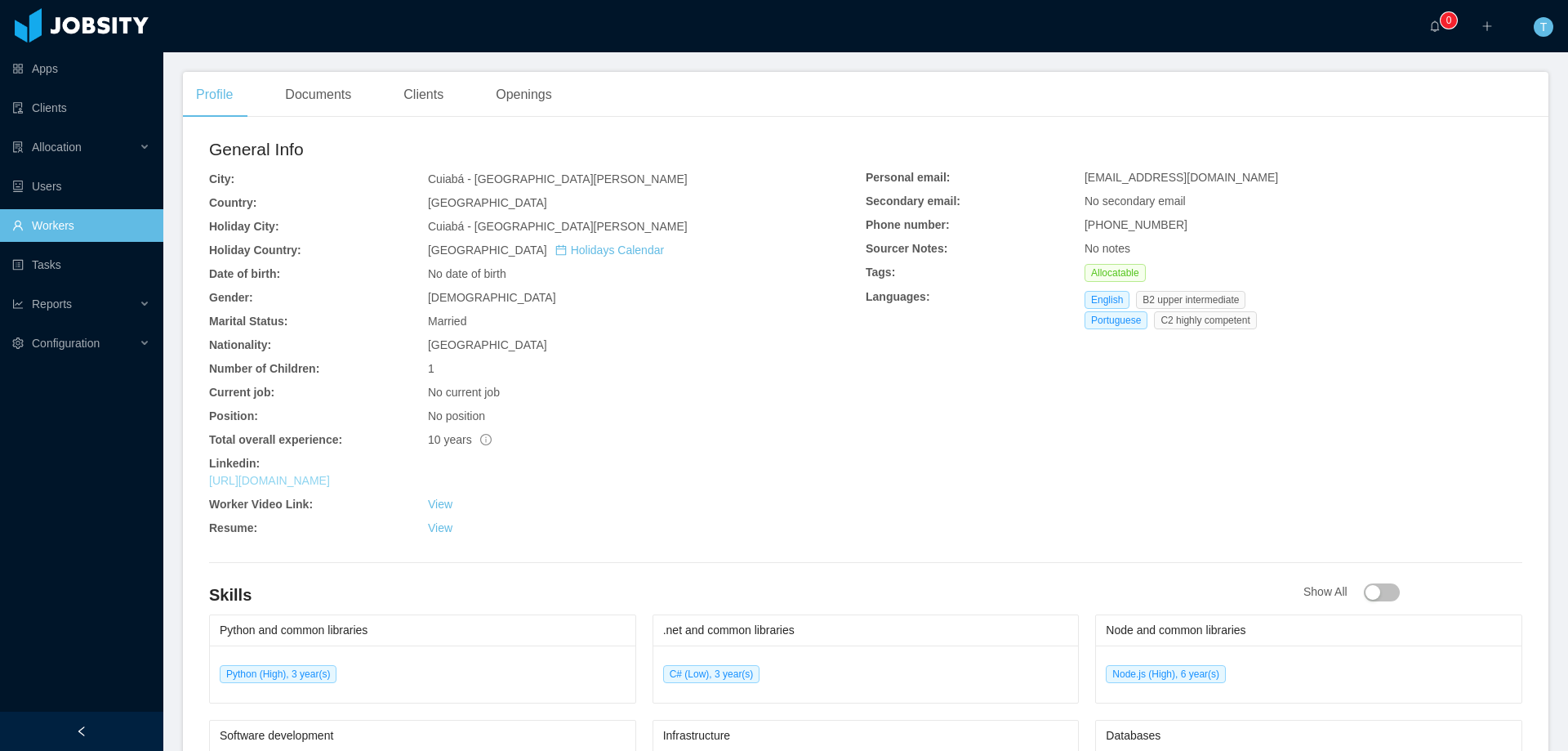
click at [330, 480] on link "[URL][DOMAIN_NAME]" at bounding box center [269, 480] width 121 height 13
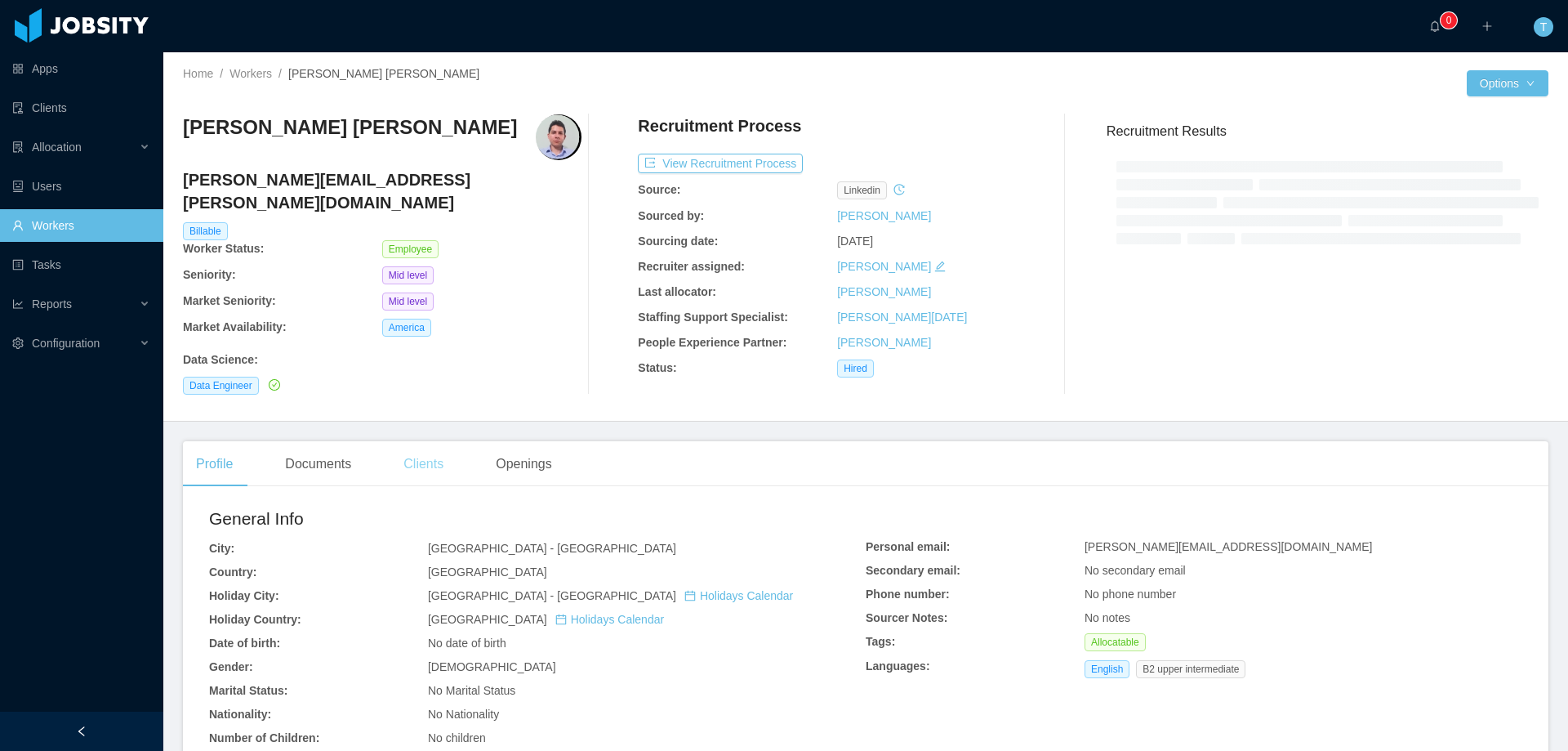
click at [420, 443] on div "Clients" at bounding box center [424, 464] width 66 height 45
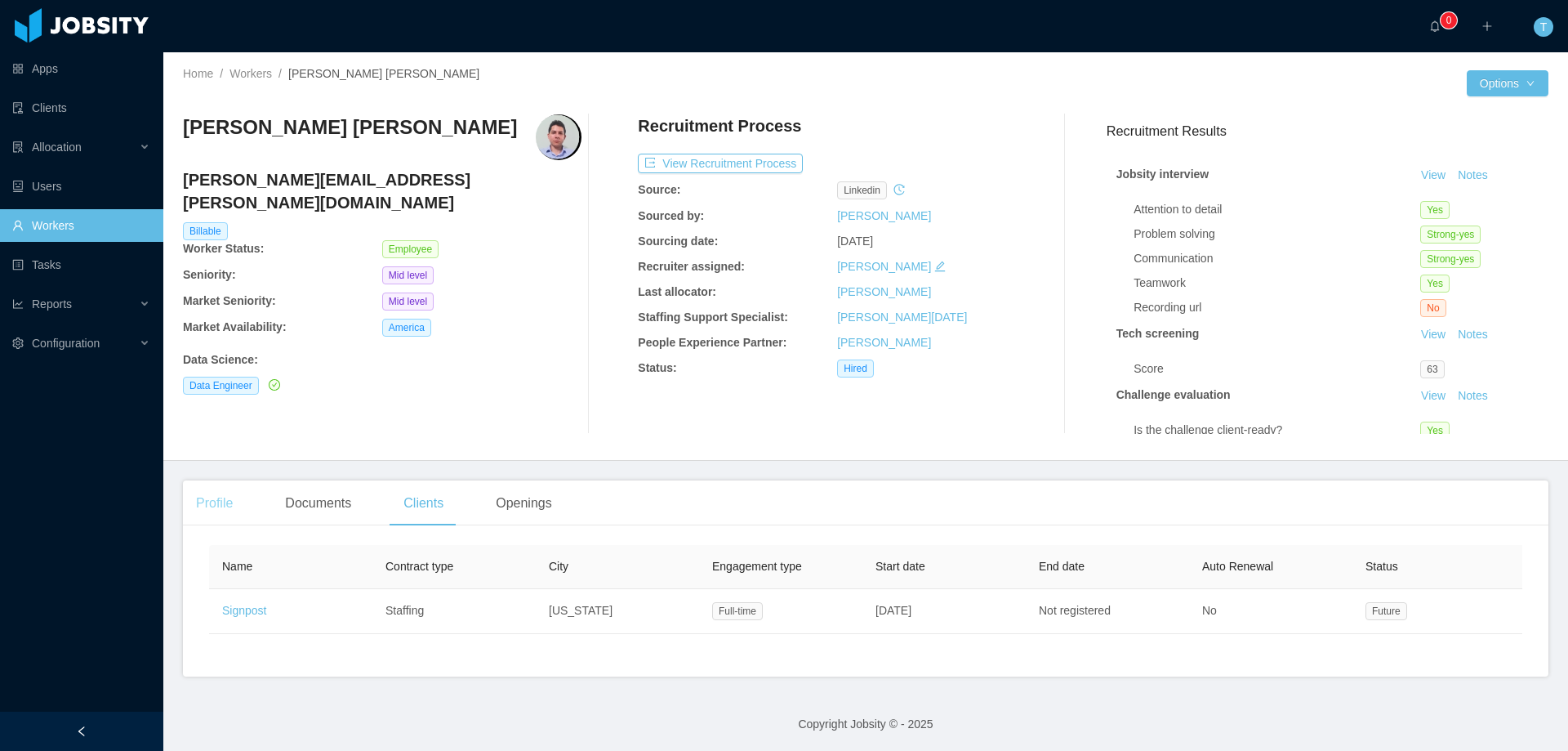
click at [213, 511] on div "Profile" at bounding box center [215, 503] width 63 height 45
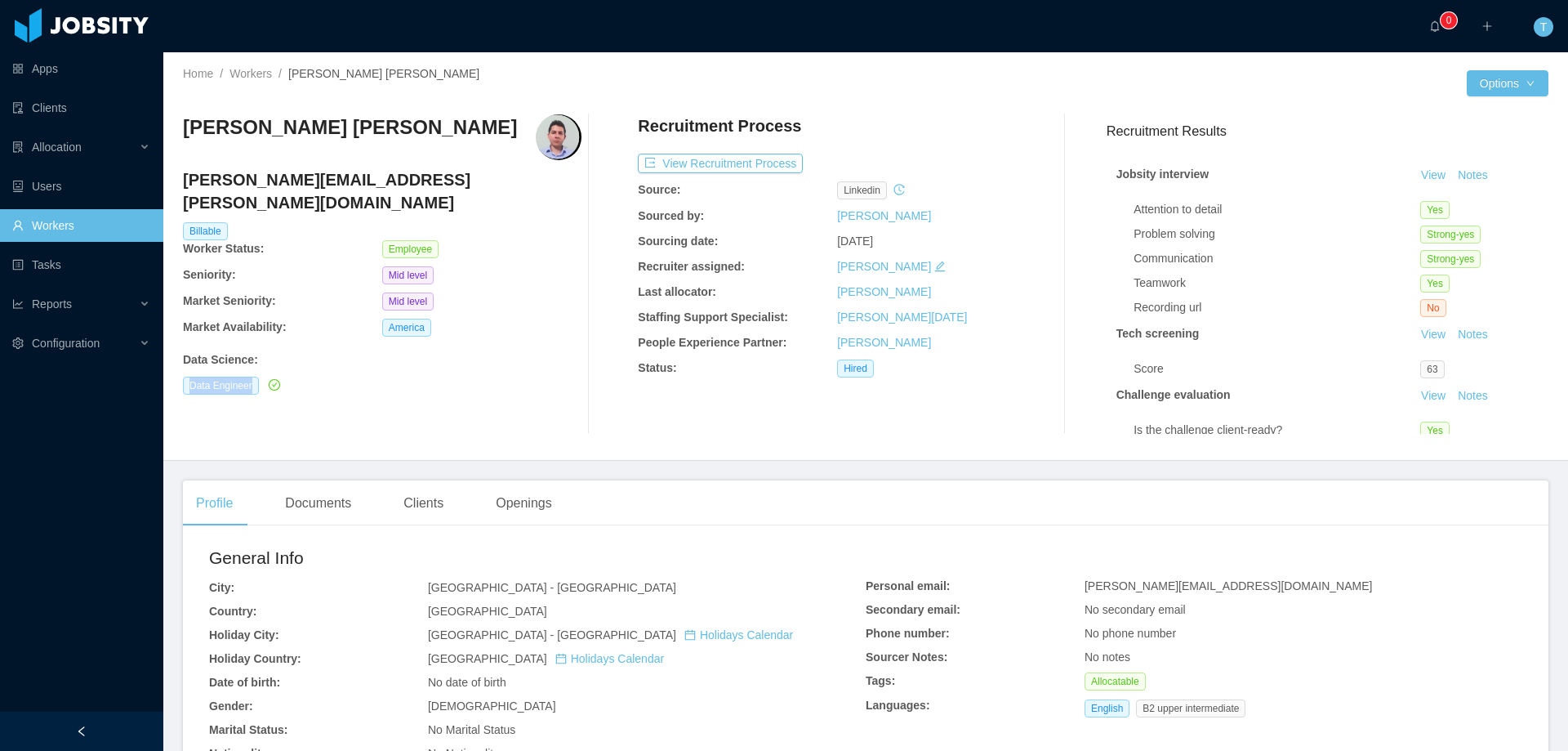
drag, startPoint x: 181, startPoint y: 366, endPoint x: 263, endPoint y: 373, distance: 82.3
click at [262, 373] on div "Home / Workers / [PERSON_NAME] [PERSON_NAME] / Options [PERSON_NAME] de Sousa […" at bounding box center [865, 256] width 1405 height 408
copy span "Data Engineer"
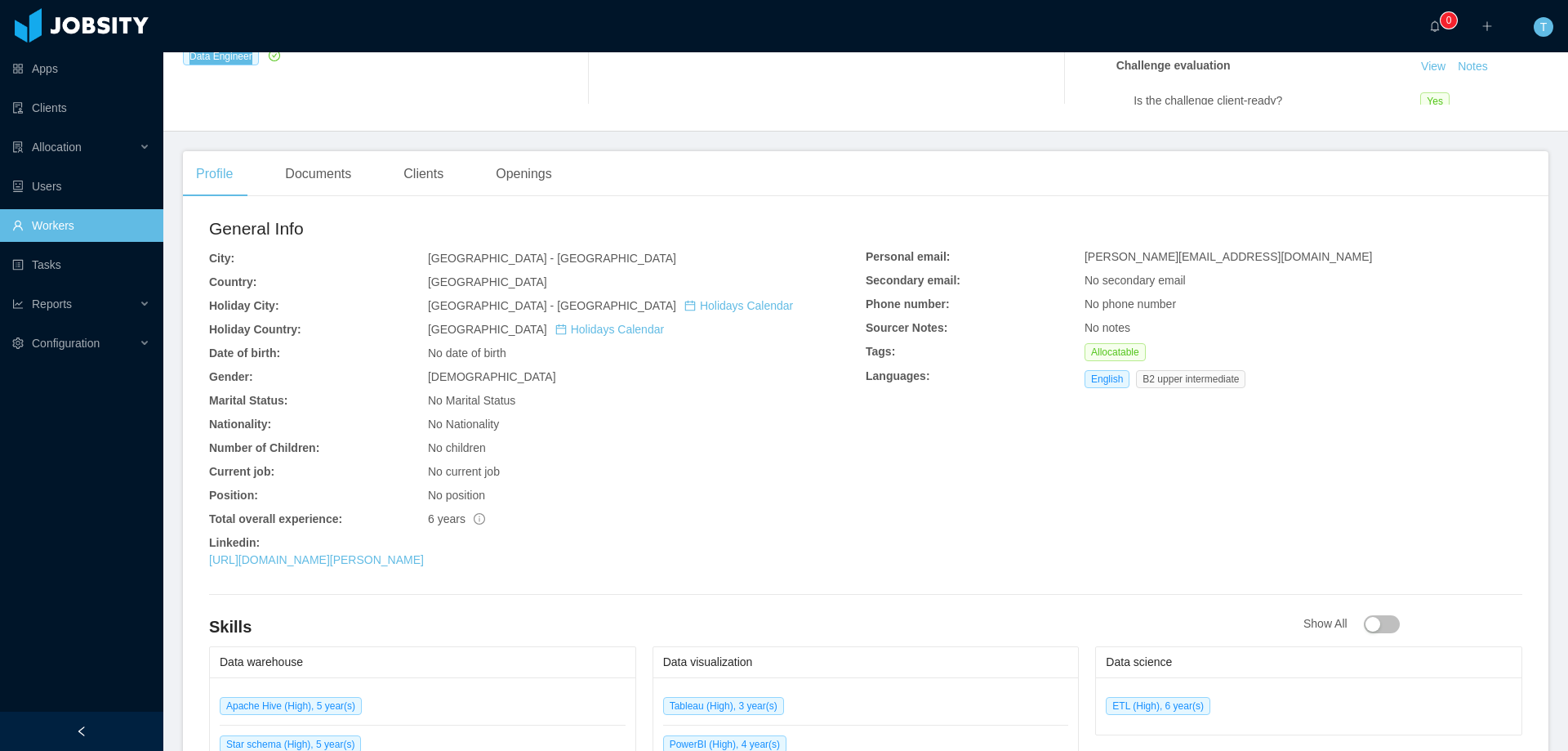
scroll to position [327, 0]
click at [418, 561] on link "[URL][DOMAIN_NAME][PERSON_NAME]" at bounding box center [317, 562] width 215 height 13
